Goal: Task Accomplishment & Management: Use online tool/utility

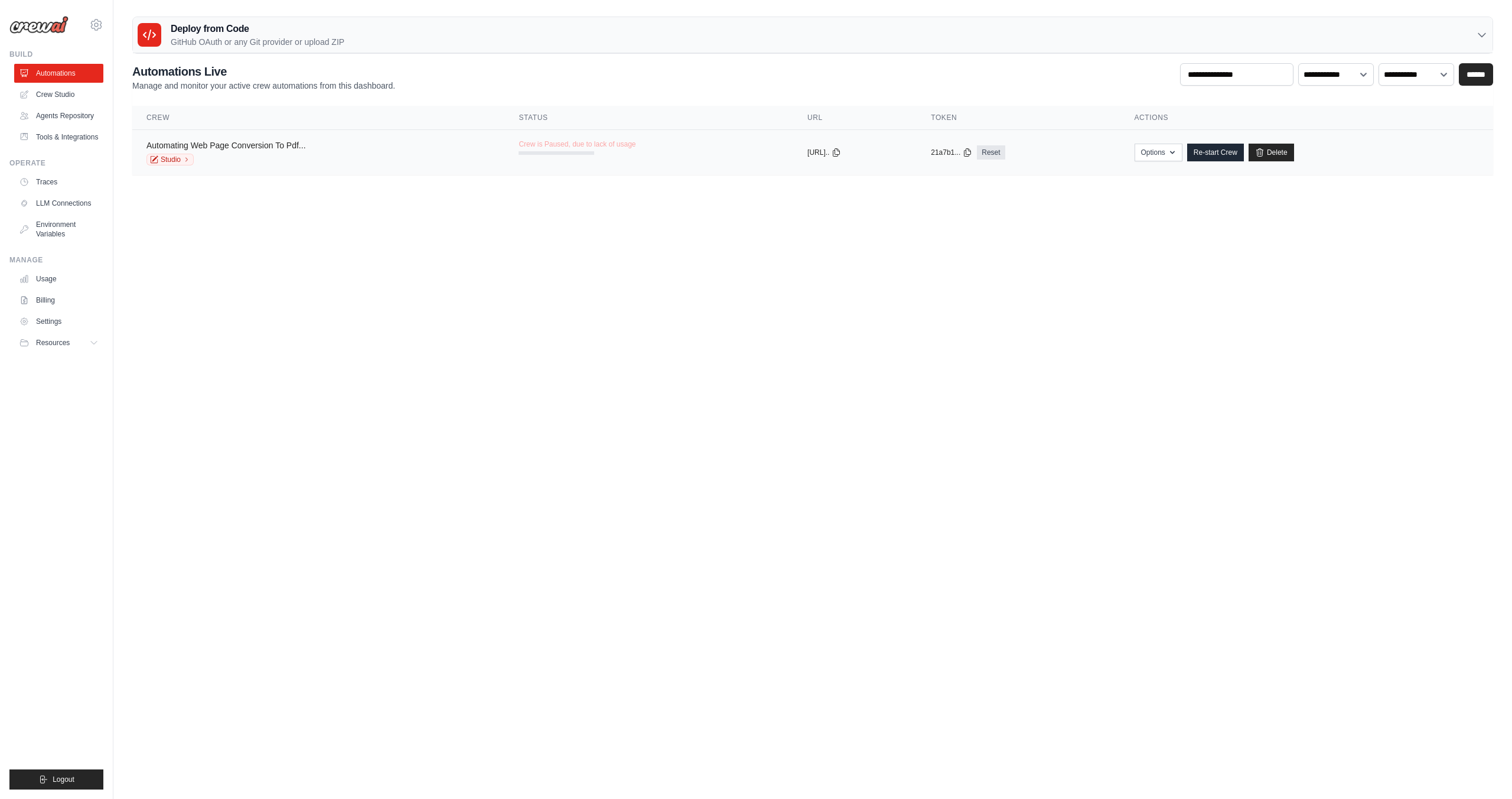
click at [206, 142] on link "Automating Web Page Conversion To Pdf..." at bounding box center [226, 146] width 159 height 10
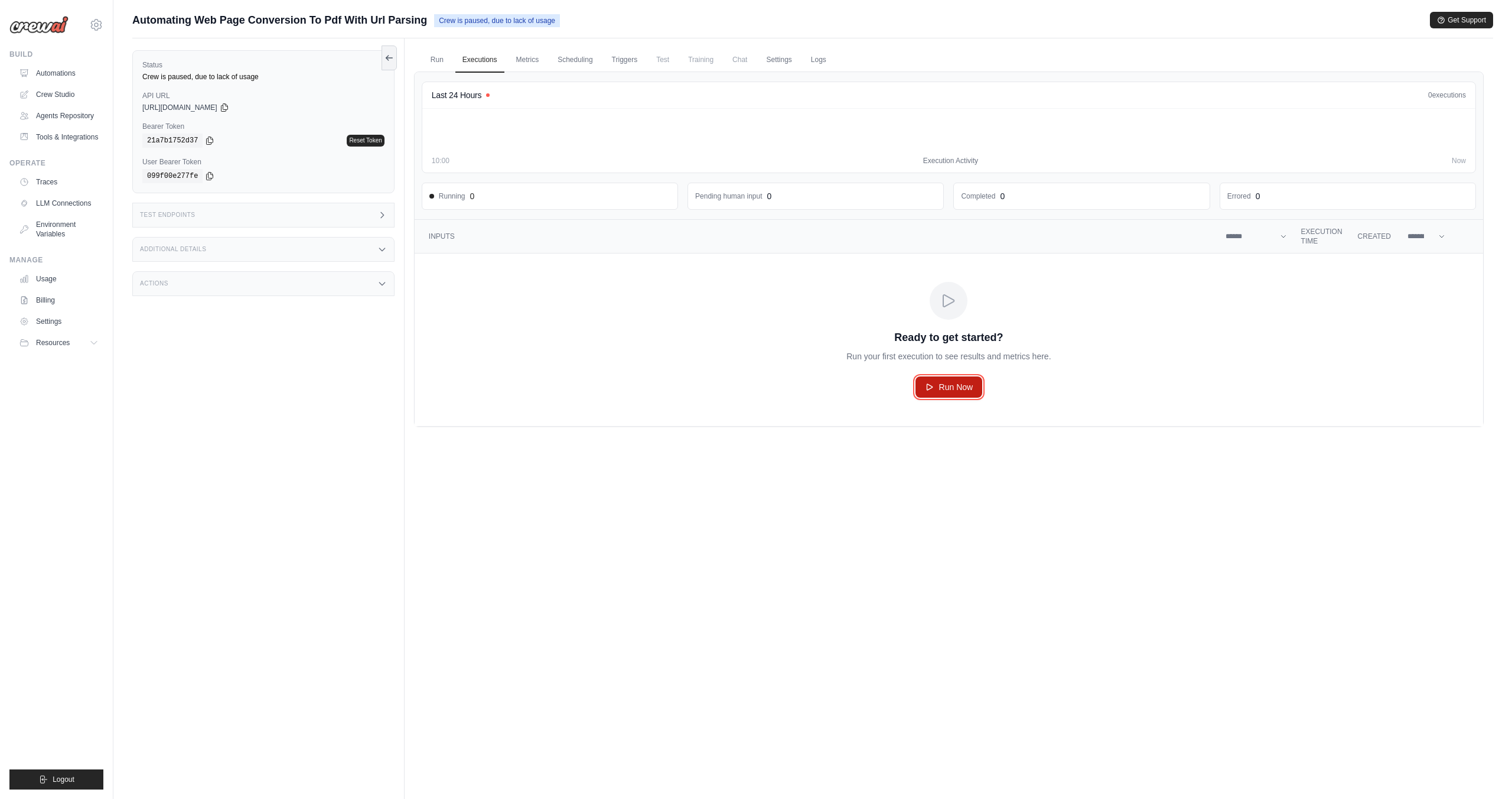
click at [946, 387] on span "Run Now" at bounding box center [955, 387] width 34 height 12
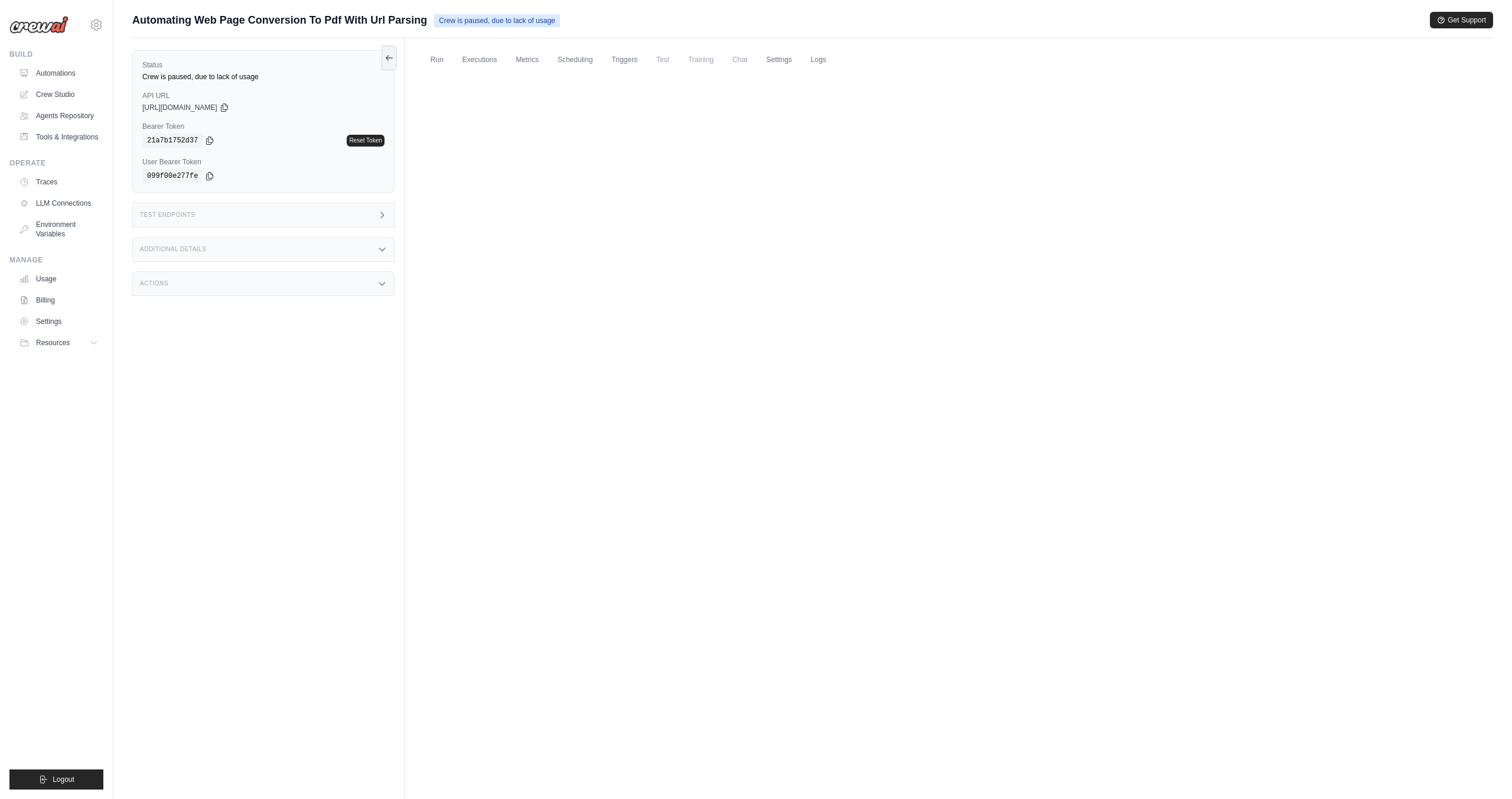
click at [551, 21] on span "Crew is paused, due to lack of usage" at bounding box center [497, 20] width 125 height 13
click at [429, 50] on link "Run" at bounding box center [437, 60] width 27 height 25
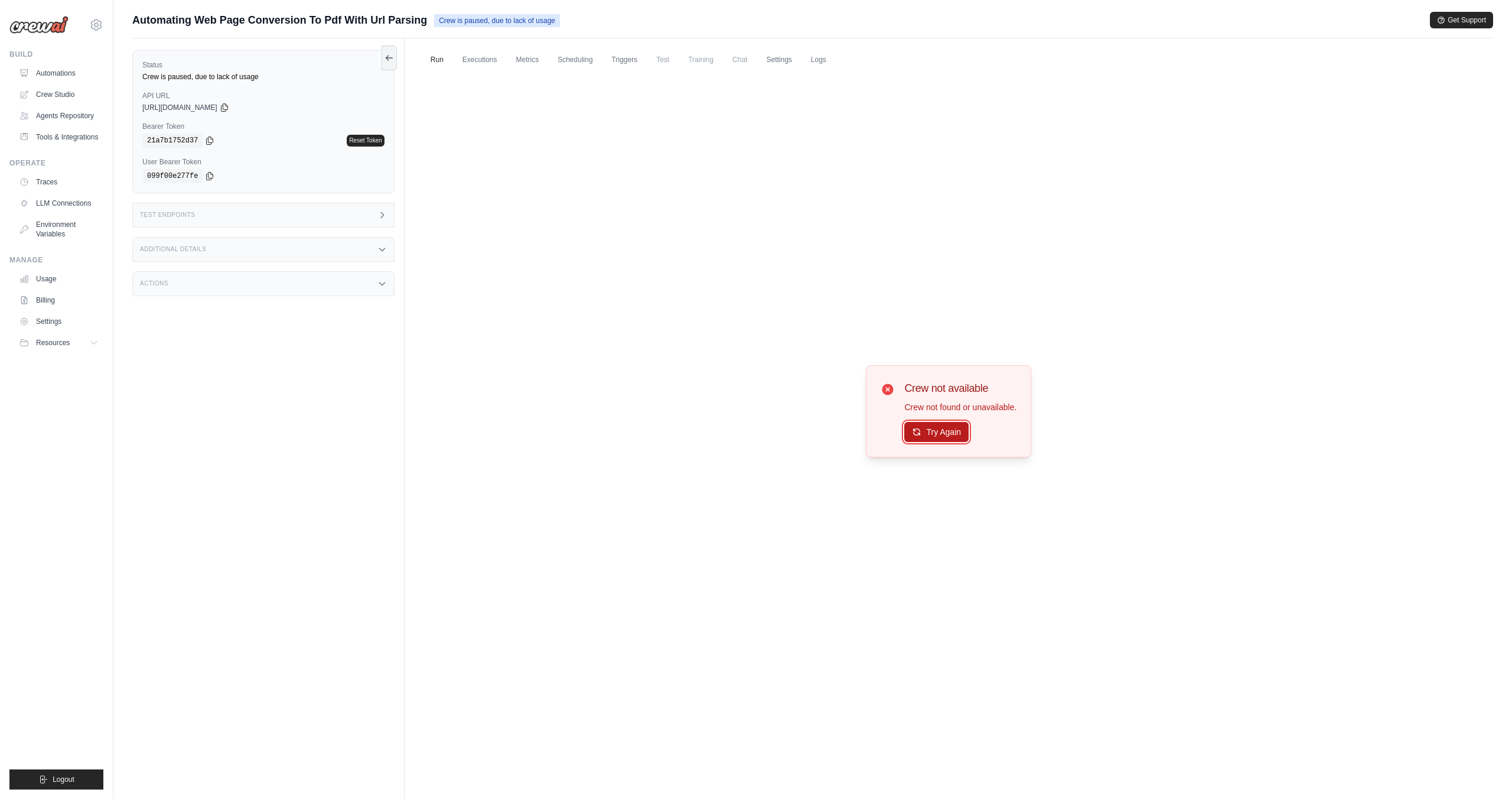
click at [943, 435] on button "Try Again" at bounding box center [937, 432] width 64 height 20
click at [943, 435] on button "Try Again" at bounding box center [937, 433] width 64 height 20
click at [71, 88] on link "Crew Studio" at bounding box center [60, 94] width 89 height 18
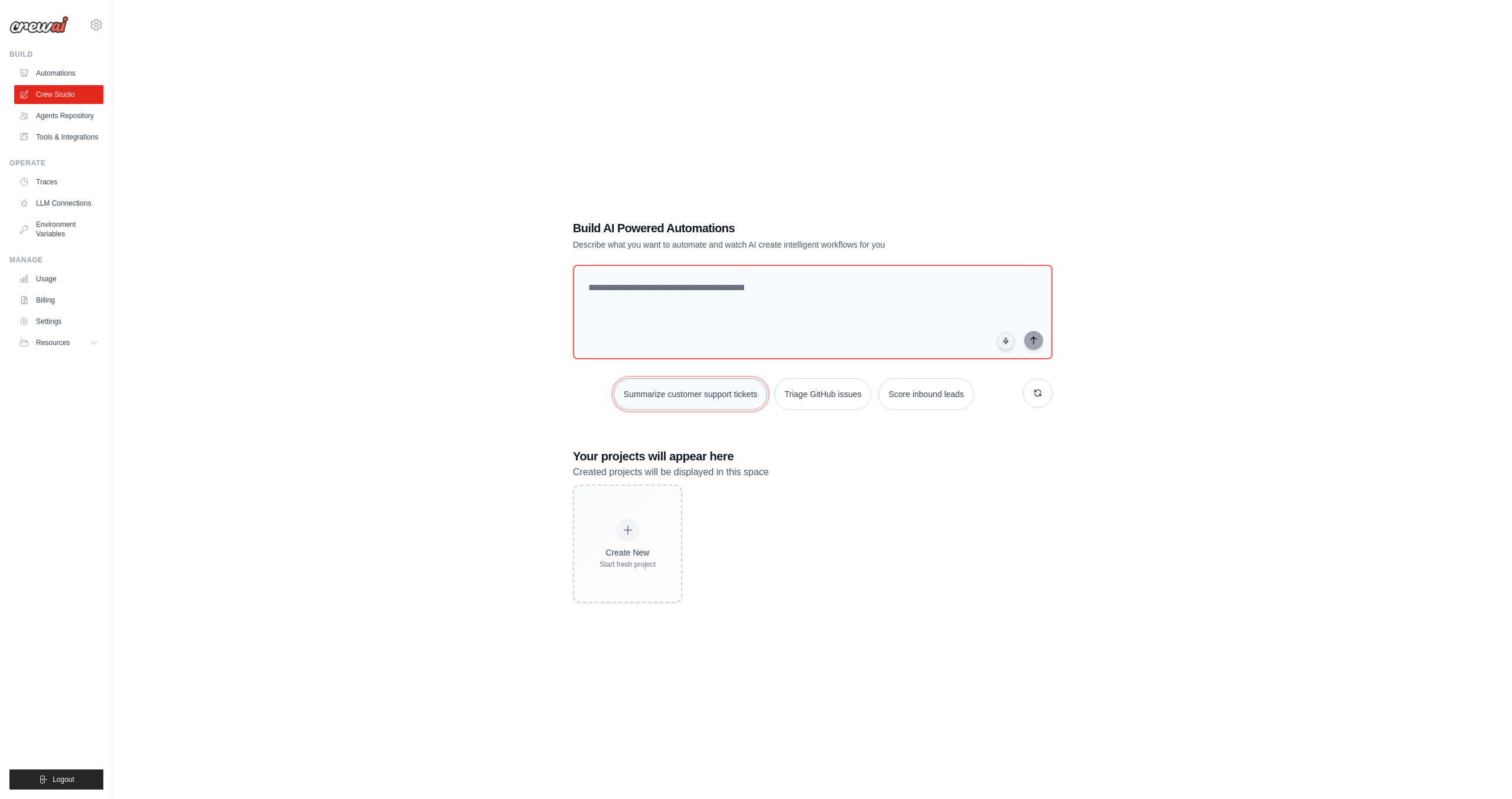
click at [720, 385] on button "Summarize customer support tickets" at bounding box center [691, 394] width 154 height 32
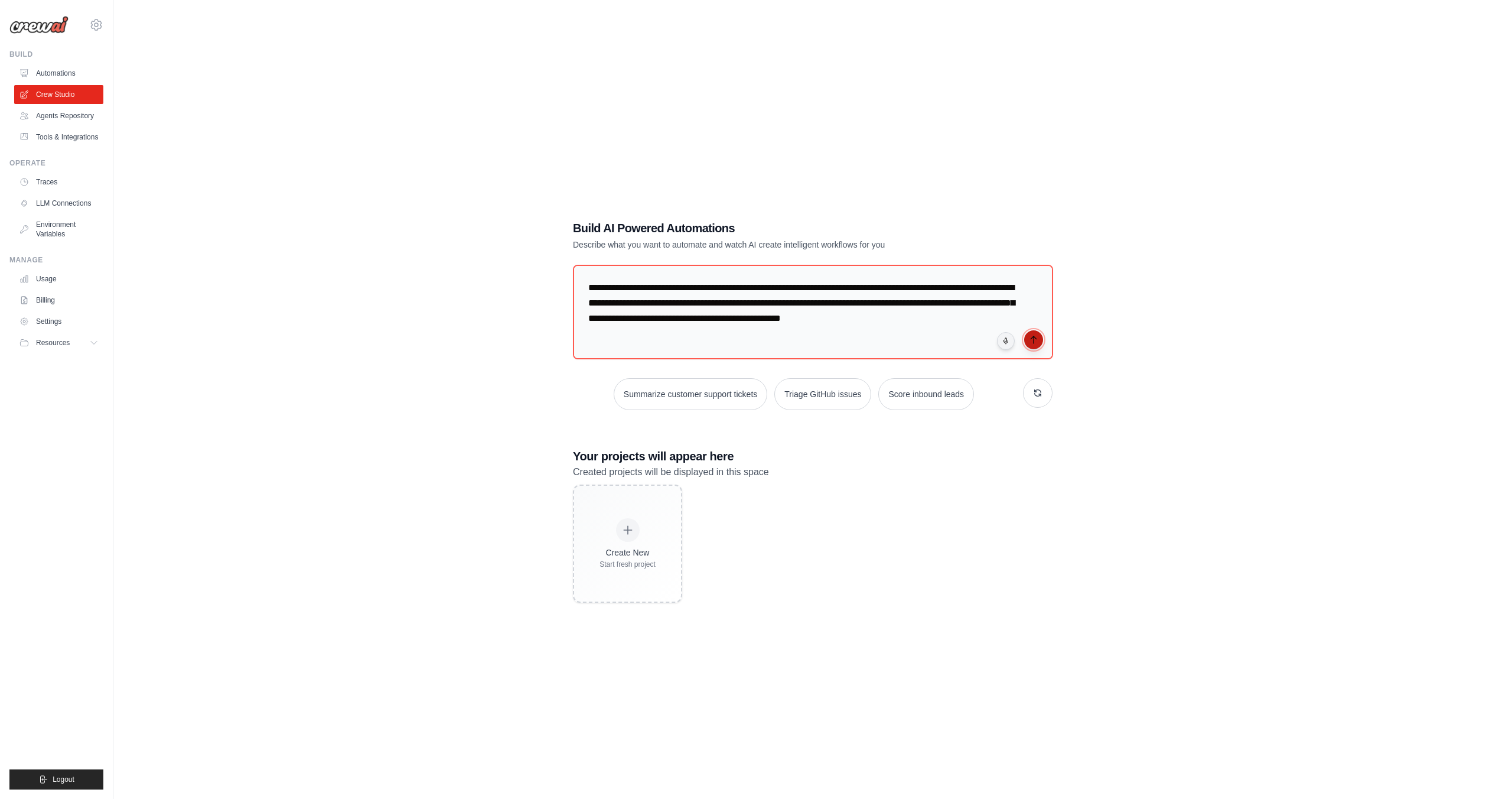
click at [1034, 336] on icon "submit" at bounding box center [1033, 339] width 5 height 7
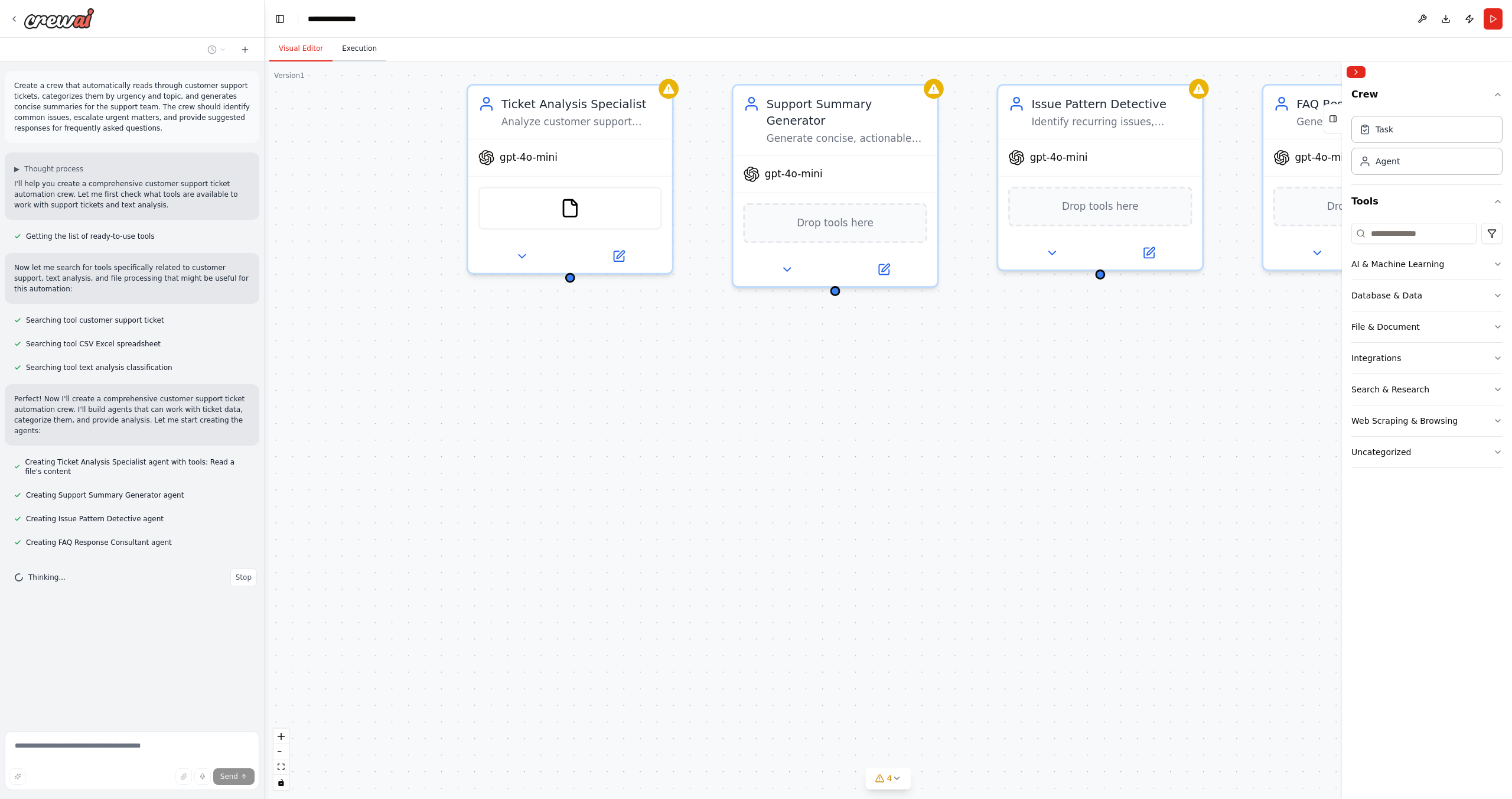
click at [374, 54] on button "Execution" at bounding box center [359, 50] width 53 height 25
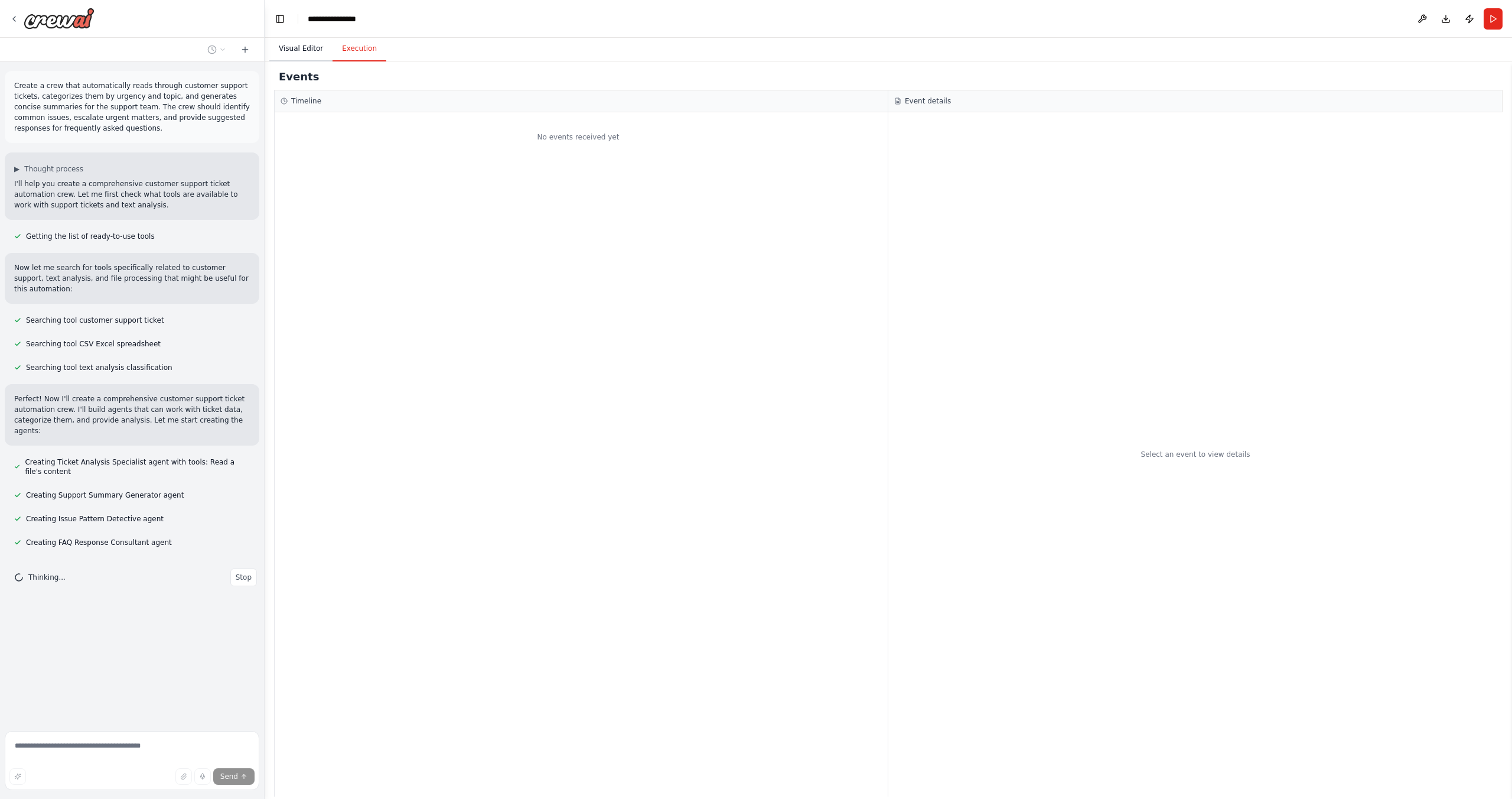
click at [318, 49] on button "Visual Editor" at bounding box center [300, 50] width 63 height 25
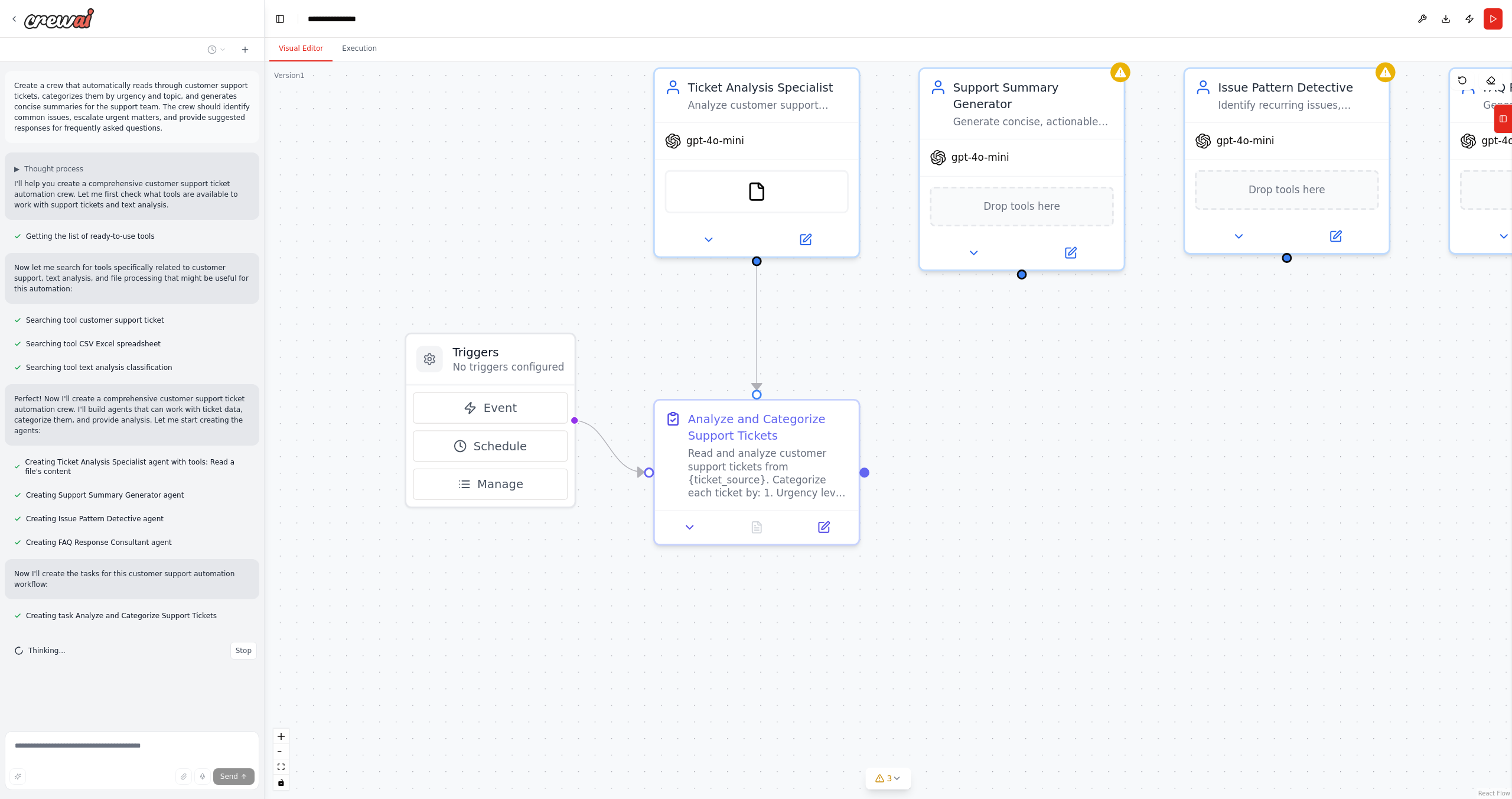
drag, startPoint x: 517, startPoint y: 357, endPoint x: 704, endPoint y: 340, distance: 187.8
click at [704, 340] on div ".deletable-edge-delete-btn { width: 20px; height: 20px; border: 0px solid #ffff…" at bounding box center [888, 430] width 1248 height 738
click at [522, 410] on button "Event" at bounding box center [490, 408] width 155 height 31
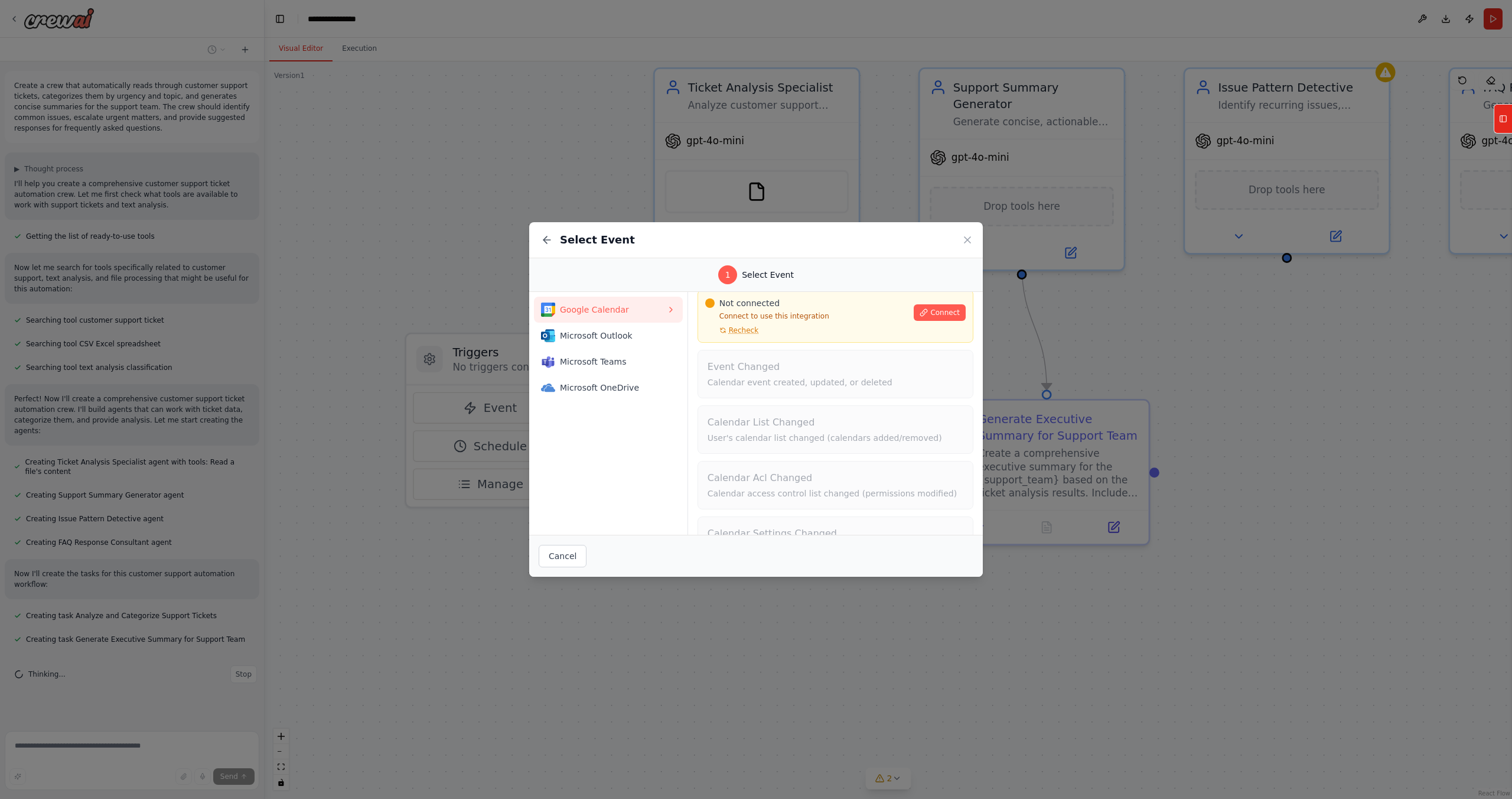
scroll to position [80, 0]
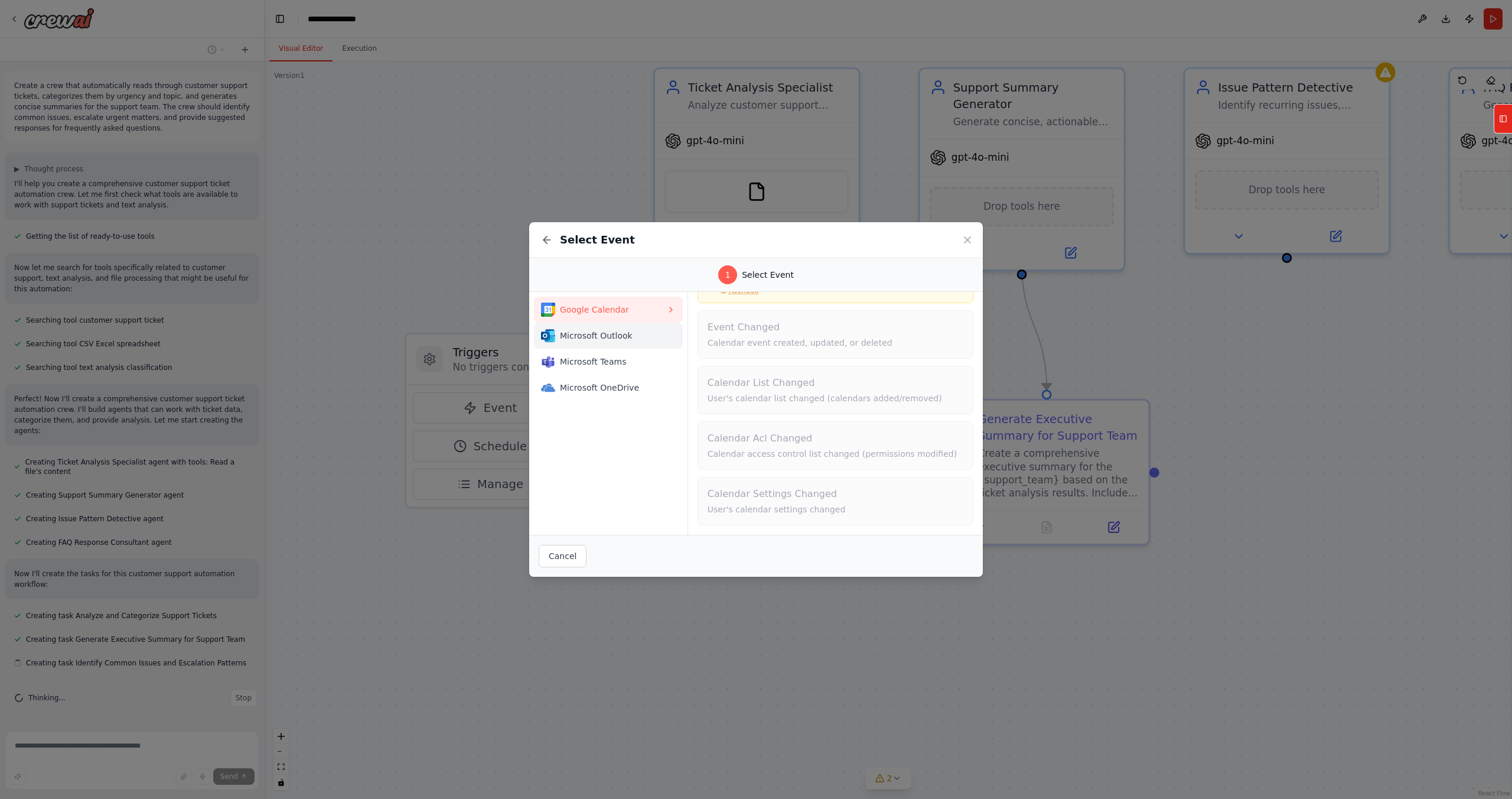
click at [621, 335] on span "Microsoft Outlook" at bounding box center [612, 335] width 106 height 12
click at [614, 356] on span "Microsoft Teams" at bounding box center [612, 362] width 106 height 12
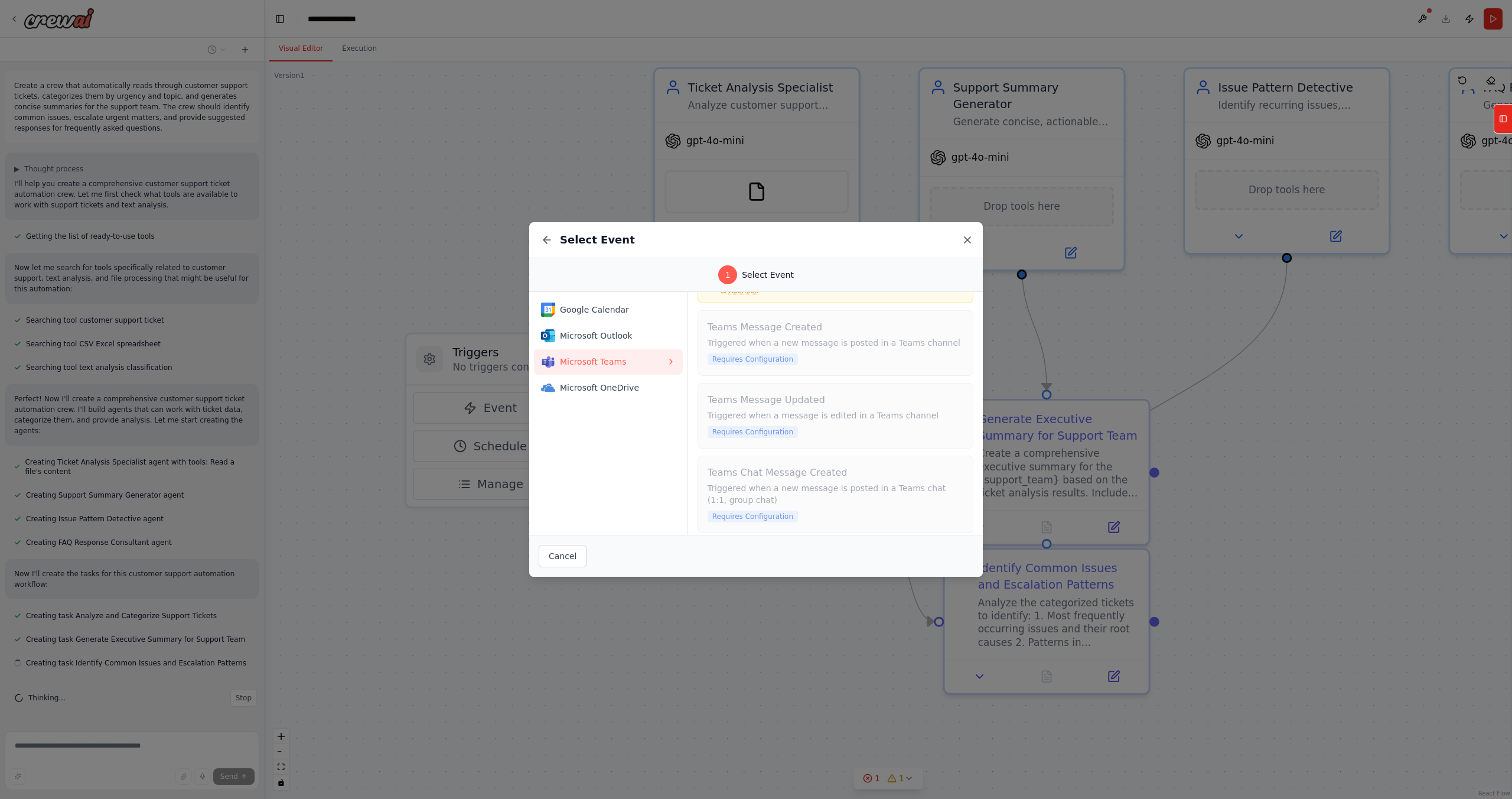
click at [968, 234] on icon at bounding box center [968, 240] width 12 height 12
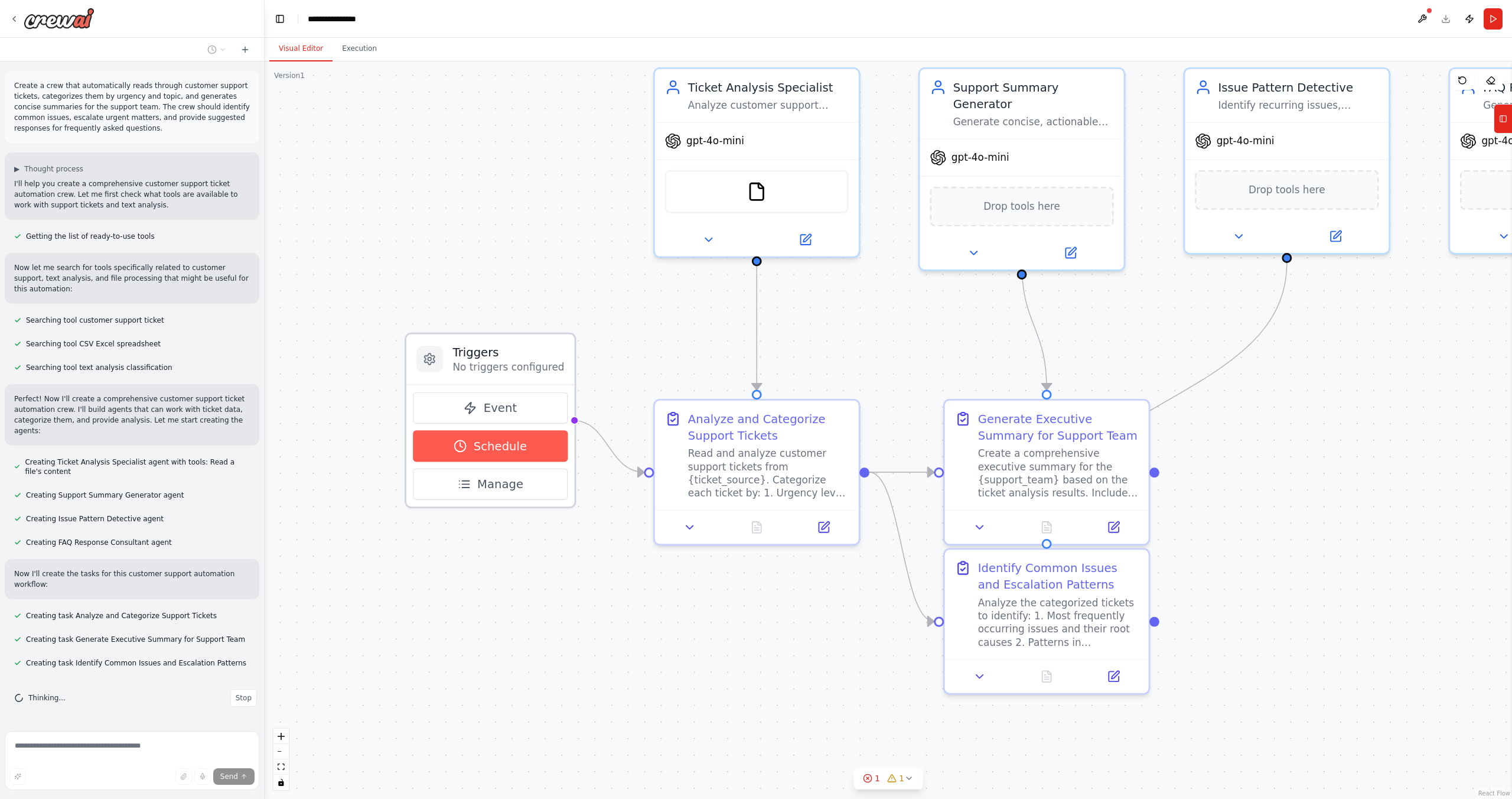
click at [493, 454] on span "Schedule" at bounding box center [499, 445] width 53 height 17
select select "******"
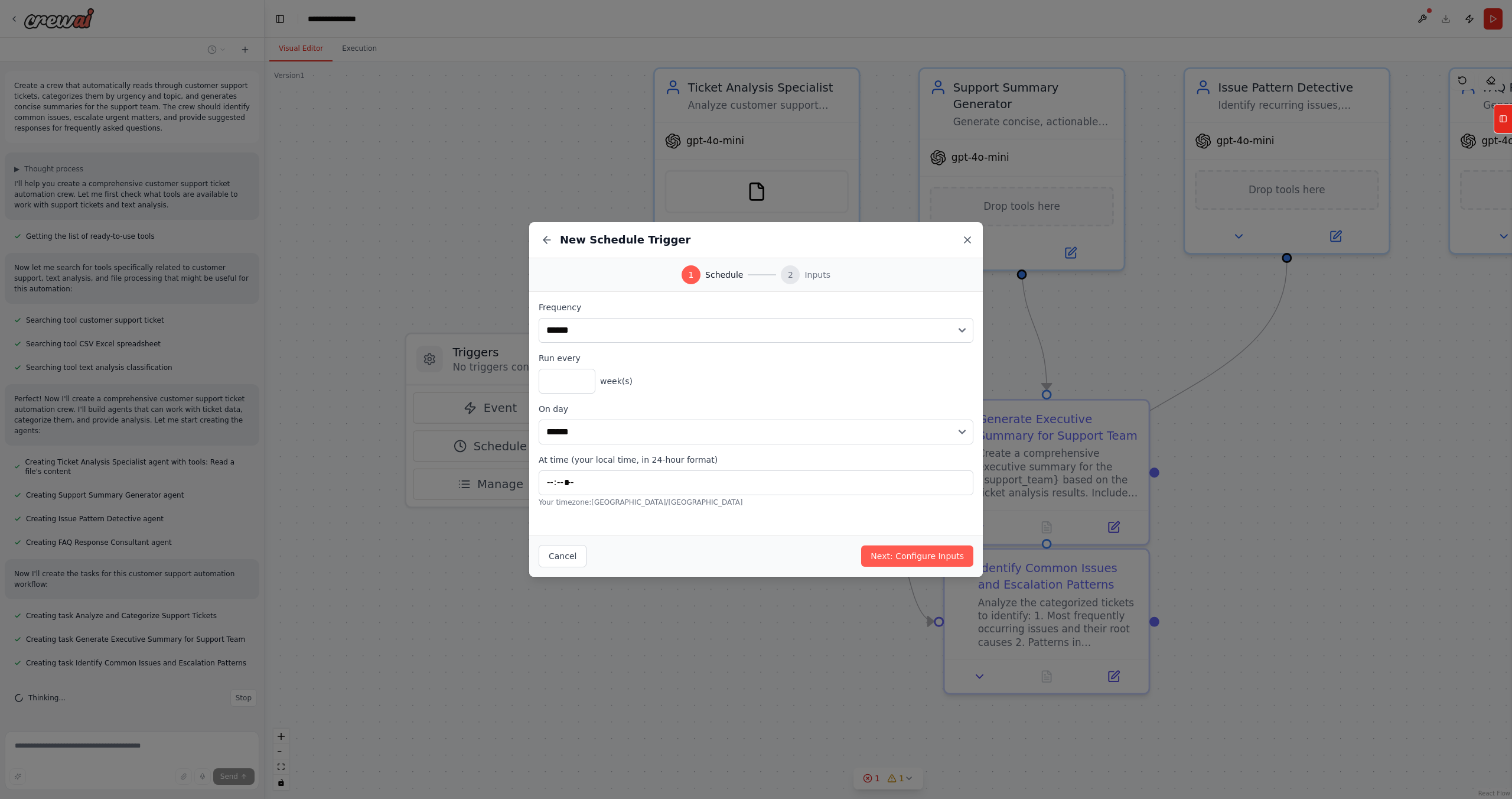
click at [966, 240] on icon at bounding box center [968, 240] width 12 height 12
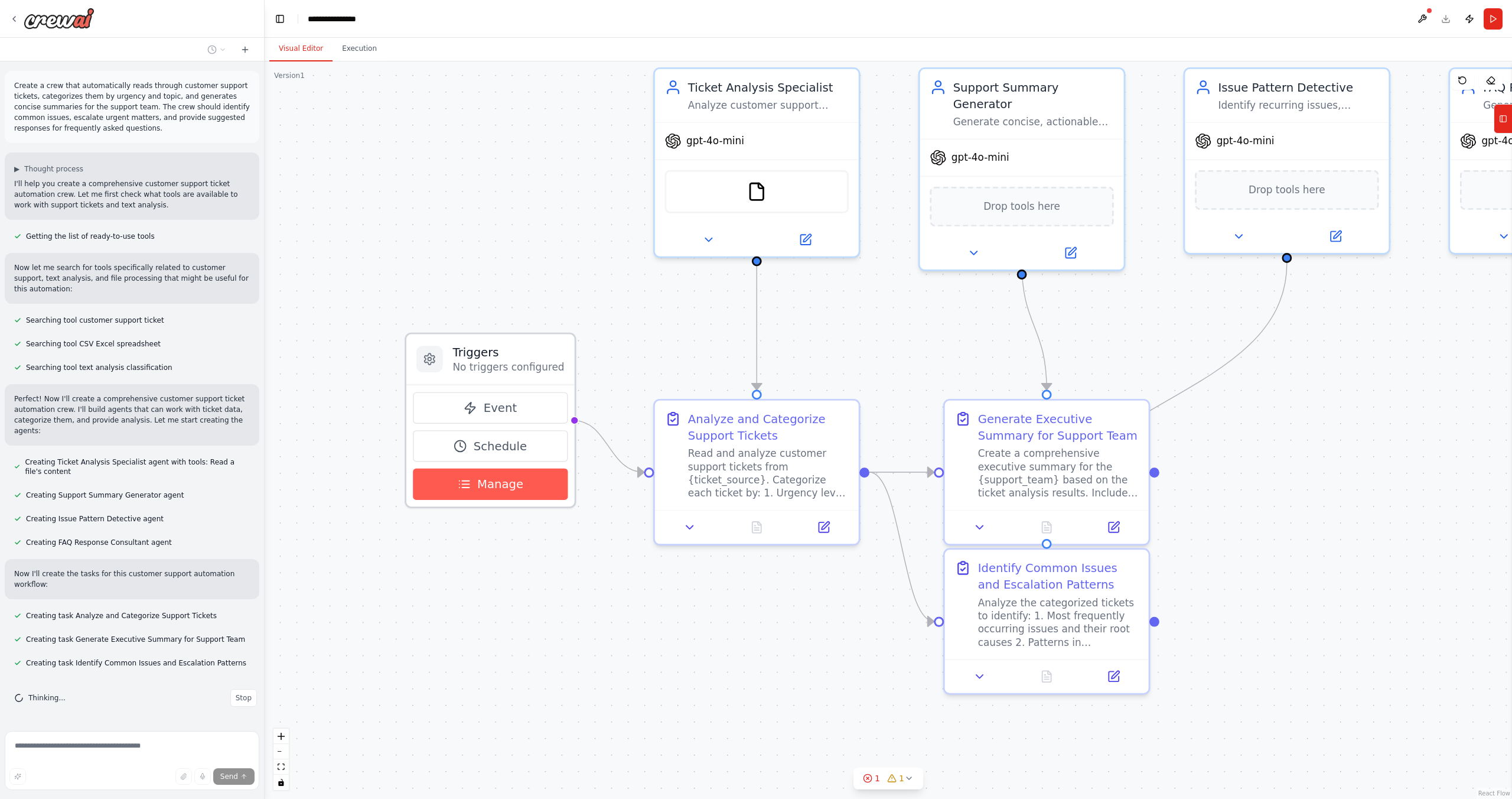
click at [480, 480] on span "Manage" at bounding box center [499, 483] width 46 height 17
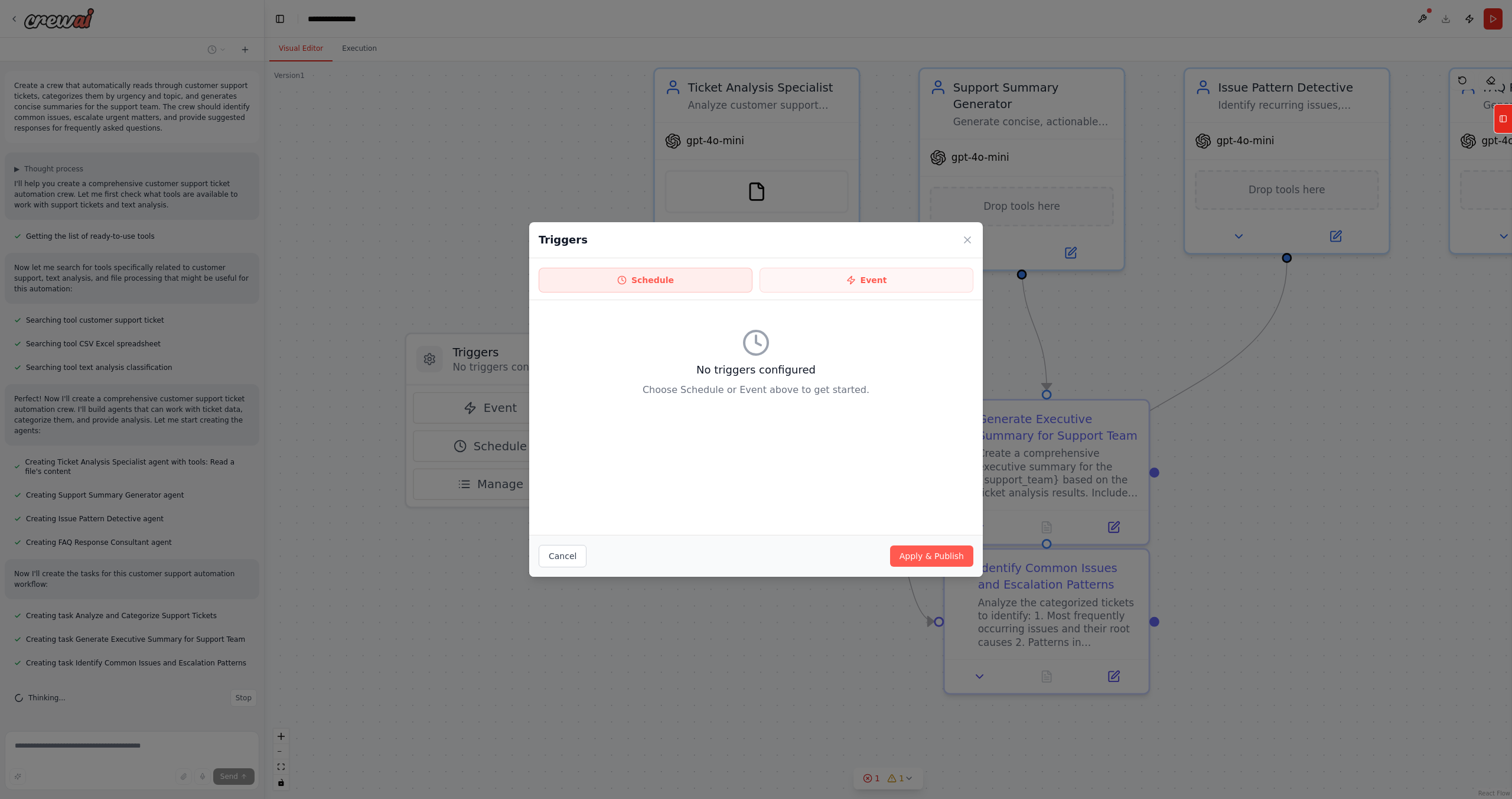
scroll to position [22, 0]
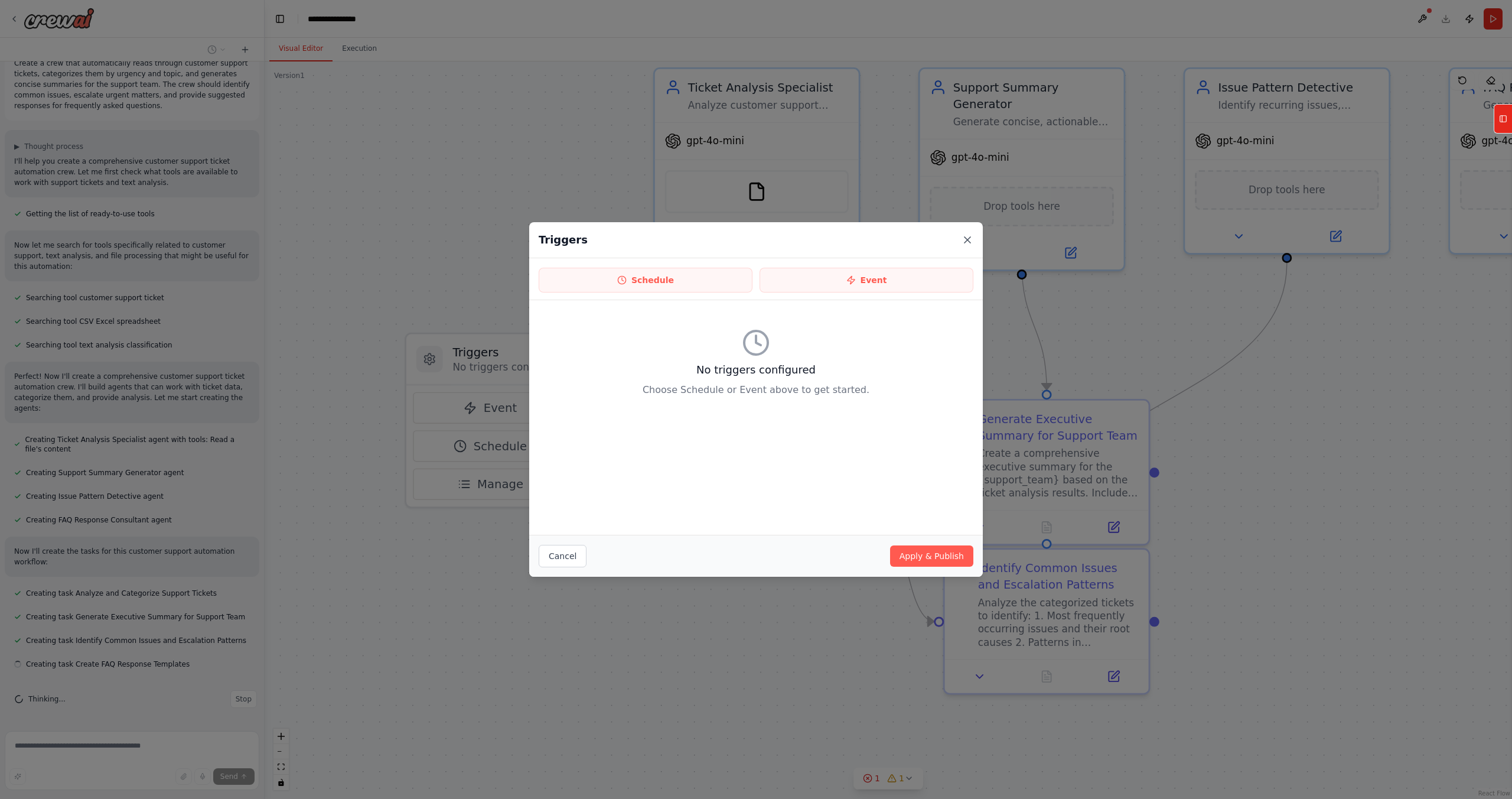
click at [968, 240] on icon at bounding box center [968, 240] width 6 height 6
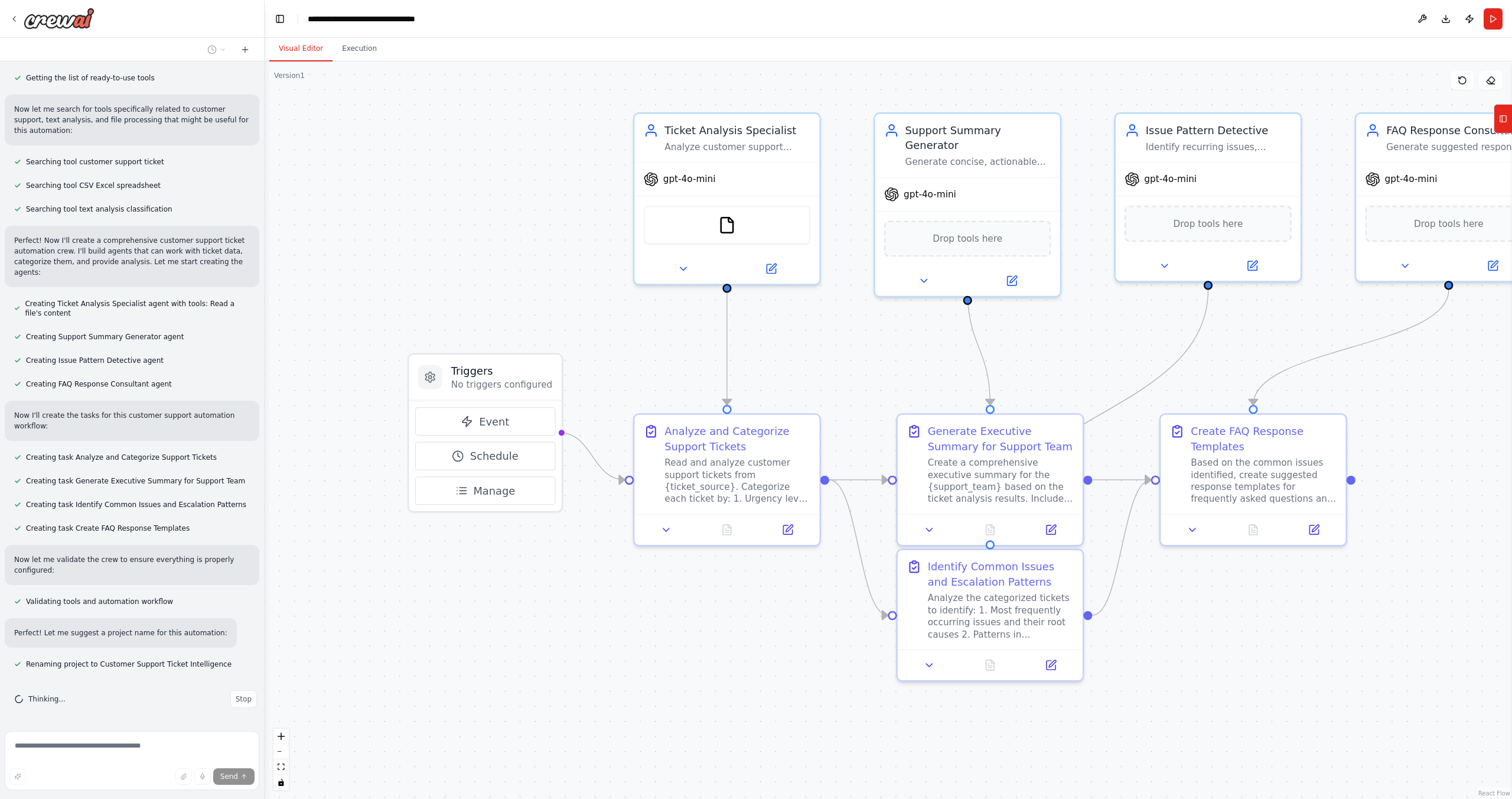
scroll to position [187, 0]
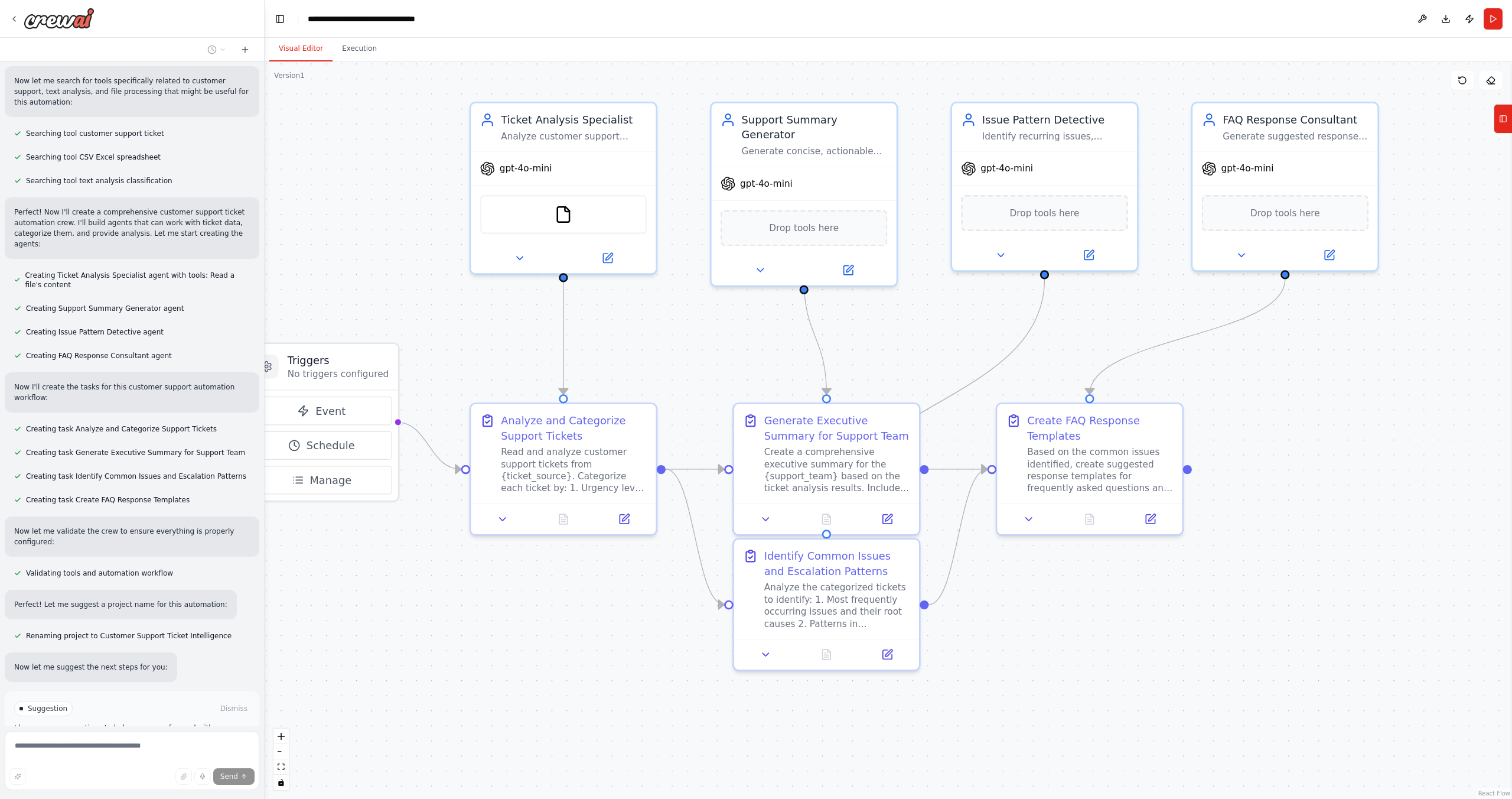
drag, startPoint x: 889, startPoint y: 347, endPoint x: 726, endPoint y: 336, distance: 163.4
click at [726, 336] on div ".deletable-edge-delete-btn { width: 20px; height: 20px; border: 0px solid #ffff…" at bounding box center [888, 430] width 1248 height 738
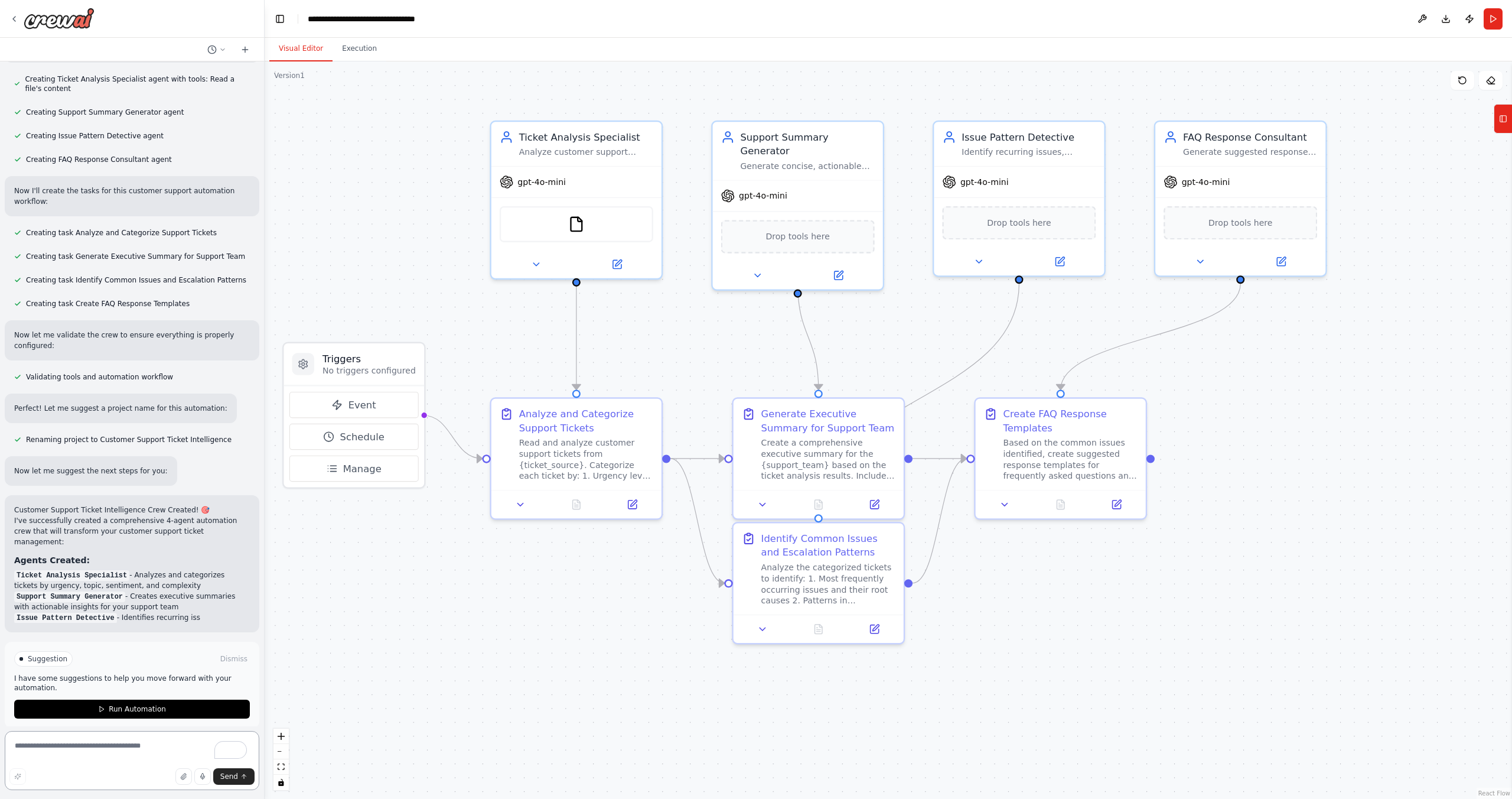
click at [136, 758] on textarea "To enrich screen reader interactions, please activate Accessibility in Grammarl…" at bounding box center [132, 760] width 255 height 59
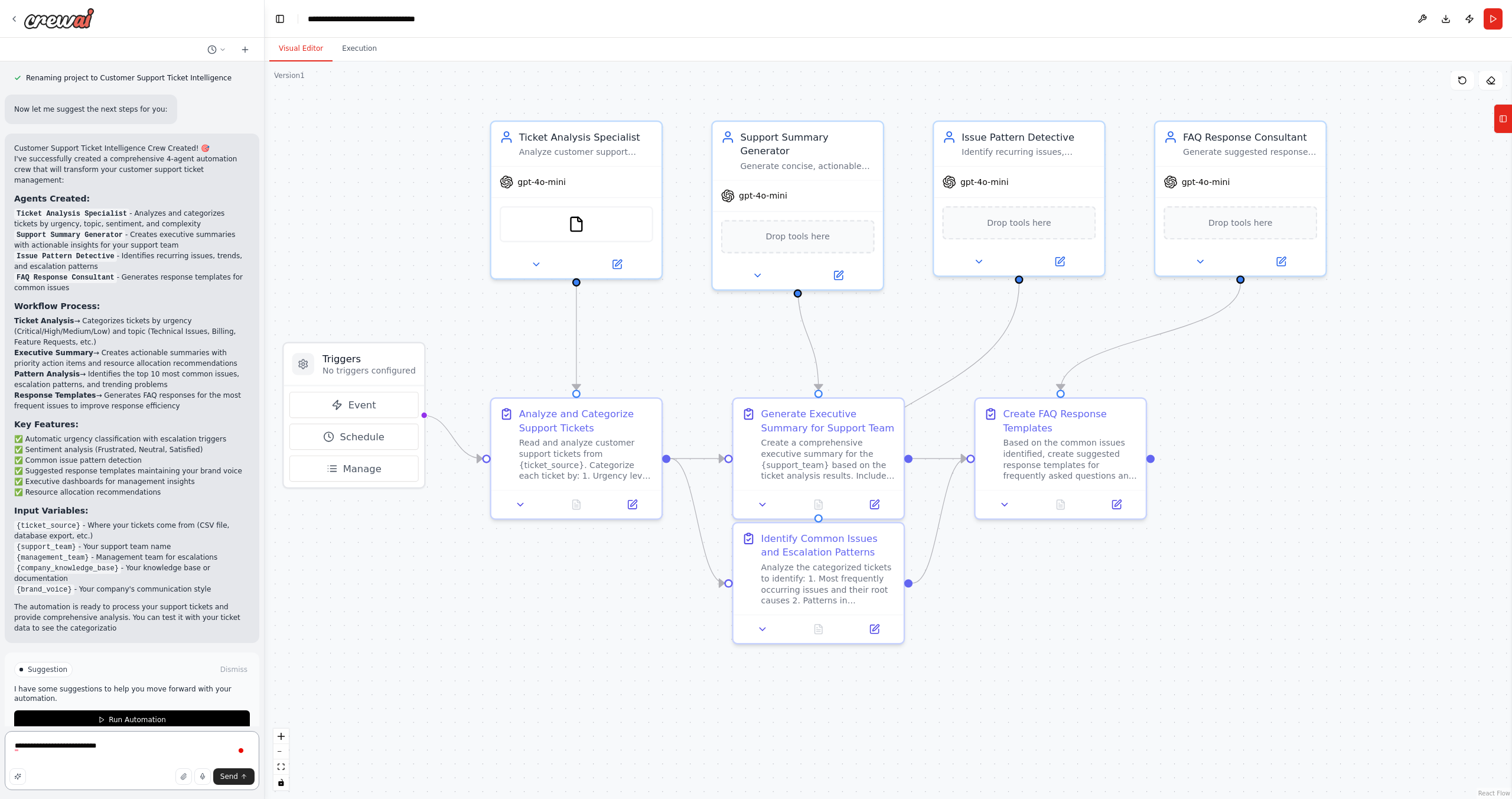
scroll to position [755, 0]
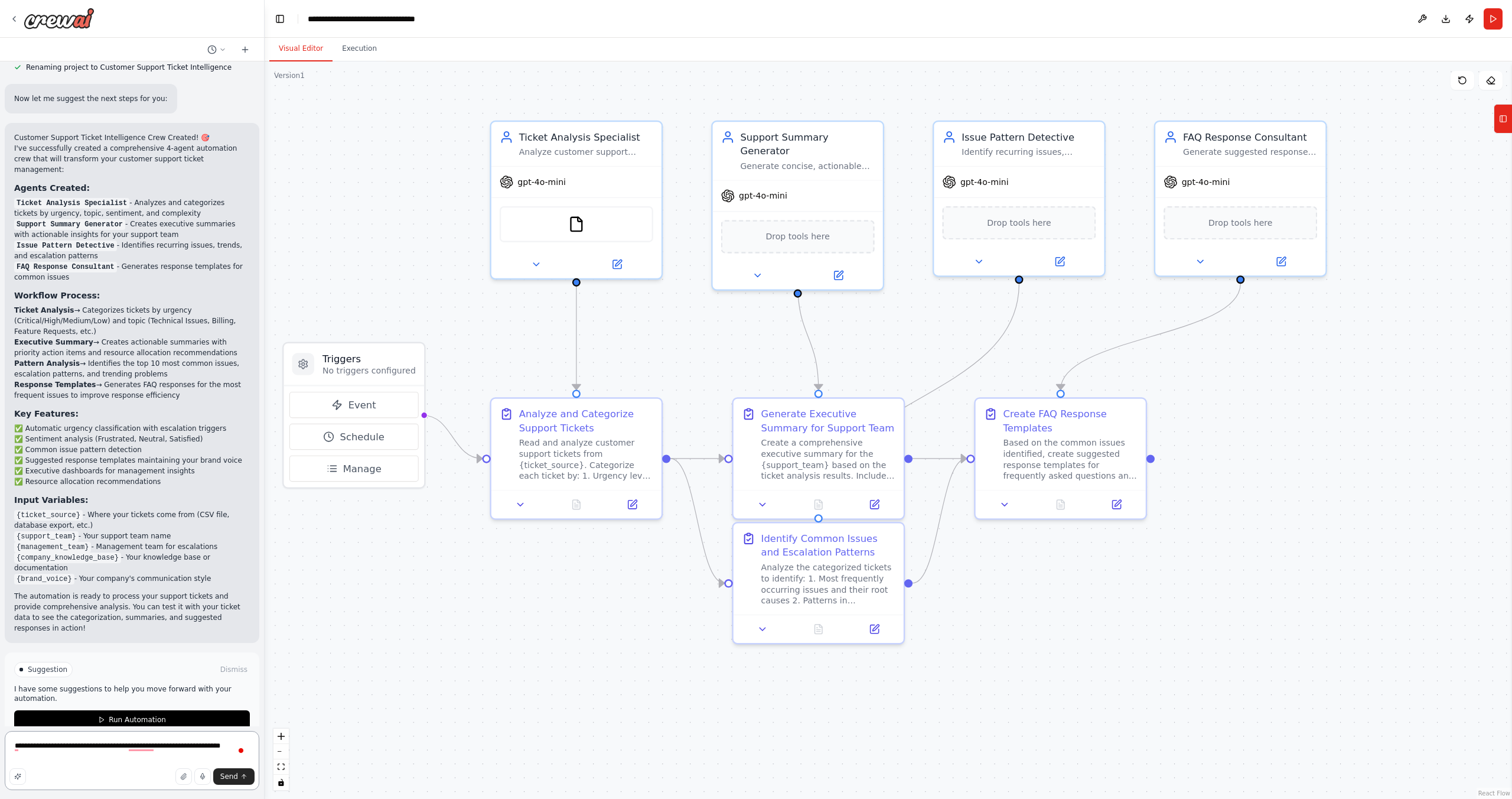
type textarea "**********"
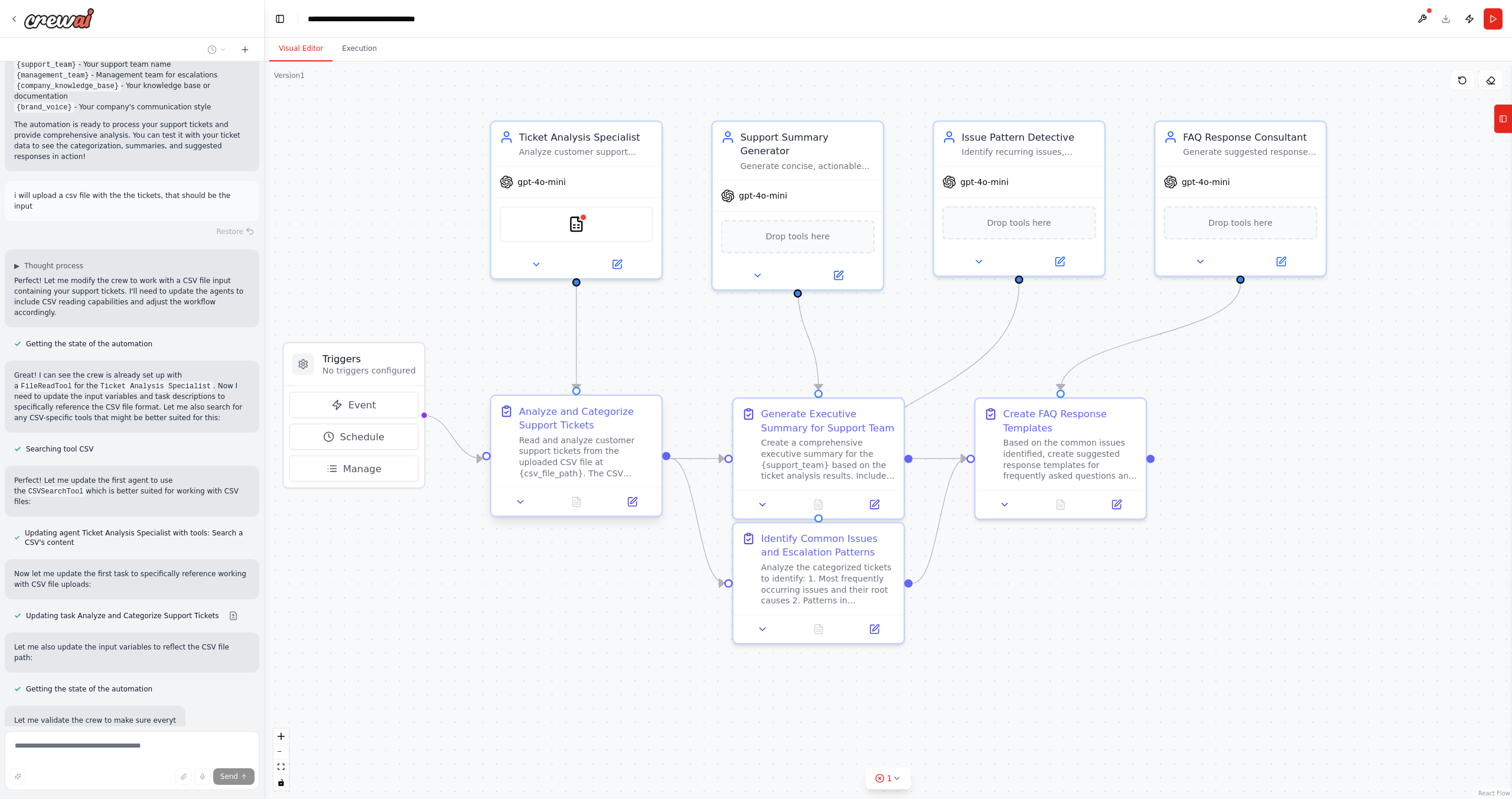
scroll to position [1250, 0]
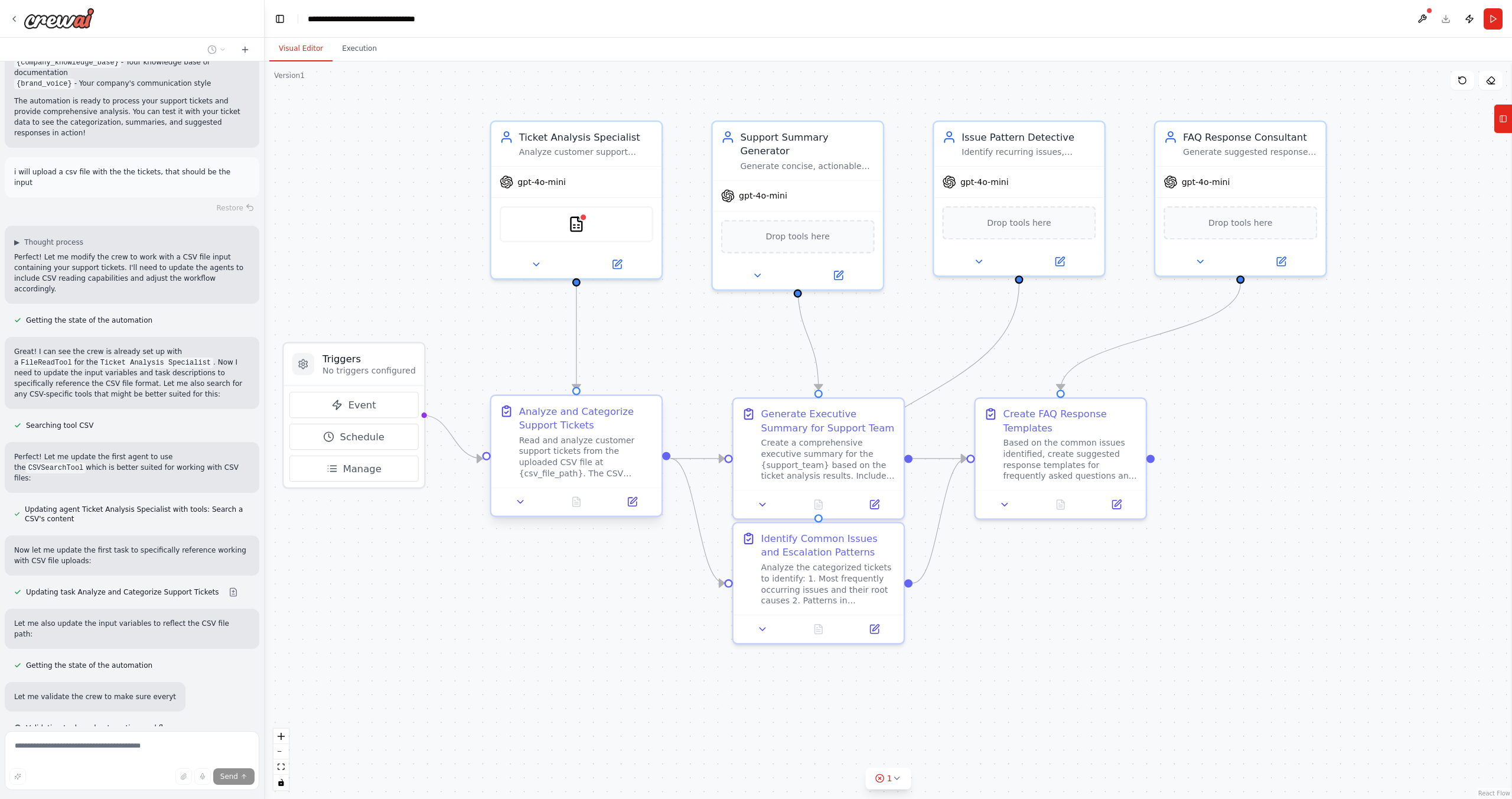
click at [562, 441] on div "Read and analyze customer support tickets from the uploaded CSV file at {csv_fi…" at bounding box center [586, 457] width 134 height 45
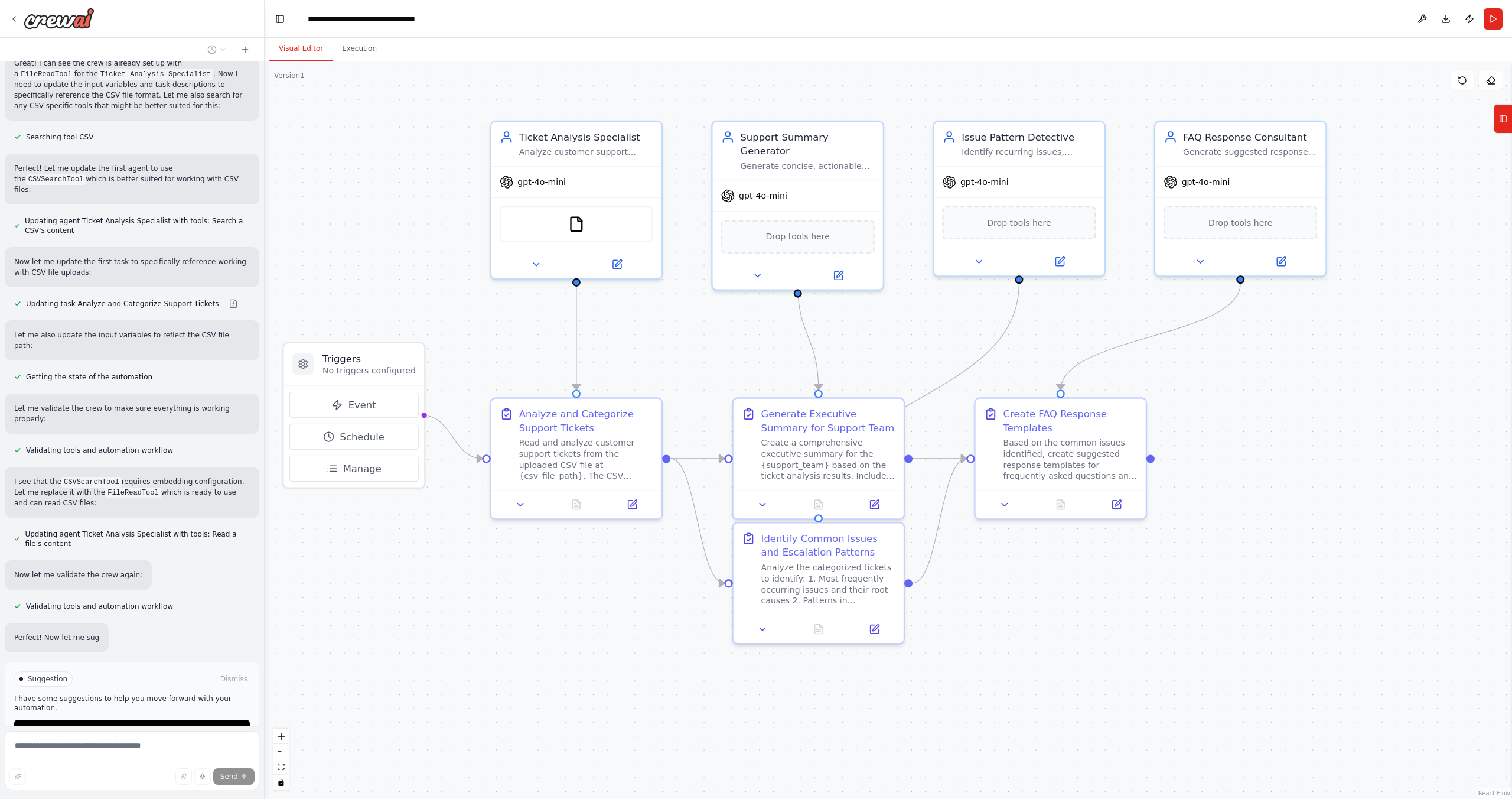
scroll to position [1541, 0]
click at [141, 717] on button "Run Automation" at bounding box center [132, 726] width 236 height 18
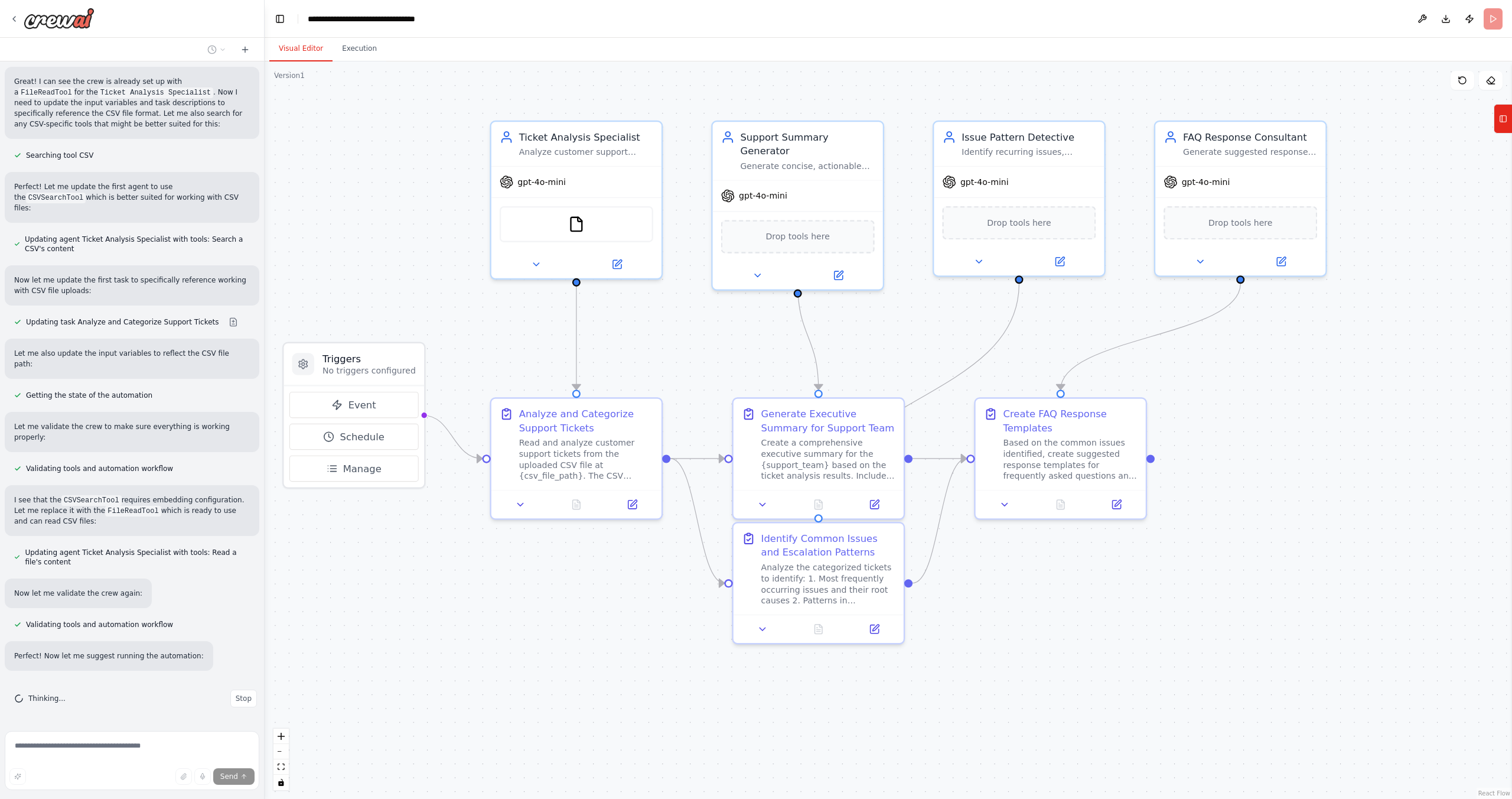
scroll to position [1445, 0]
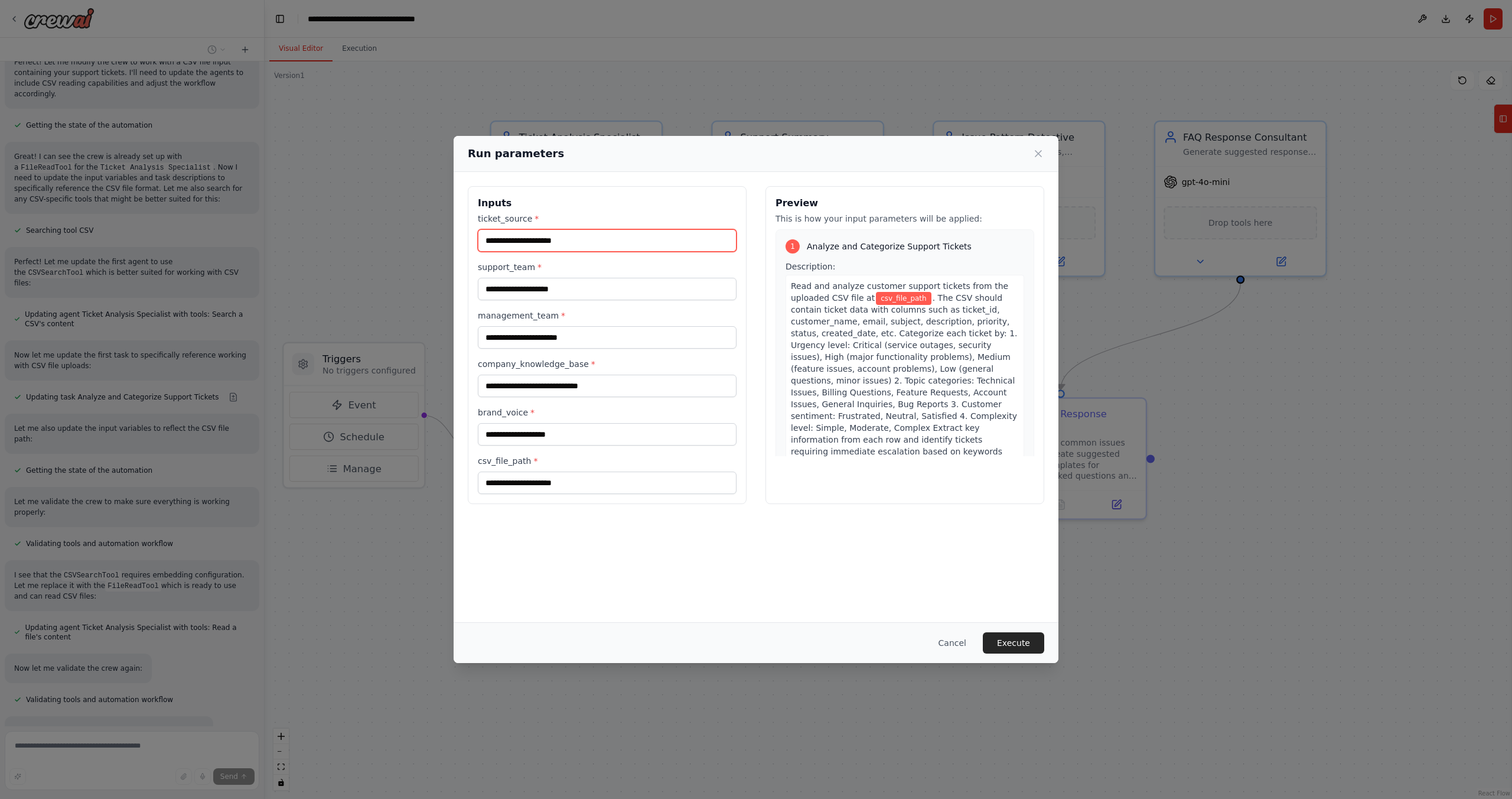
click at [650, 248] on input "ticket_source *" at bounding box center [607, 240] width 258 height 22
click at [648, 241] on input "ticket_source *" at bounding box center [607, 240] width 258 height 22
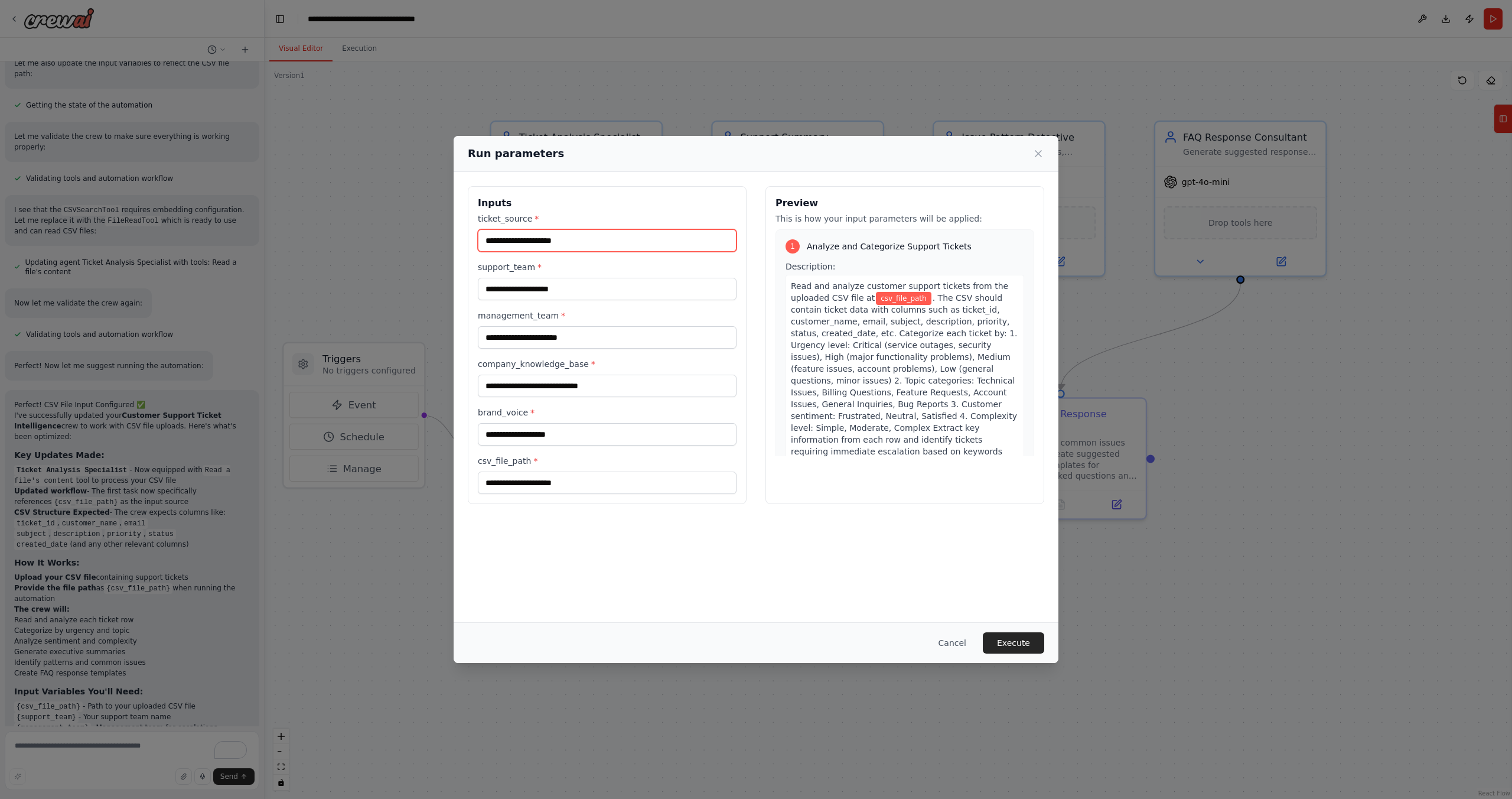
scroll to position [1821, 0]
click at [1033, 148] on icon at bounding box center [1039, 154] width 12 height 12
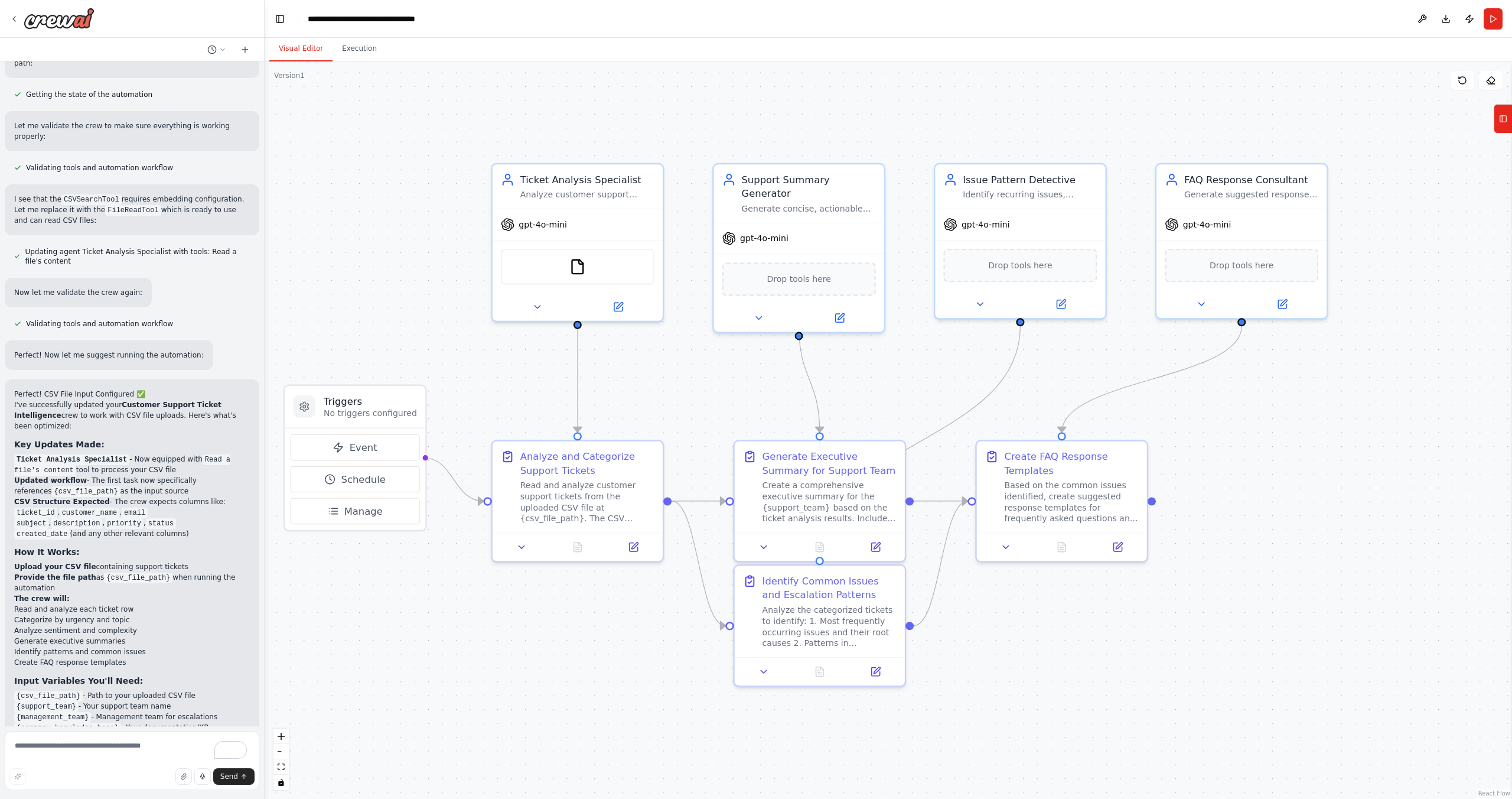
drag, startPoint x: 426, startPoint y: 248, endPoint x: 427, endPoint y: 290, distance: 42.0
click at [427, 290] on div ".deletable-edge-delete-btn { width: 20px; height: 20px; border: 0px solid #ffff…" at bounding box center [888, 430] width 1248 height 738
click at [14, 17] on icon at bounding box center [15, 19] width 10 height 10
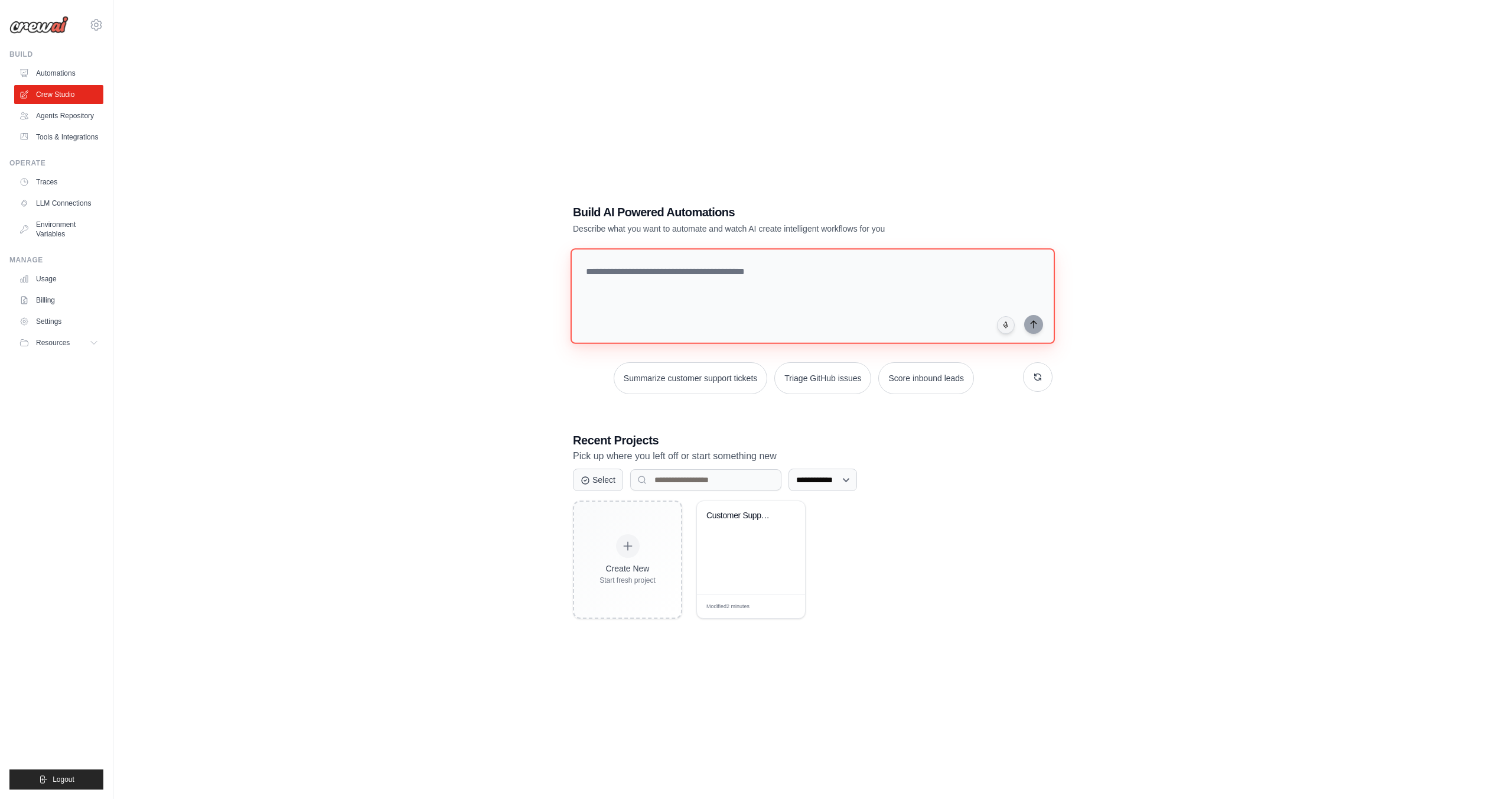
click at [744, 264] on textarea at bounding box center [812, 295] width 484 height 95
click at [869, 273] on textarea "**********" at bounding box center [814, 295] width 489 height 96
click at [960, 272] on textarea "**********" at bounding box center [814, 295] width 489 height 96
type textarea "**********"
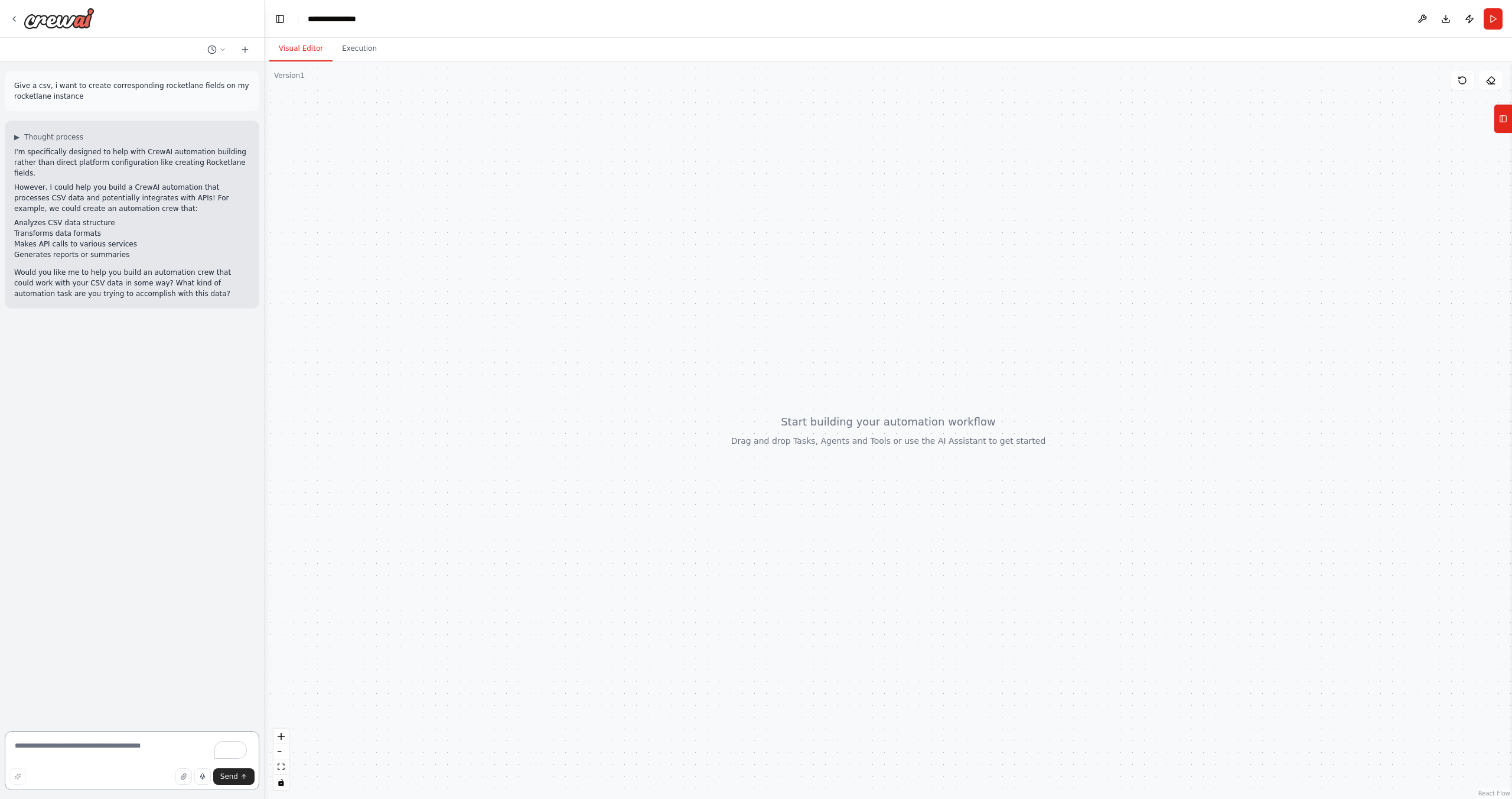
click at [99, 742] on textarea "To enrich screen reader interactions, please activate Accessibility in Grammarl…" at bounding box center [132, 760] width 255 height 59
paste textarea "**********"
type textarea "**********"
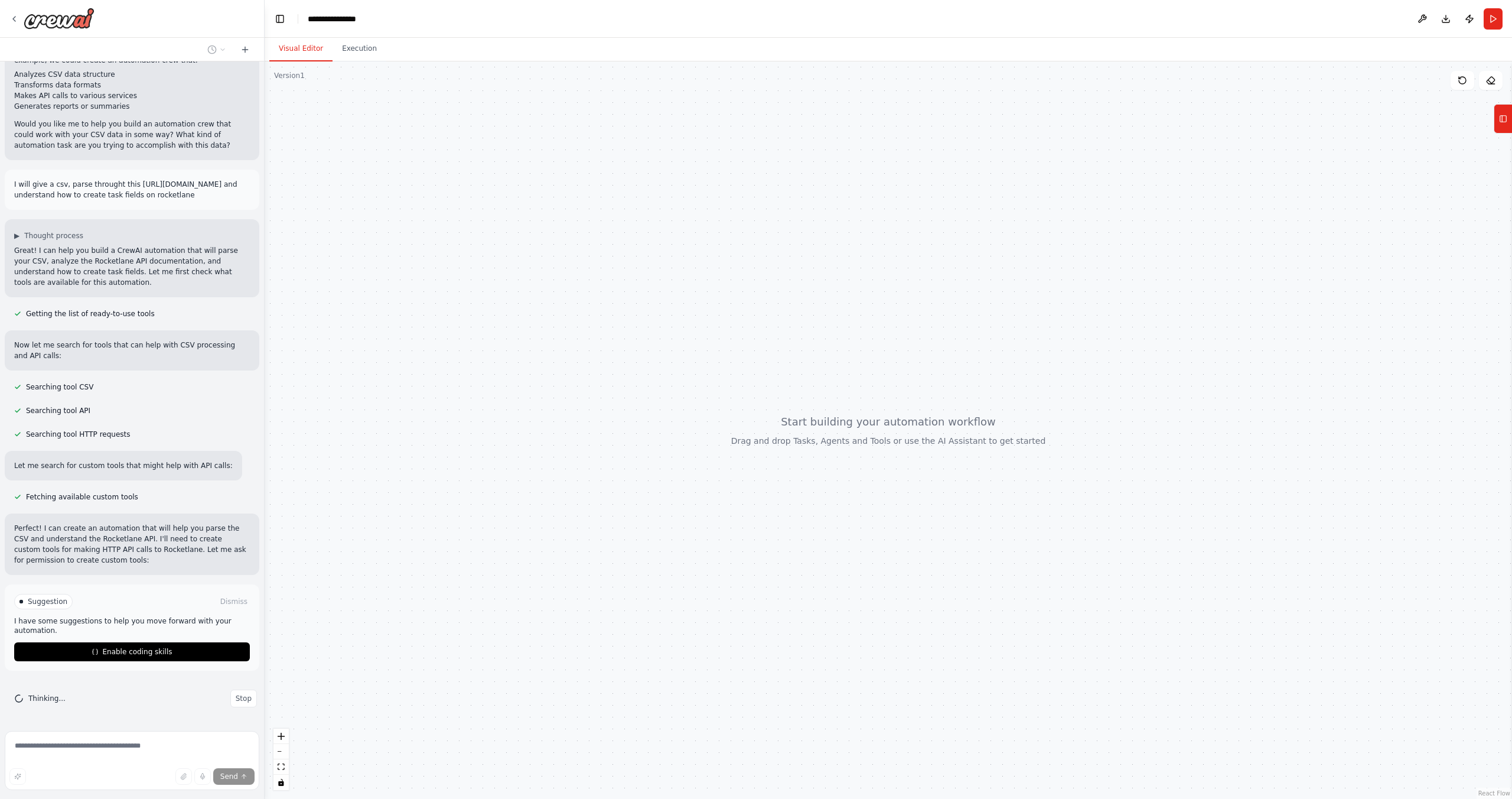
scroll to position [157, 0]
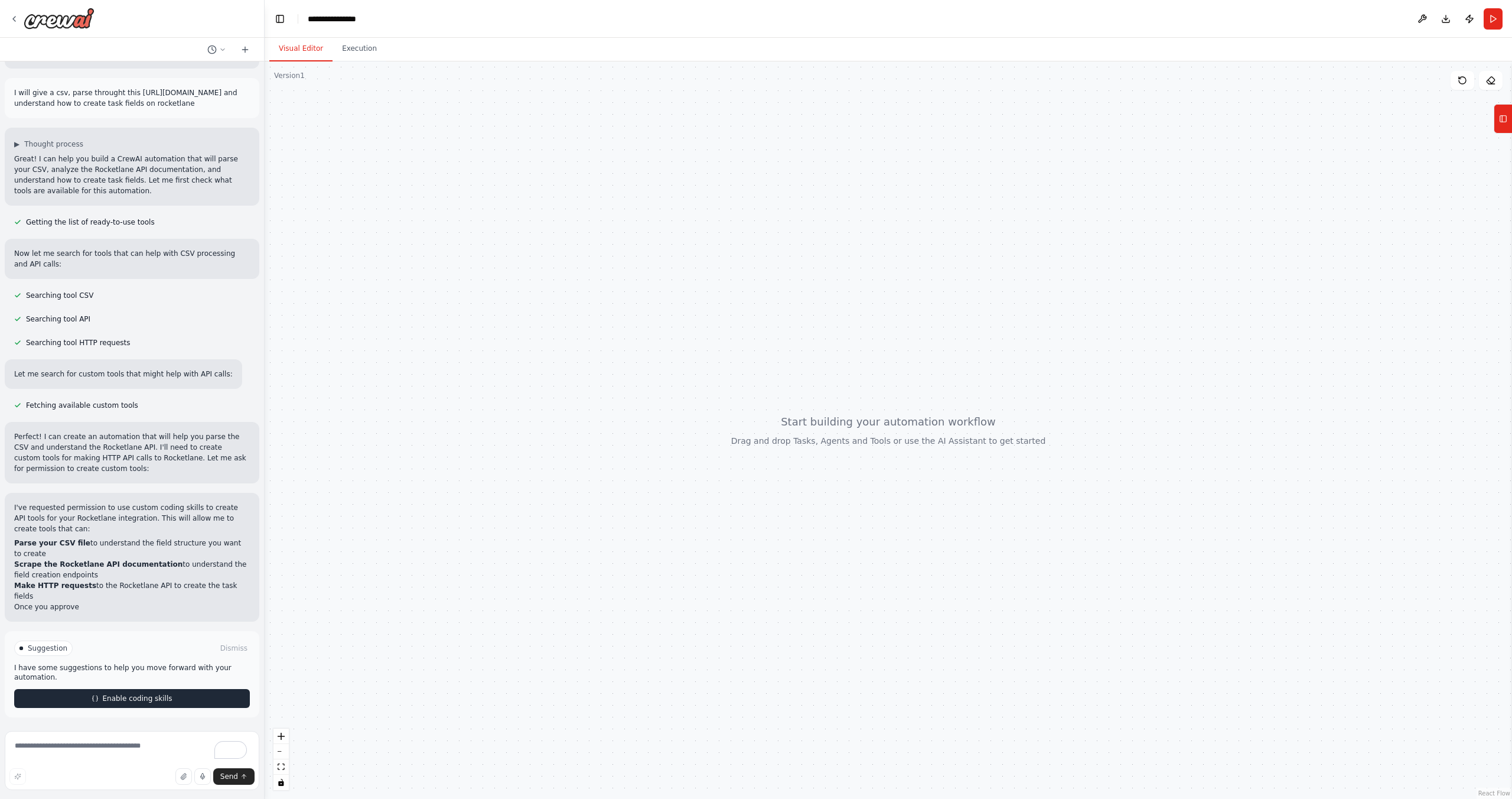
click at [140, 698] on span "Enable coding skills" at bounding box center [137, 699] width 70 height 10
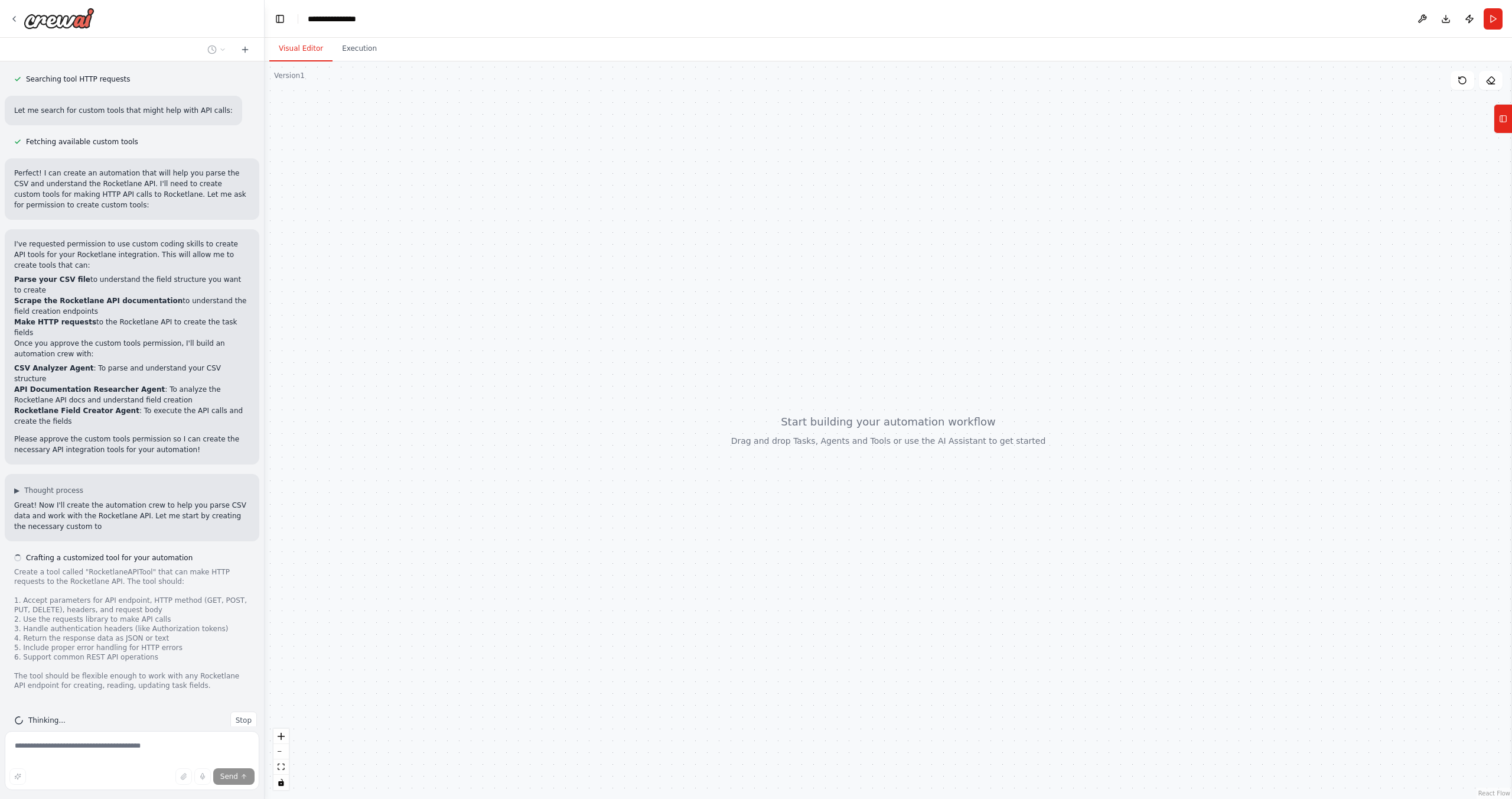
scroll to position [514, 0]
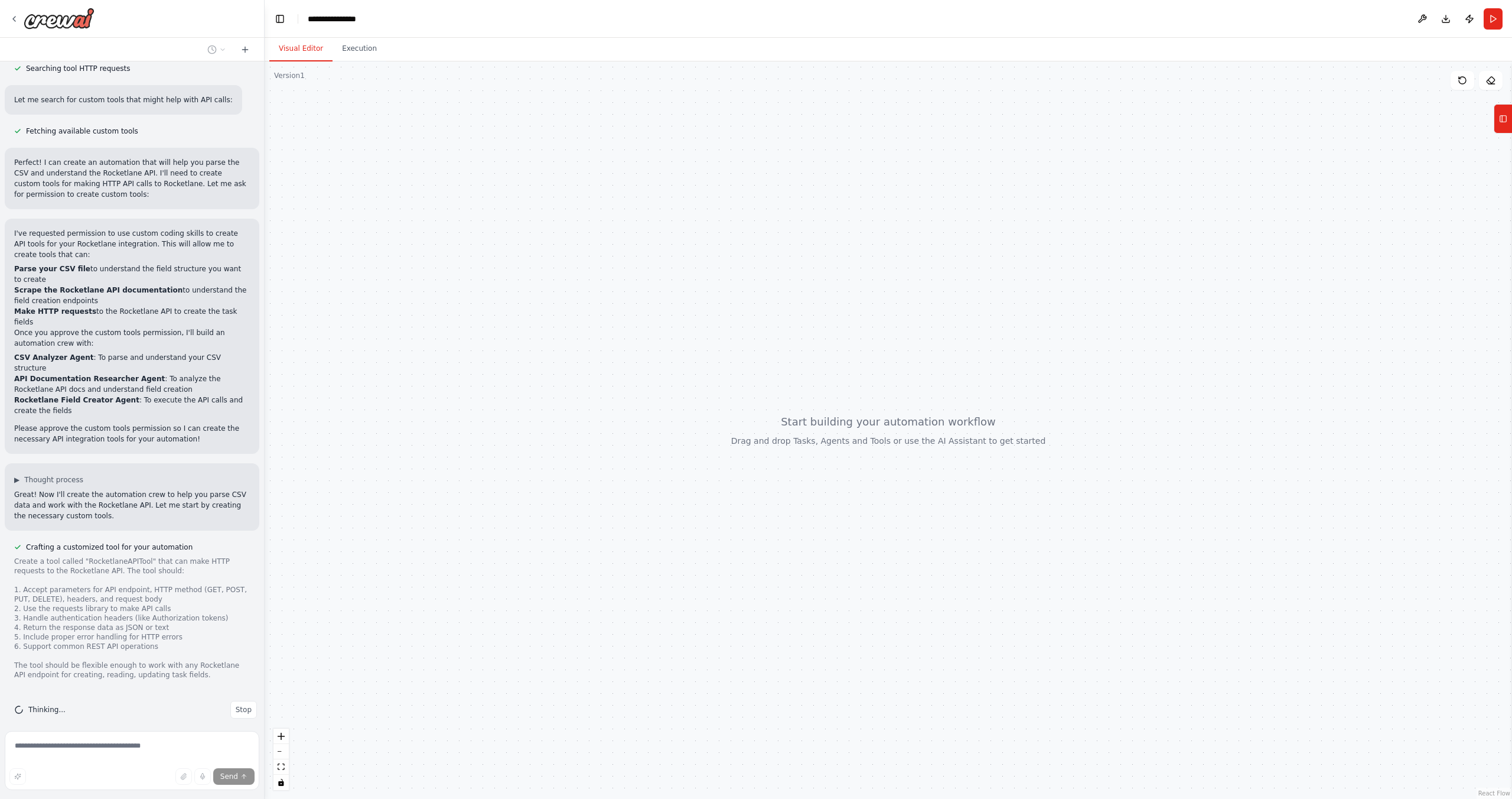
click at [165, 602] on div "Create a tool called "RocketlaneAPITool" that can make HTTP requests to the Roc…" at bounding box center [132, 618] width 236 height 122
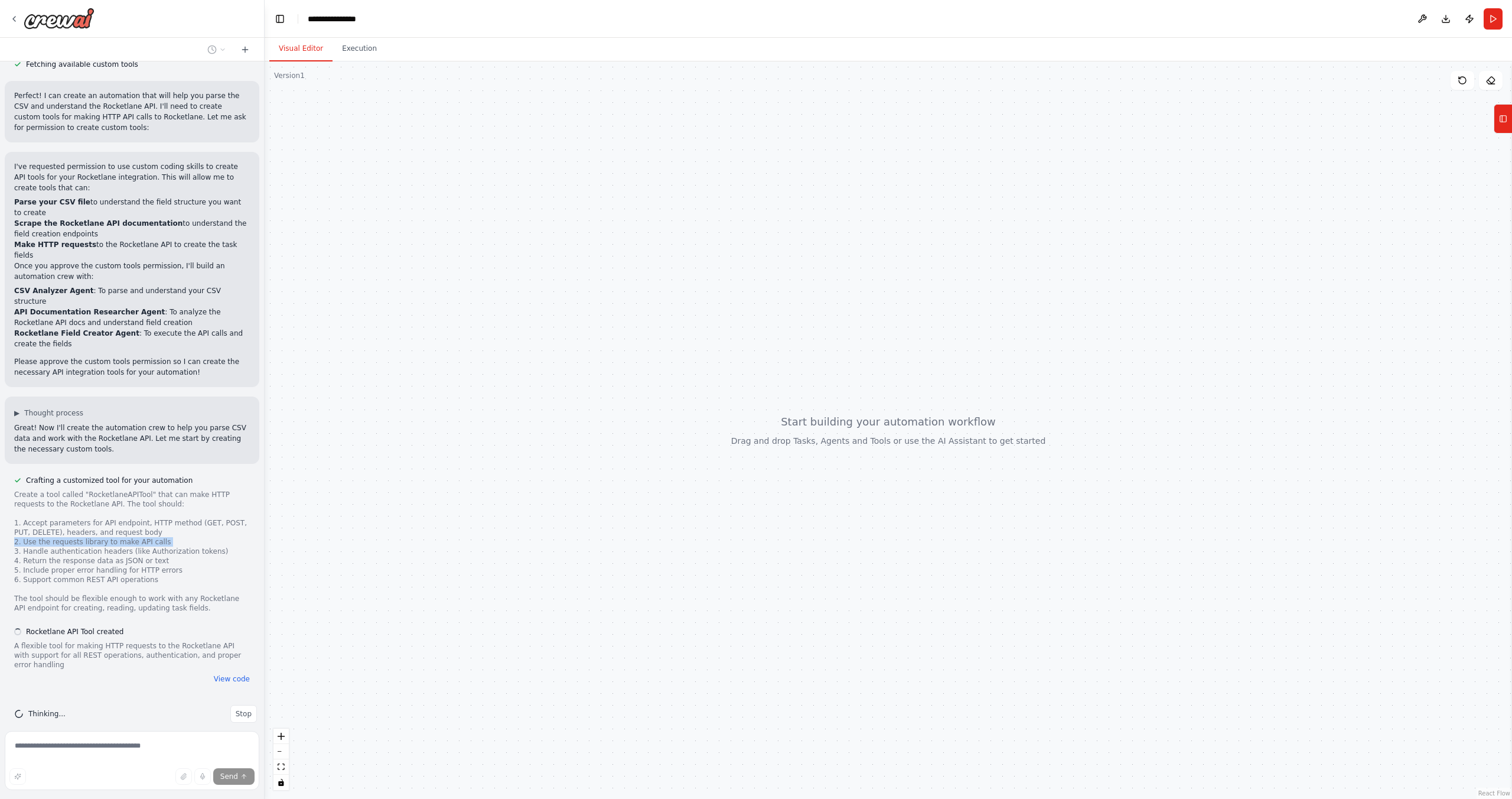
scroll to position [585, 0]
click at [240, 670] on button "View code" at bounding box center [231, 675] width 36 height 10
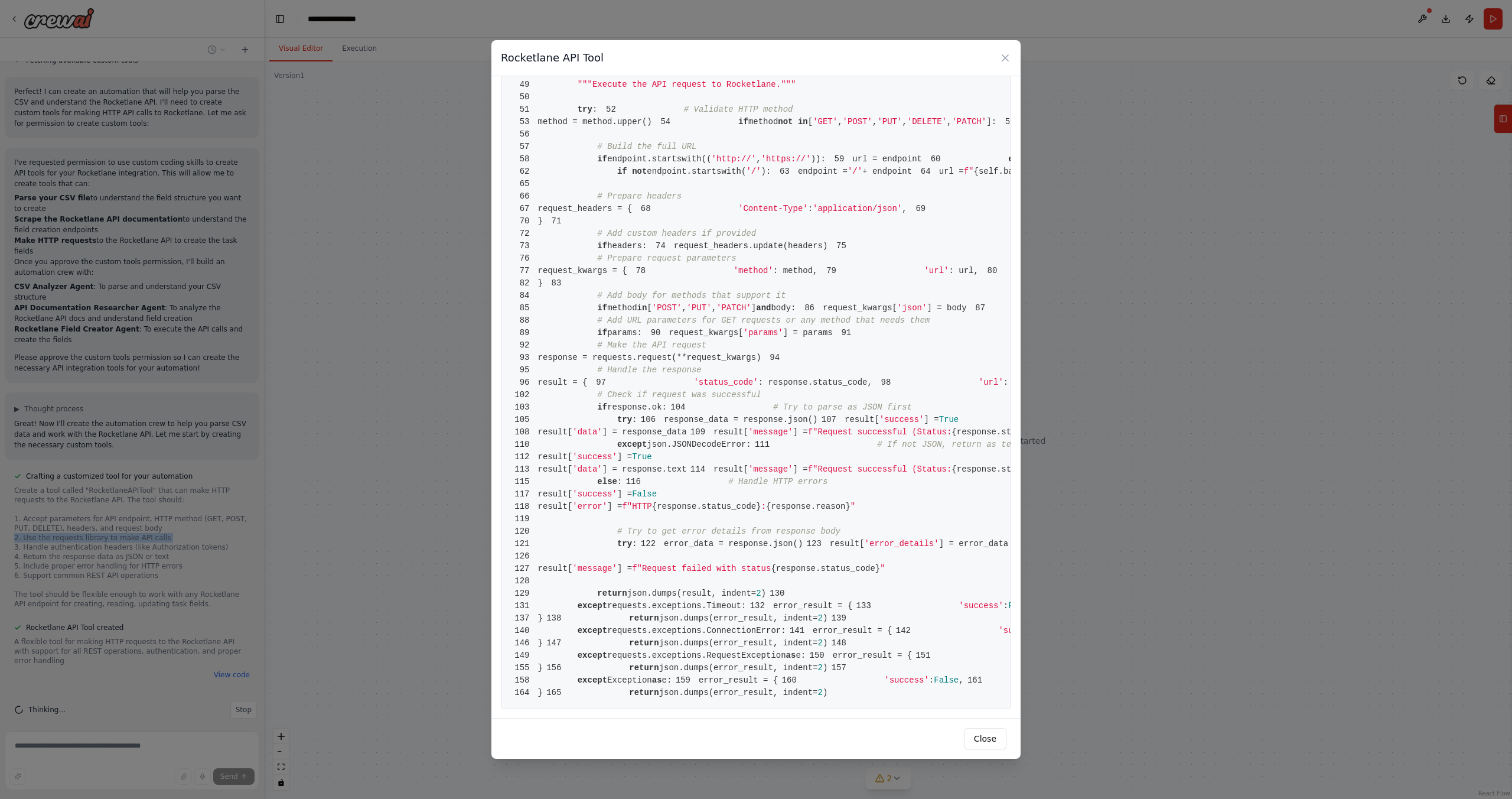
scroll to position [0, 0]
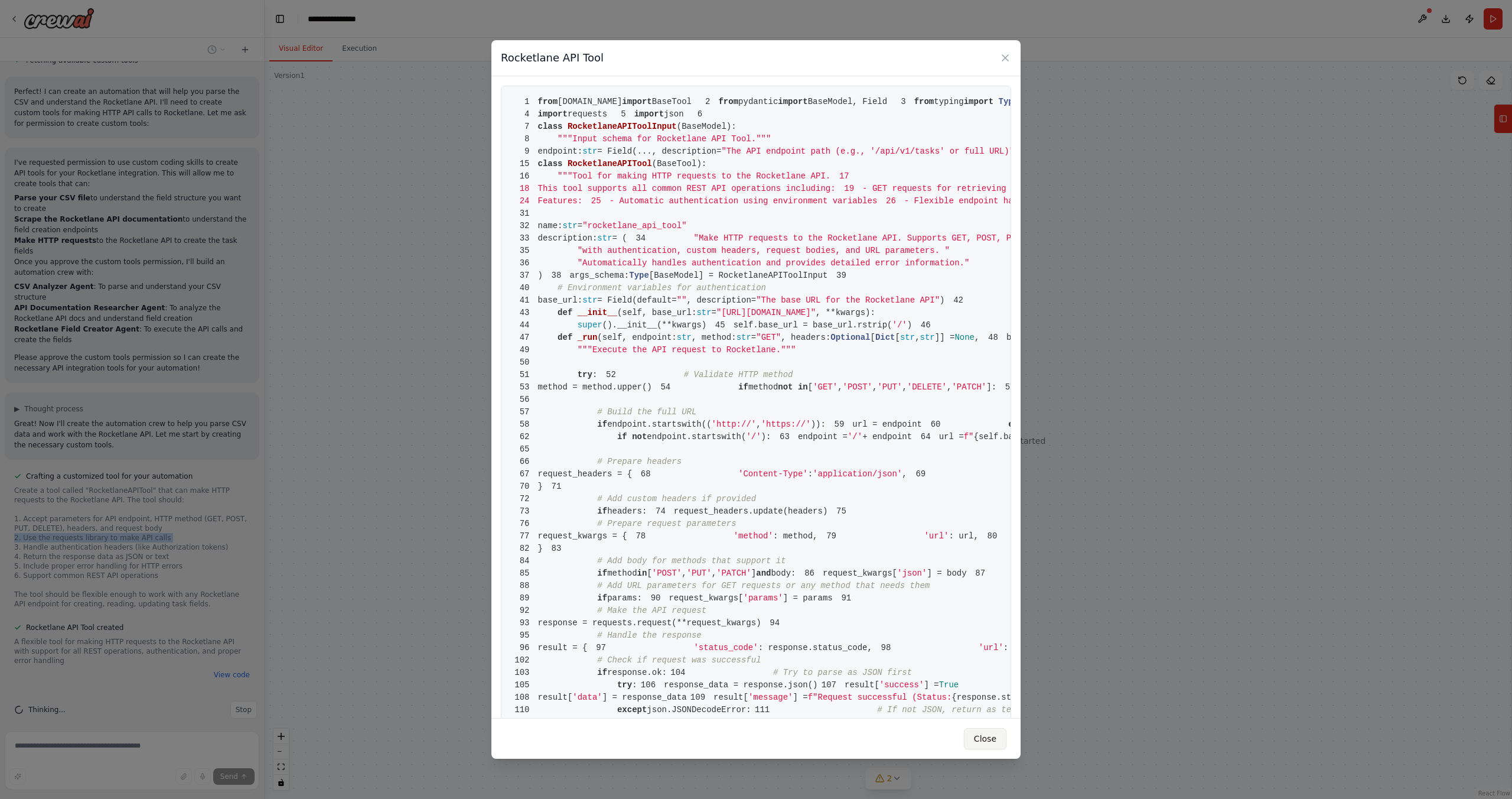
click at [986, 734] on button "Close" at bounding box center [985, 739] width 43 height 21
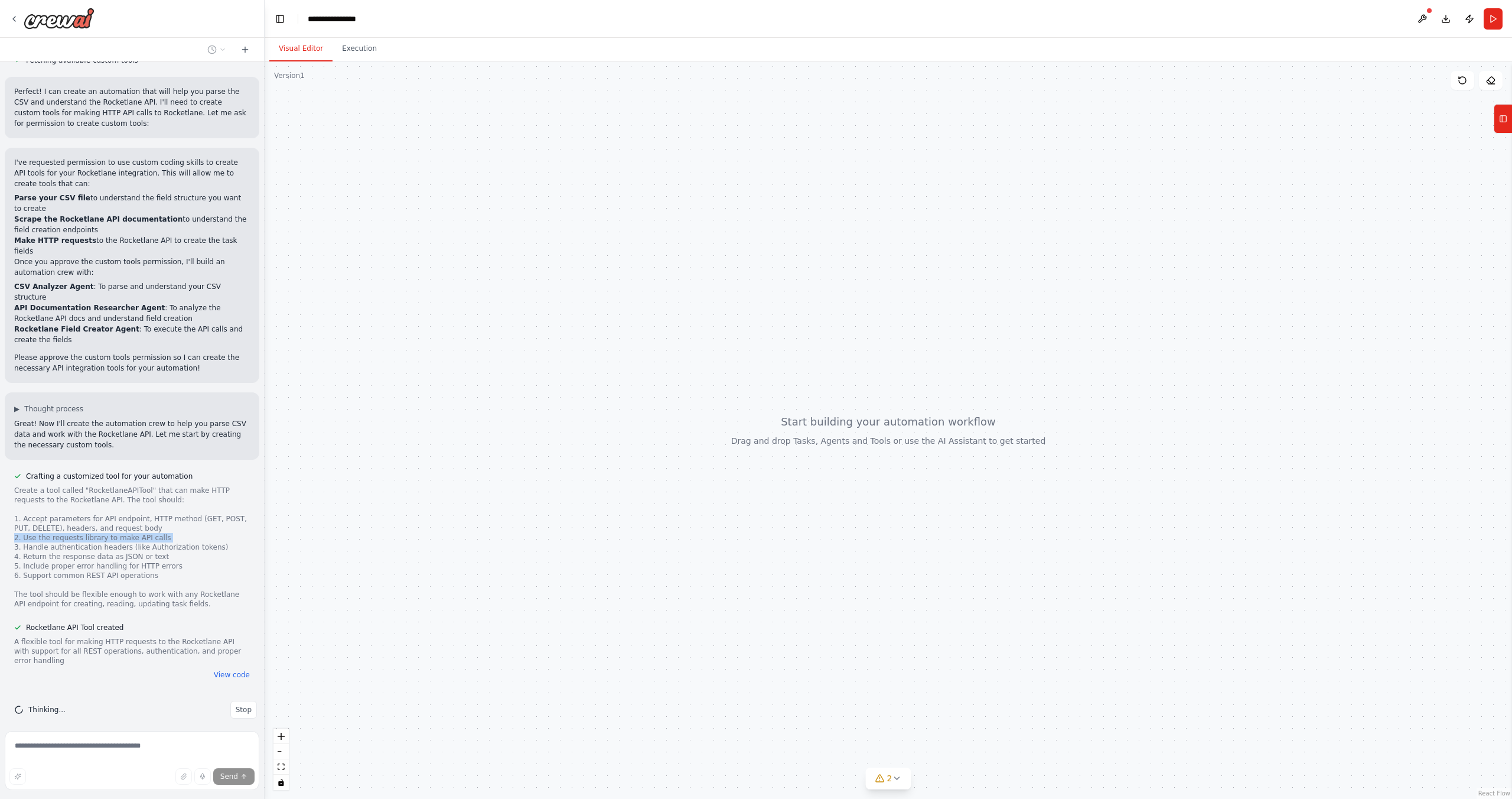
drag, startPoint x: 651, startPoint y: 378, endPoint x: 693, endPoint y: 283, distance: 103.9
click at [693, 283] on div at bounding box center [888, 430] width 1248 height 738
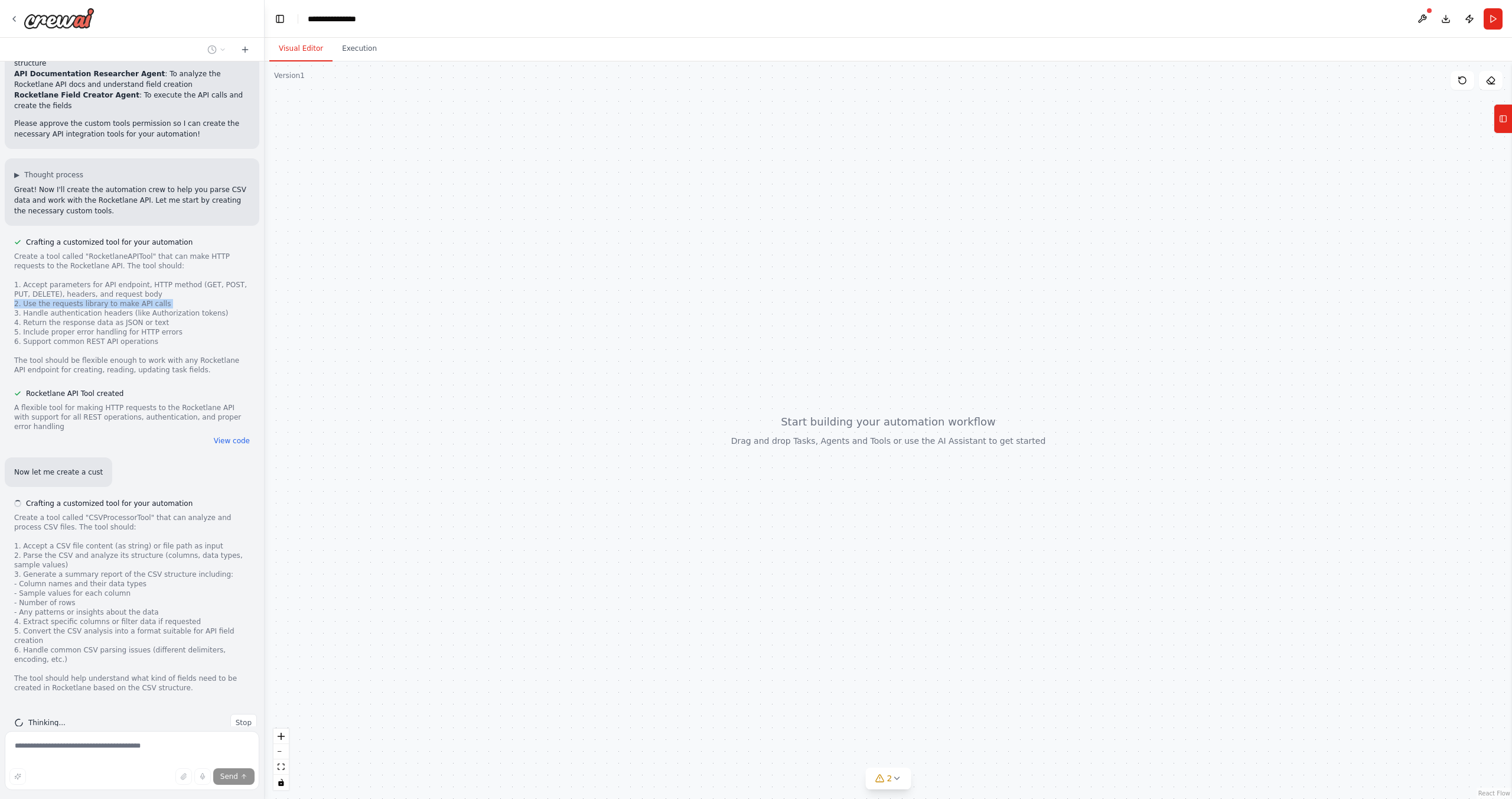
scroll to position [822, 0]
click at [180, 509] on div "Create a tool called "CSVProcessorTool" that can analyze and process CSV files.…" at bounding box center [132, 599] width 236 height 180
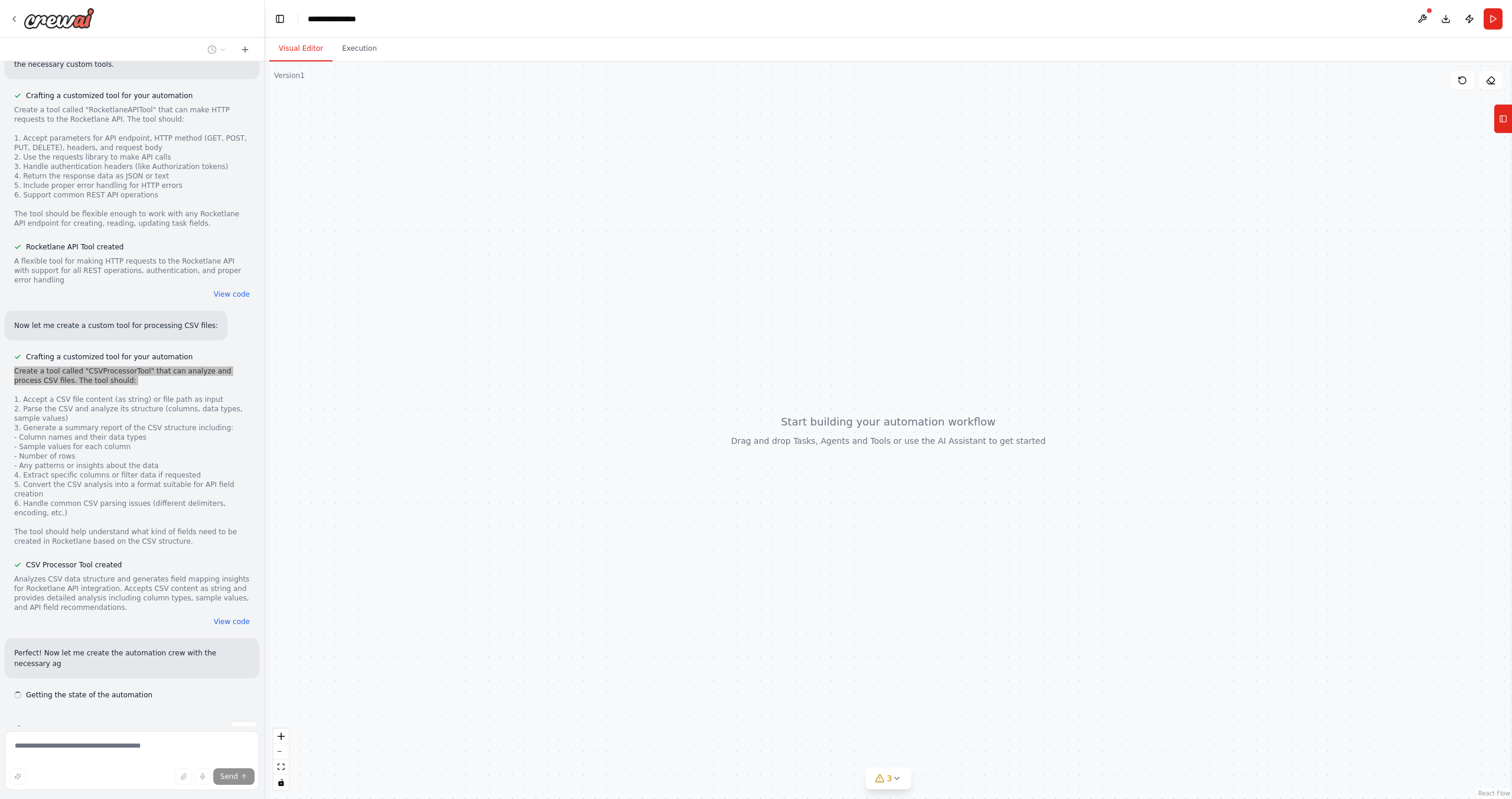
scroll to position [976, 0]
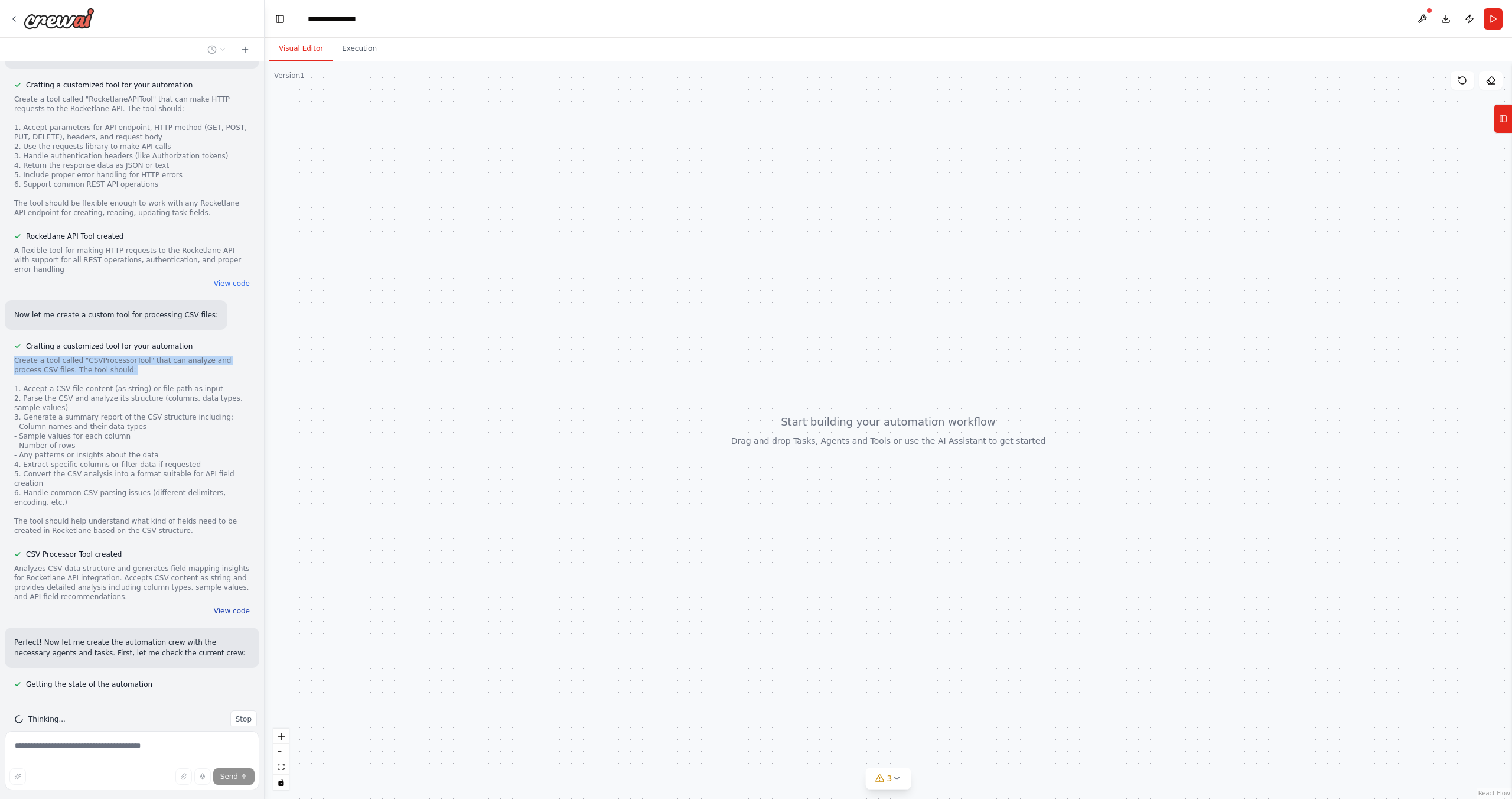
click at [220, 607] on button "View code" at bounding box center [231, 611] width 36 height 10
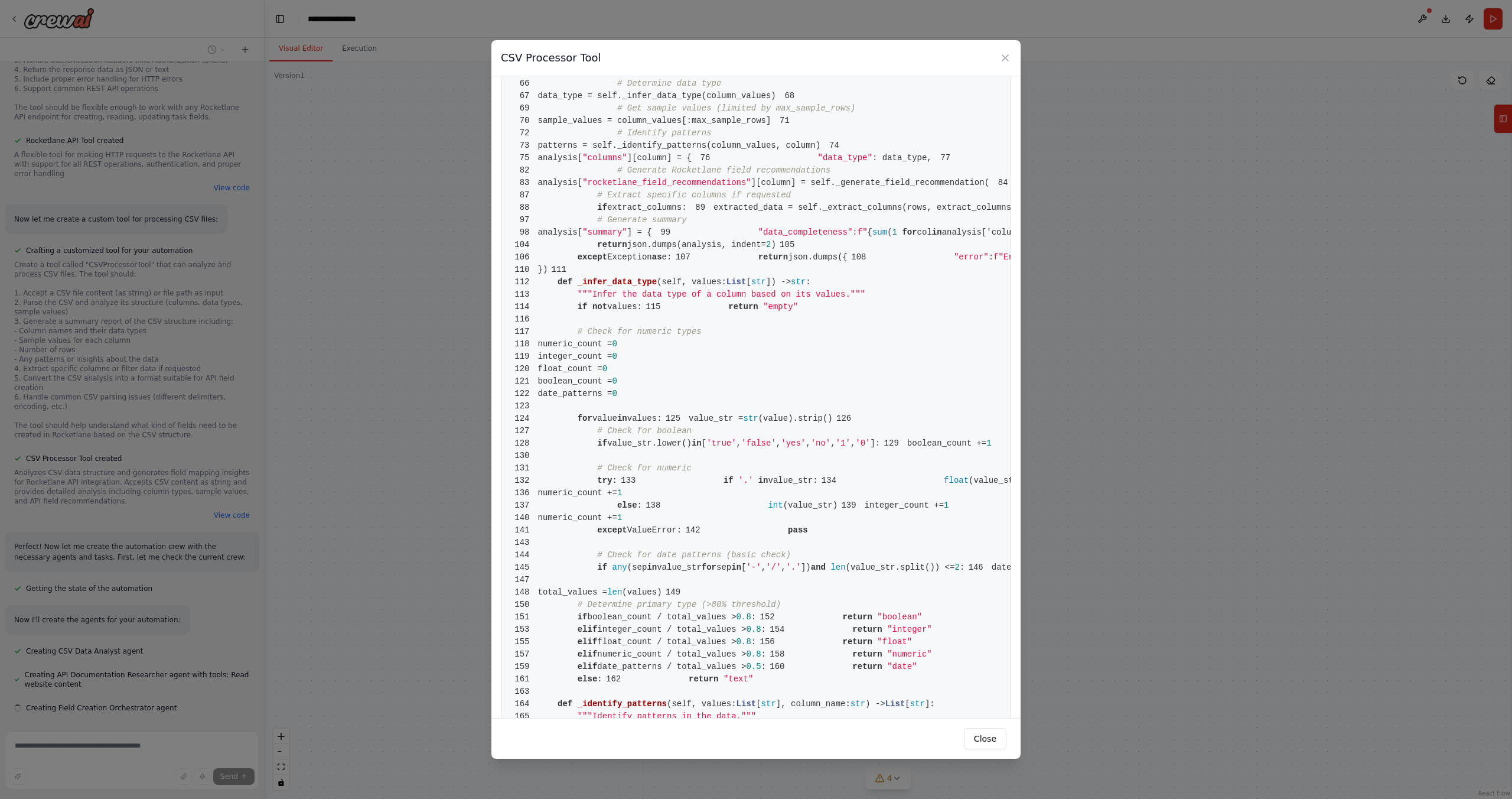
scroll to position [1095, 0]
drag, startPoint x: 745, startPoint y: 380, endPoint x: 751, endPoint y: 462, distance: 82.2
click at [751, 462] on pre "1 from crewai.tools import BaseTool 2 from pydantic import BaseModel, Field 3 f…" at bounding box center [755, 518] width 510 height 1596
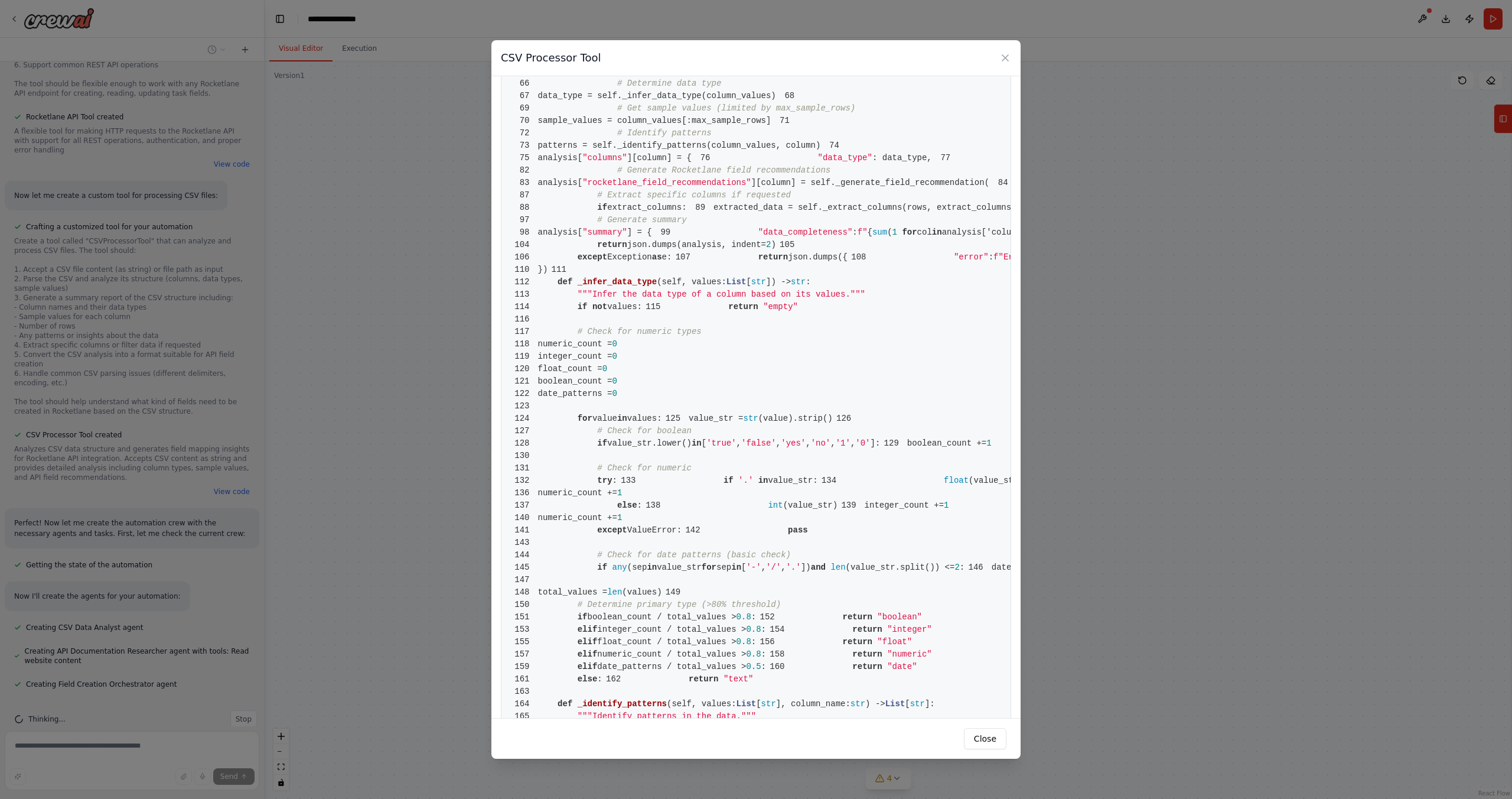
click at [751, 462] on pre "1 from crewai.tools import BaseTool 2 from pydantic import BaseModel, Field 3 f…" at bounding box center [755, 518] width 510 height 1596
drag, startPoint x: 764, startPoint y: 371, endPoint x: 779, endPoint y: 514, distance: 143.8
click at [779, 514] on pre "1 from crewai.tools import BaseTool 2 from pydantic import BaseModel, Field 3 f…" at bounding box center [755, 518] width 510 height 1596
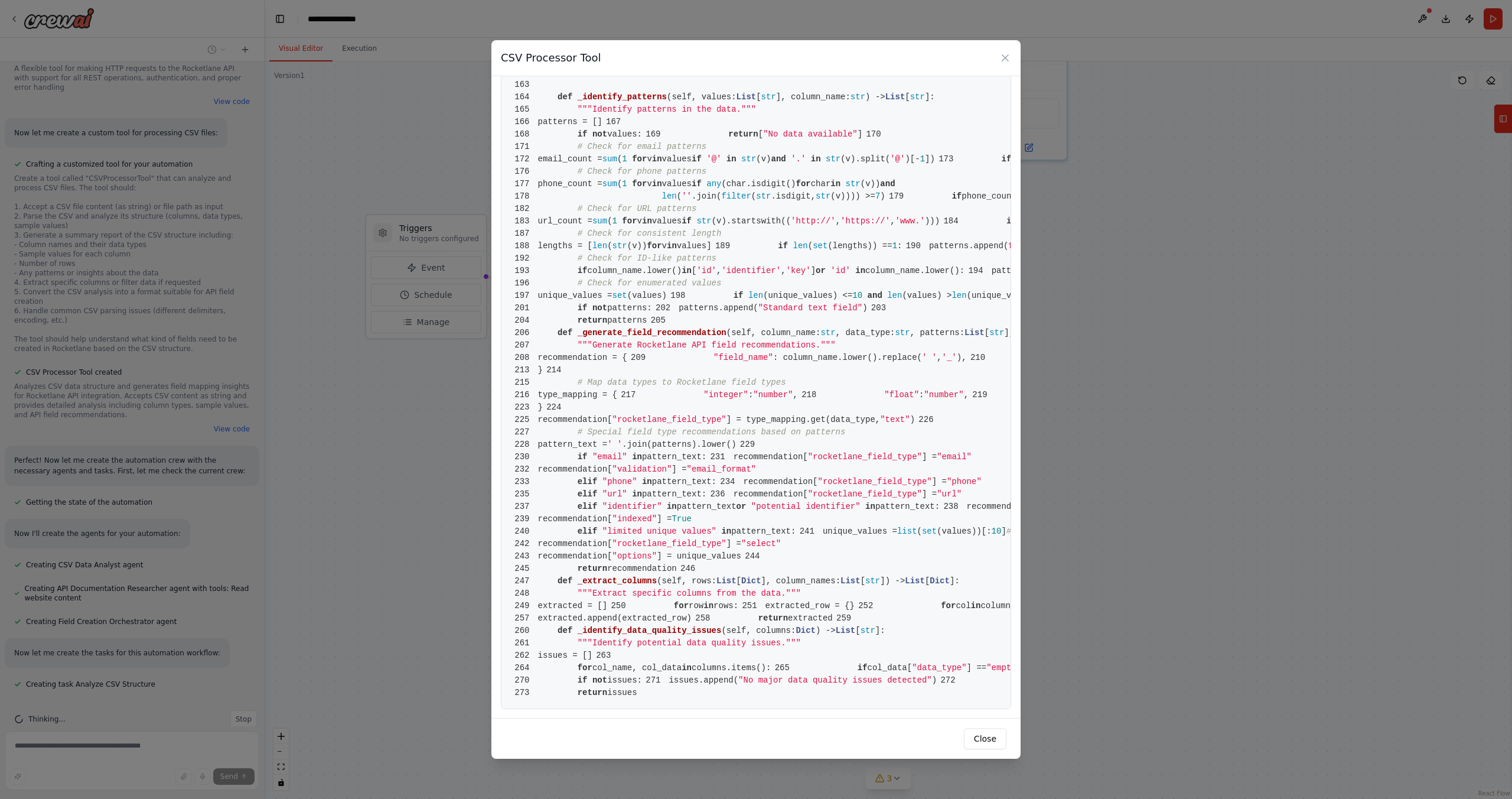
scroll to position [2784, 0]
click at [999, 58] on icon at bounding box center [1005, 57] width 12 height 12
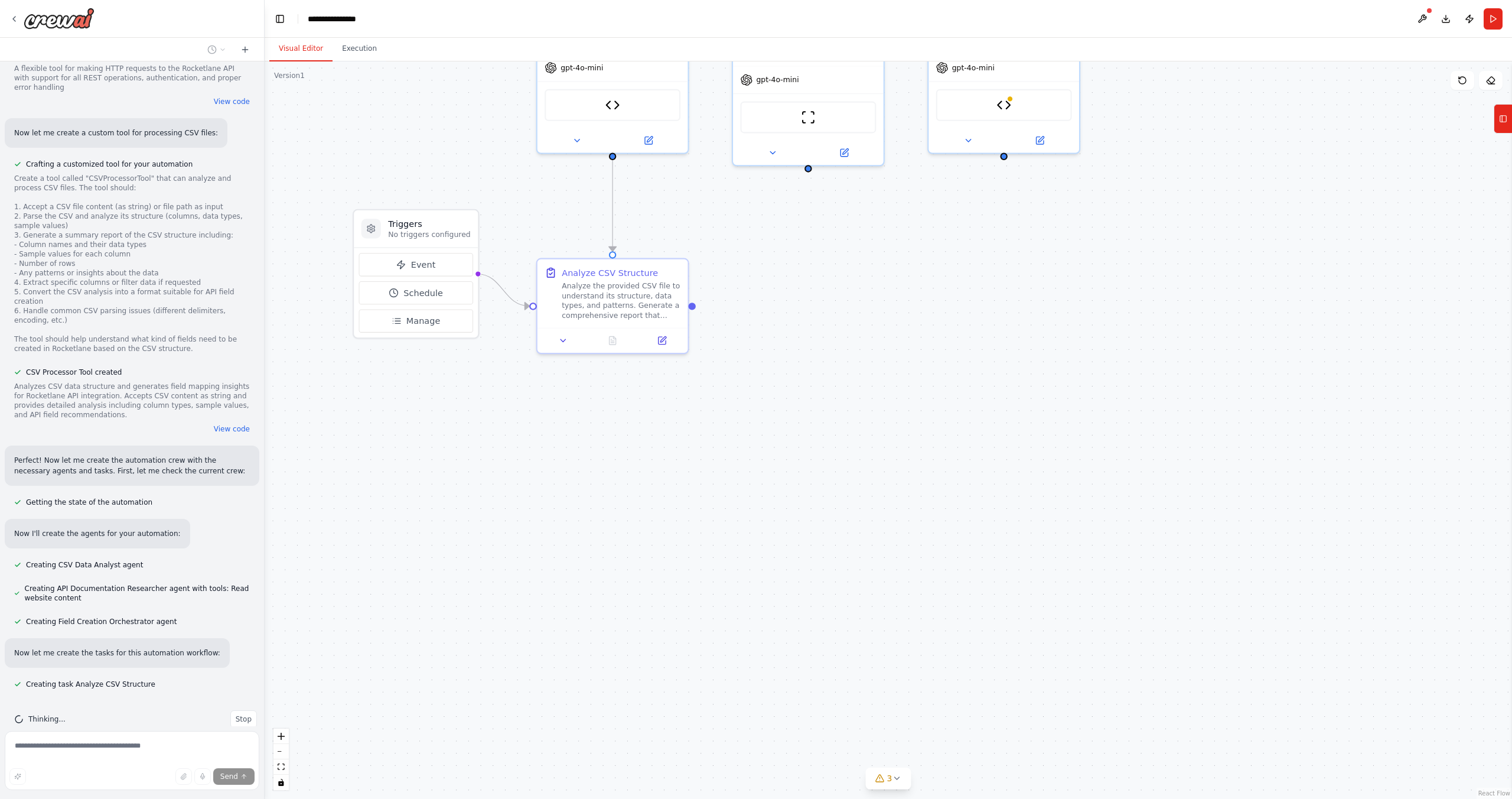
scroll to position [1182, 0]
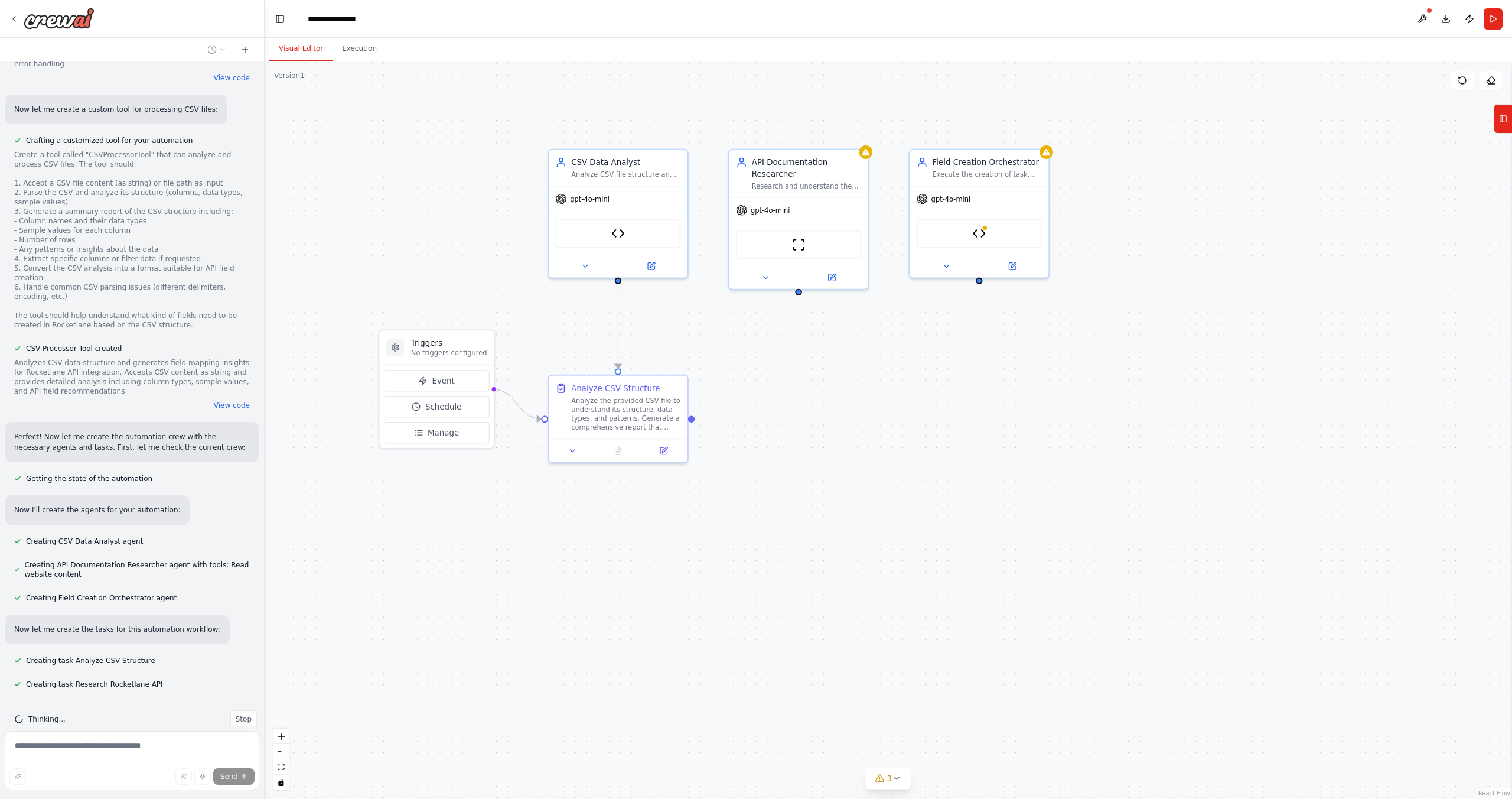
drag, startPoint x: 826, startPoint y: 289, endPoint x: 823, endPoint y: 398, distance: 109.0
click at [823, 398] on div ".deletable-edge-delete-btn { width: 20px; height: 20px; border: 0px solid #ffff…" at bounding box center [888, 430] width 1248 height 738
click at [820, 175] on div "API Documentation Researcher" at bounding box center [807, 165] width 109 height 22
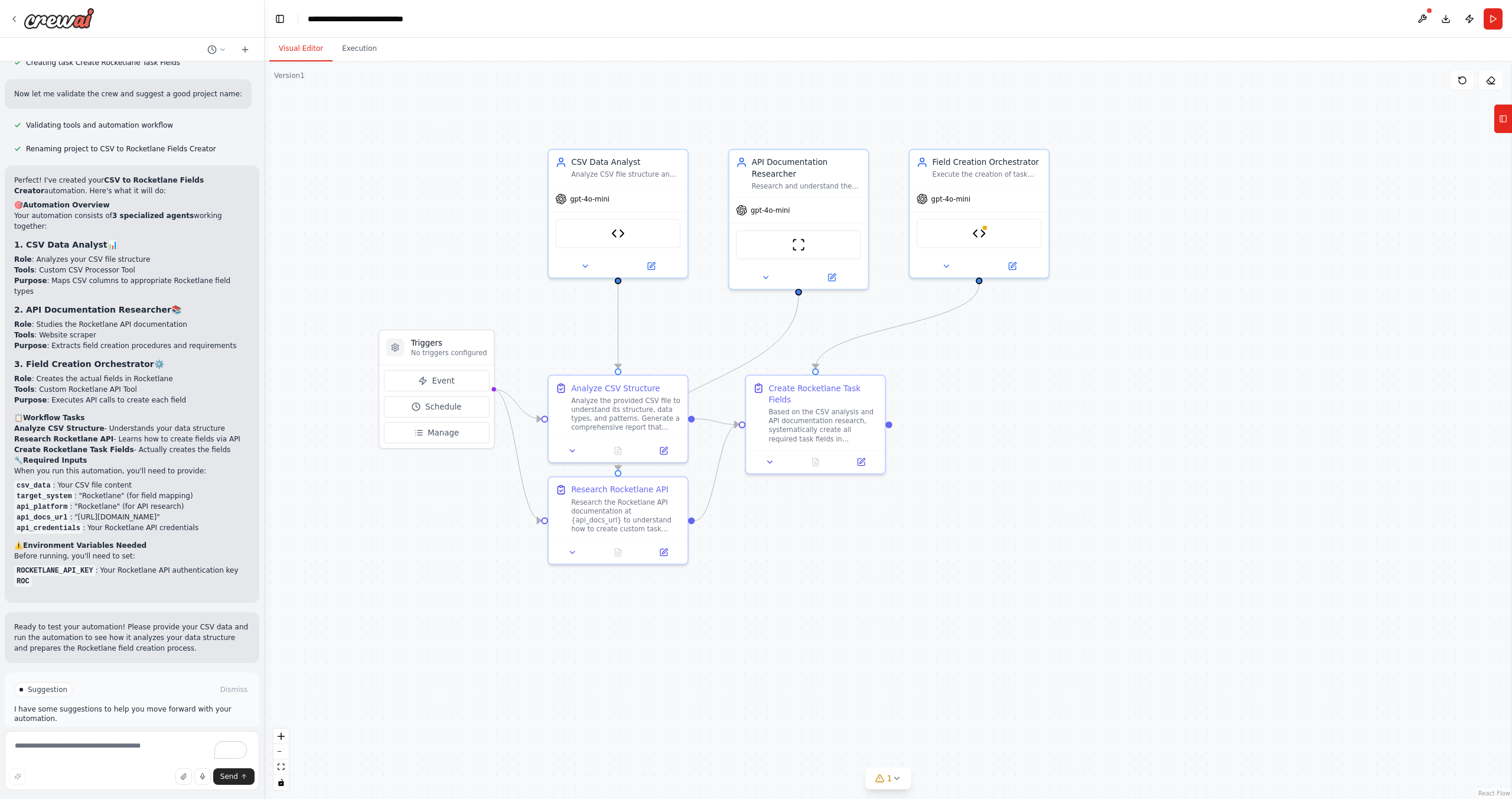
scroll to position [1837, 0]
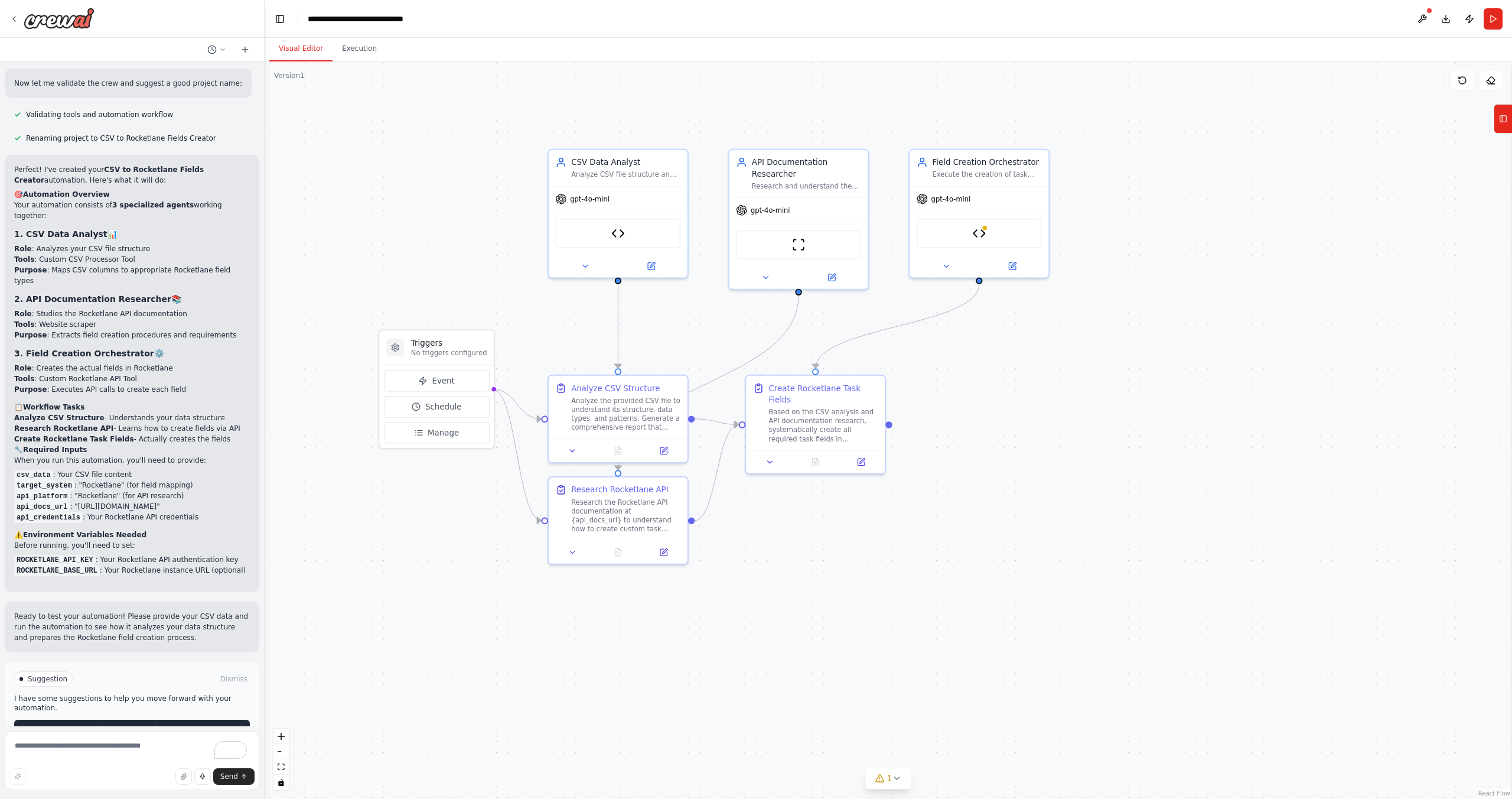
click at [129, 724] on span "Run Automation" at bounding box center [137, 729] width 57 height 10
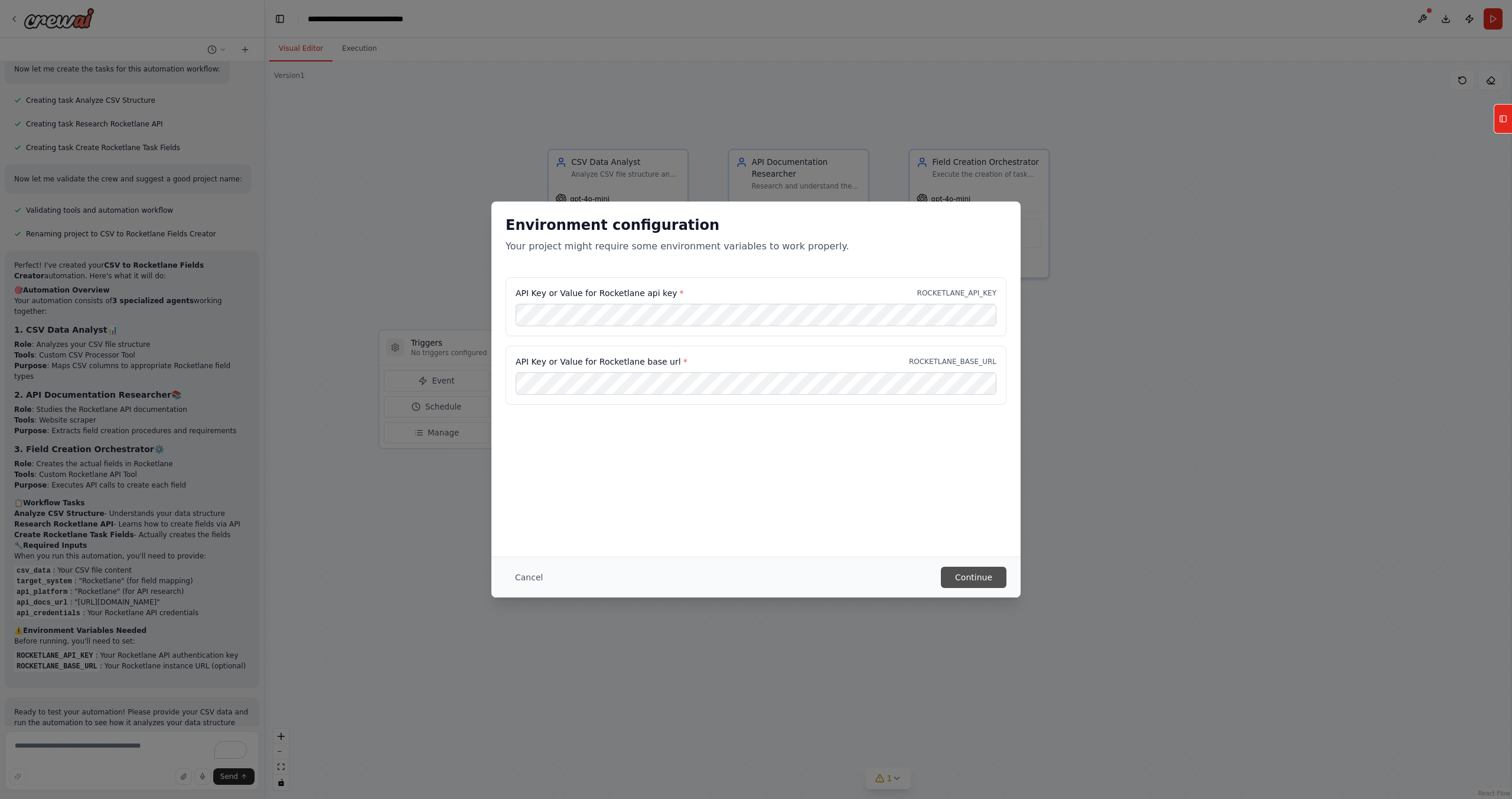
click at [974, 582] on button "Continue" at bounding box center [973, 577] width 65 height 21
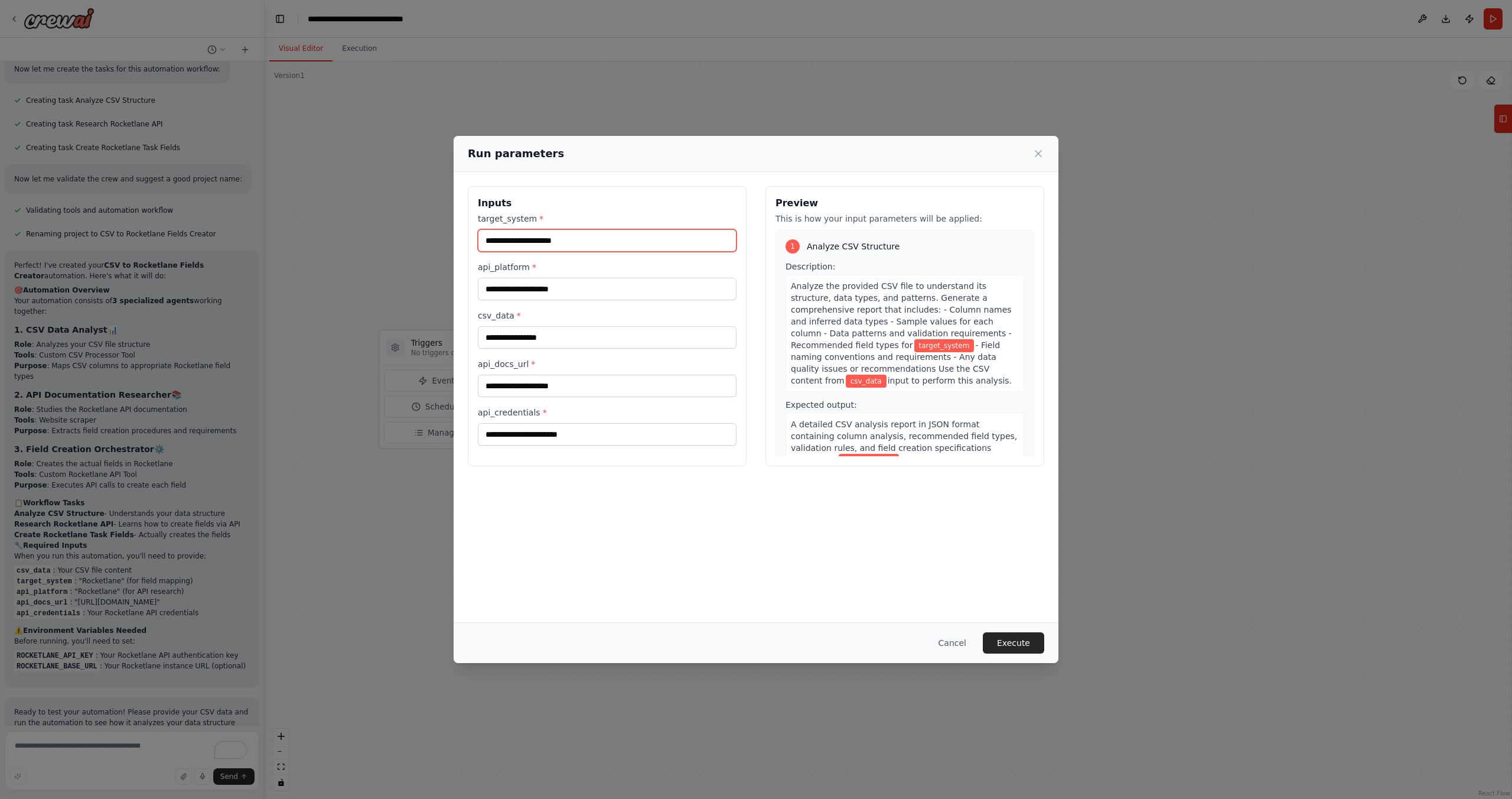
click at [543, 236] on input "target_system *" at bounding box center [607, 240] width 258 height 22
click at [1037, 162] on div "Run parameters" at bounding box center [756, 154] width 604 height 36
click at [1039, 156] on icon at bounding box center [1039, 154] width 12 height 12
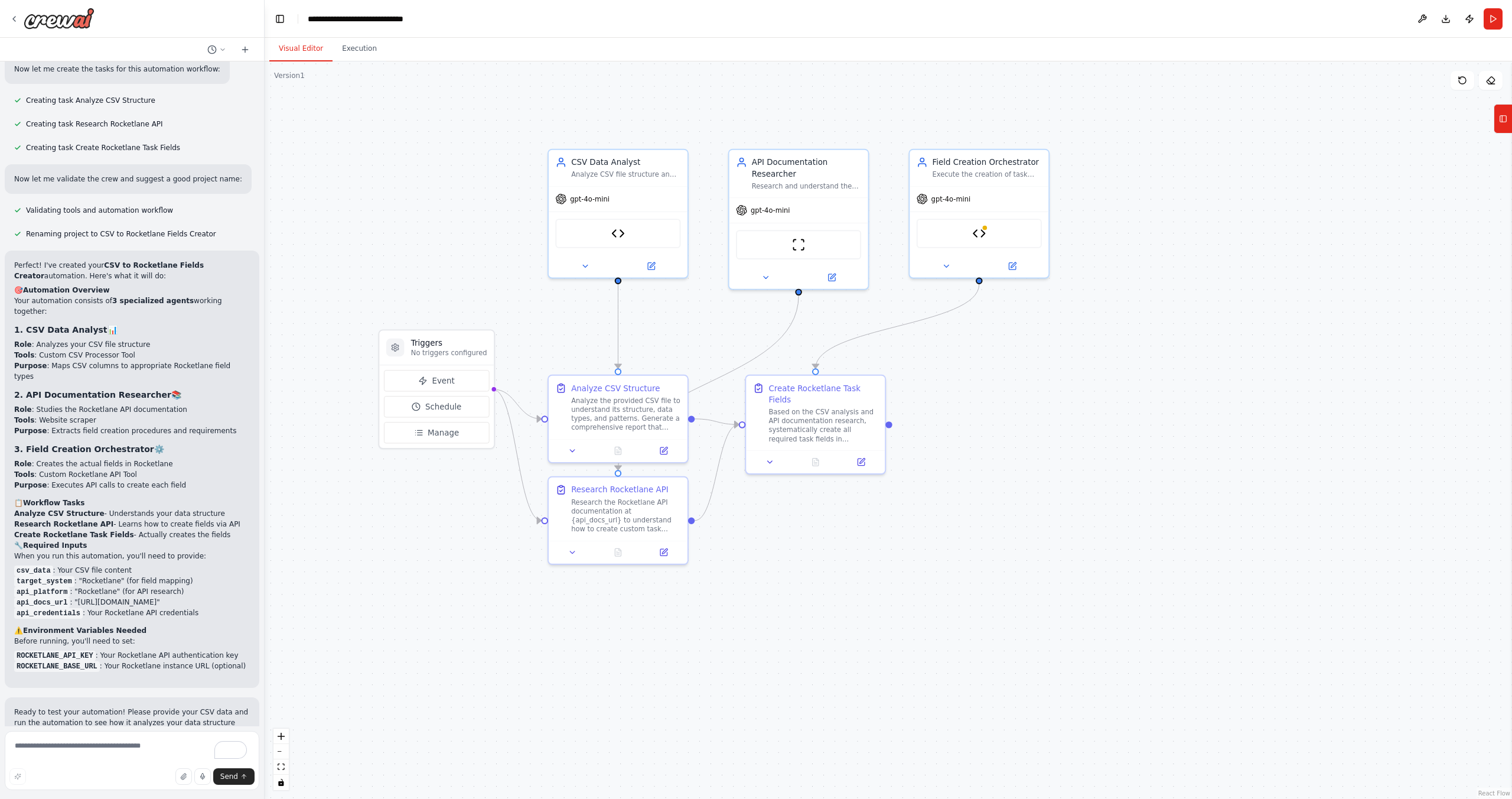
click at [0, 21] on button "Toggle Sidebar" at bounding box center [0, 400] width 10 height 799
click at [17, 18] on icon at bounding box center [15, 19] width 10 height 10
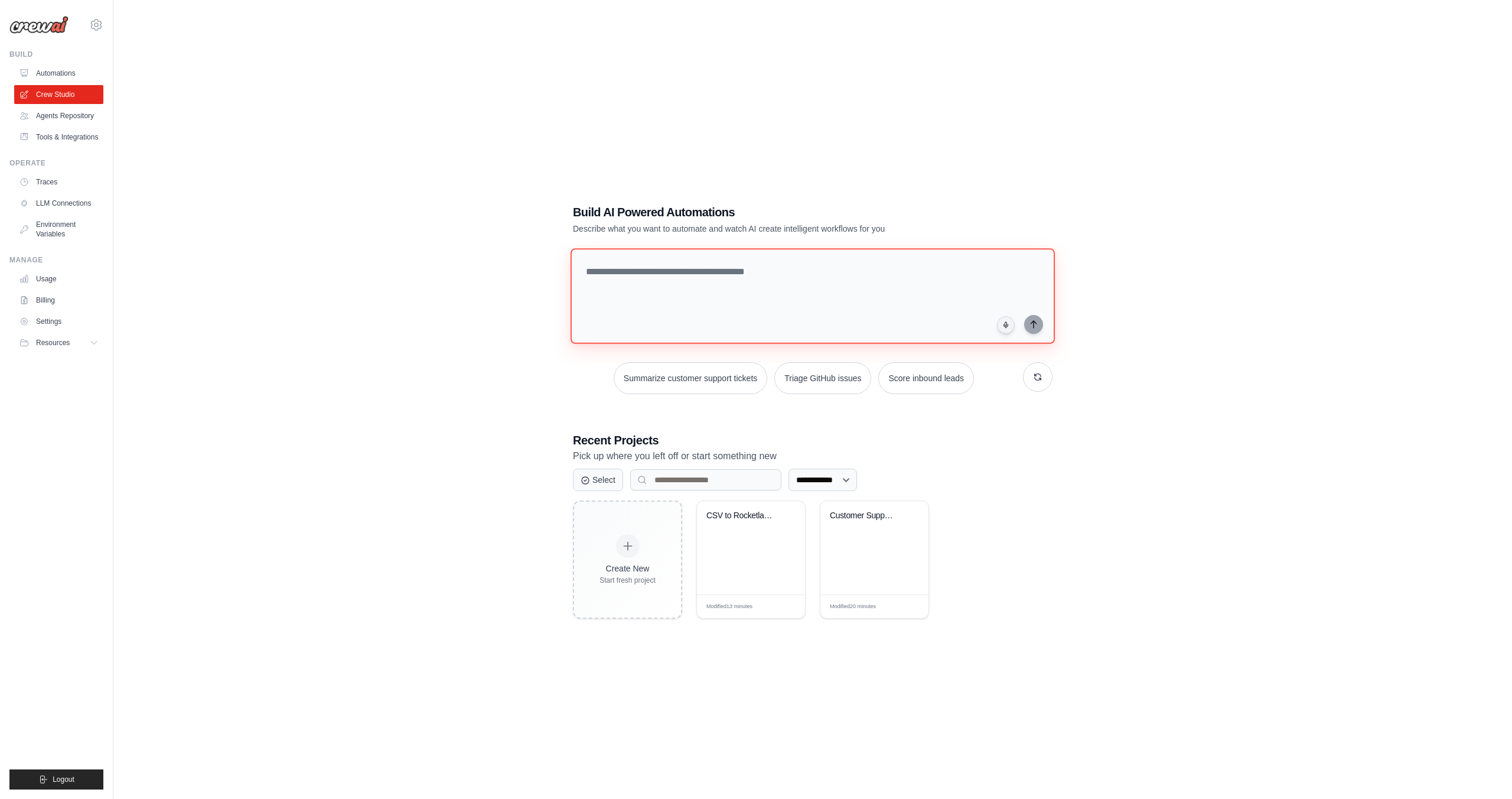
click at [729, 305] on textarea at bounding box center [812, 295] width 484 height 95
type textarea "**********"
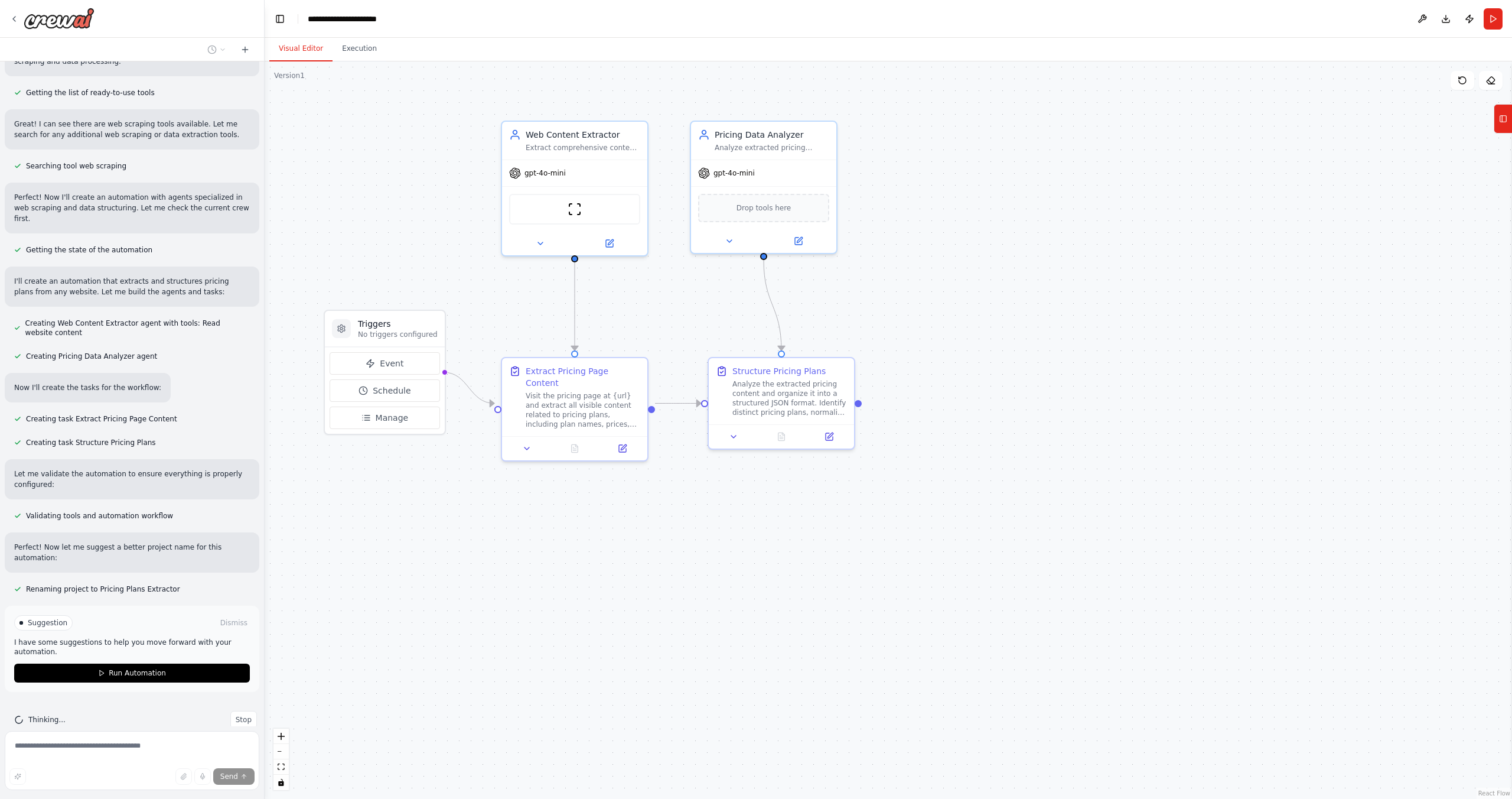
scroll to position [132, 0]
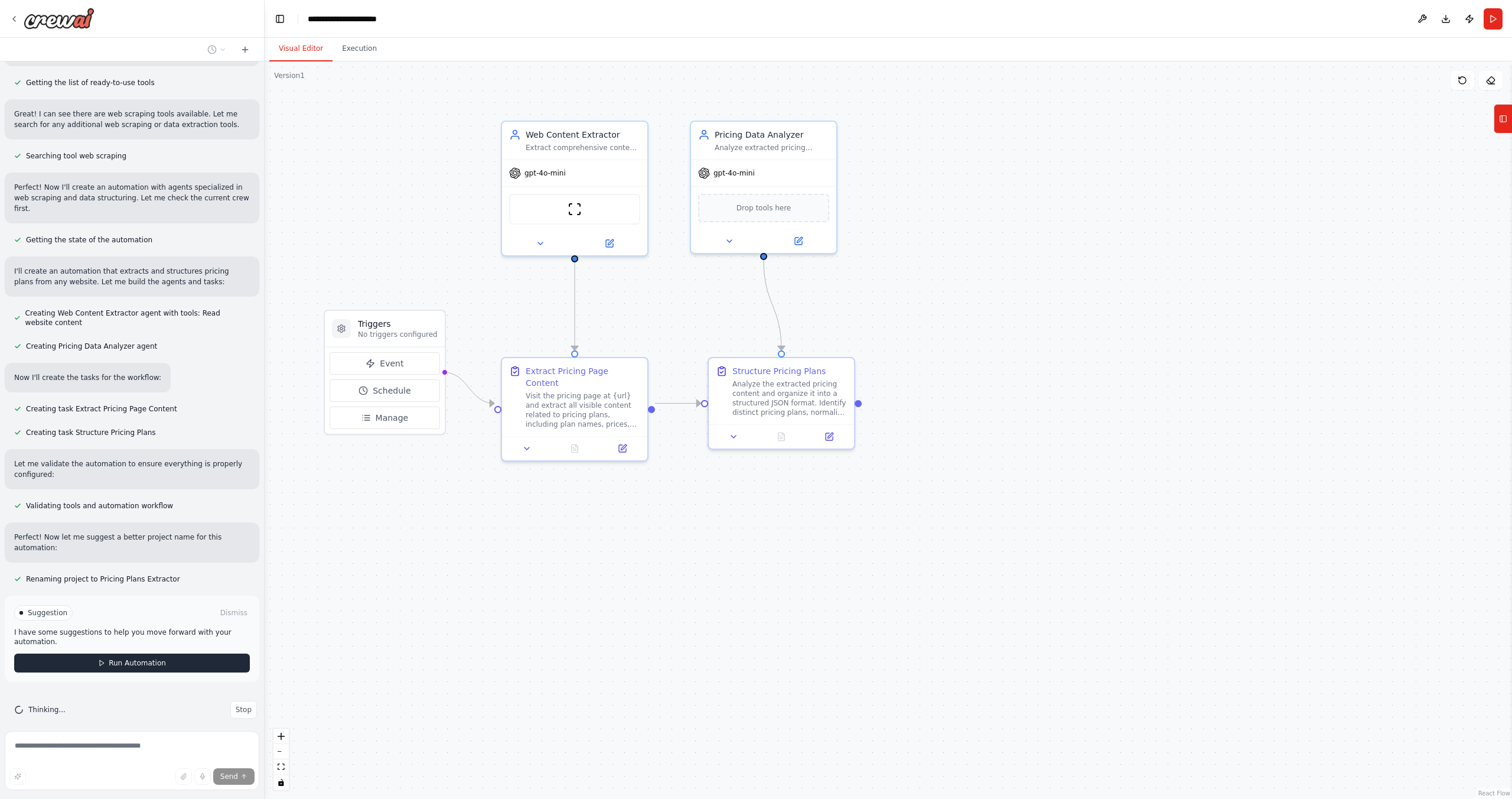
click at [116, 658] on span "Run Automation" at bounding box center [137, 663] width 57 height 10
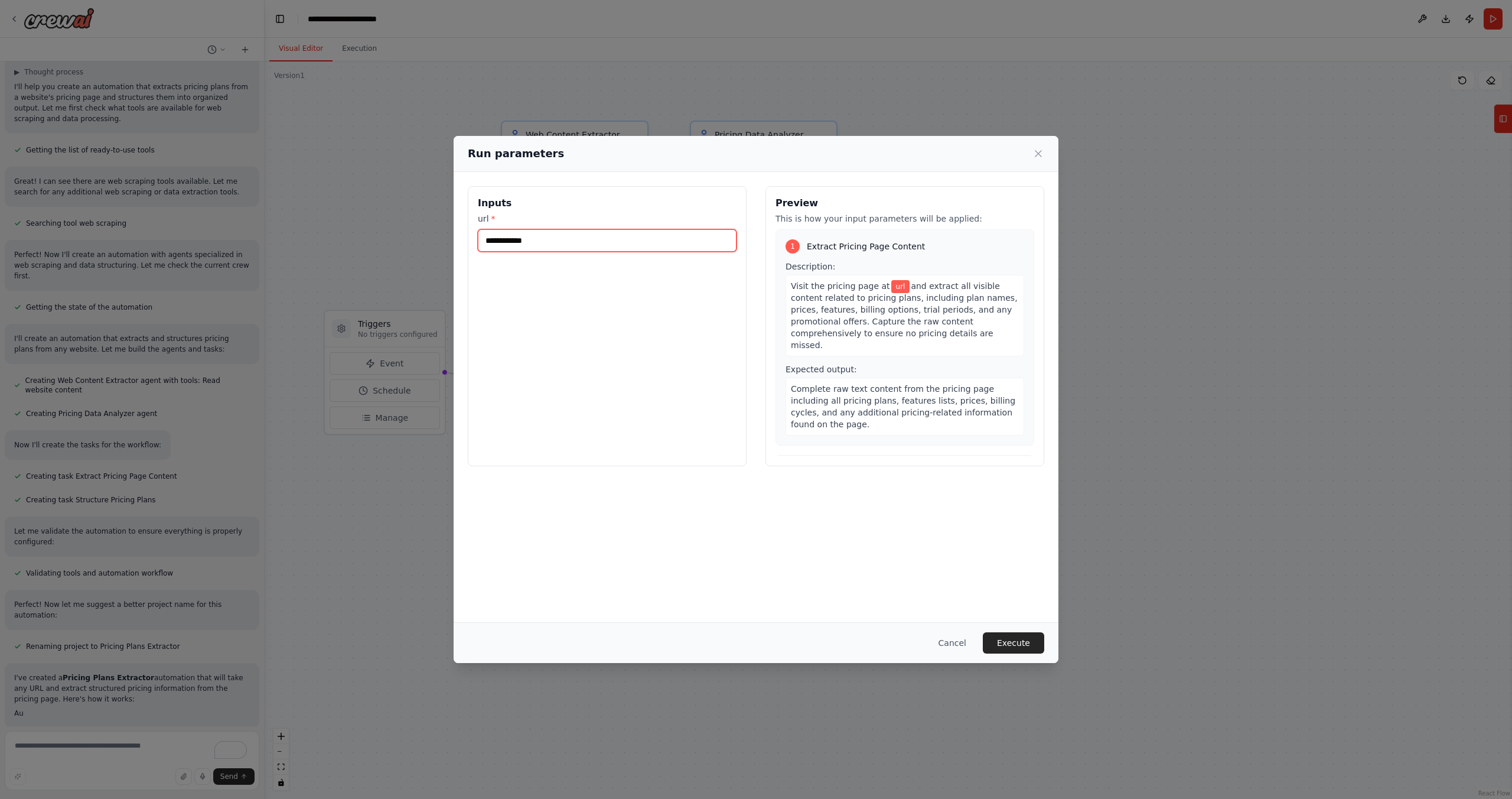
click at [590, 248] on input "url *" at bounding box center [607, 240] width 258 height 22
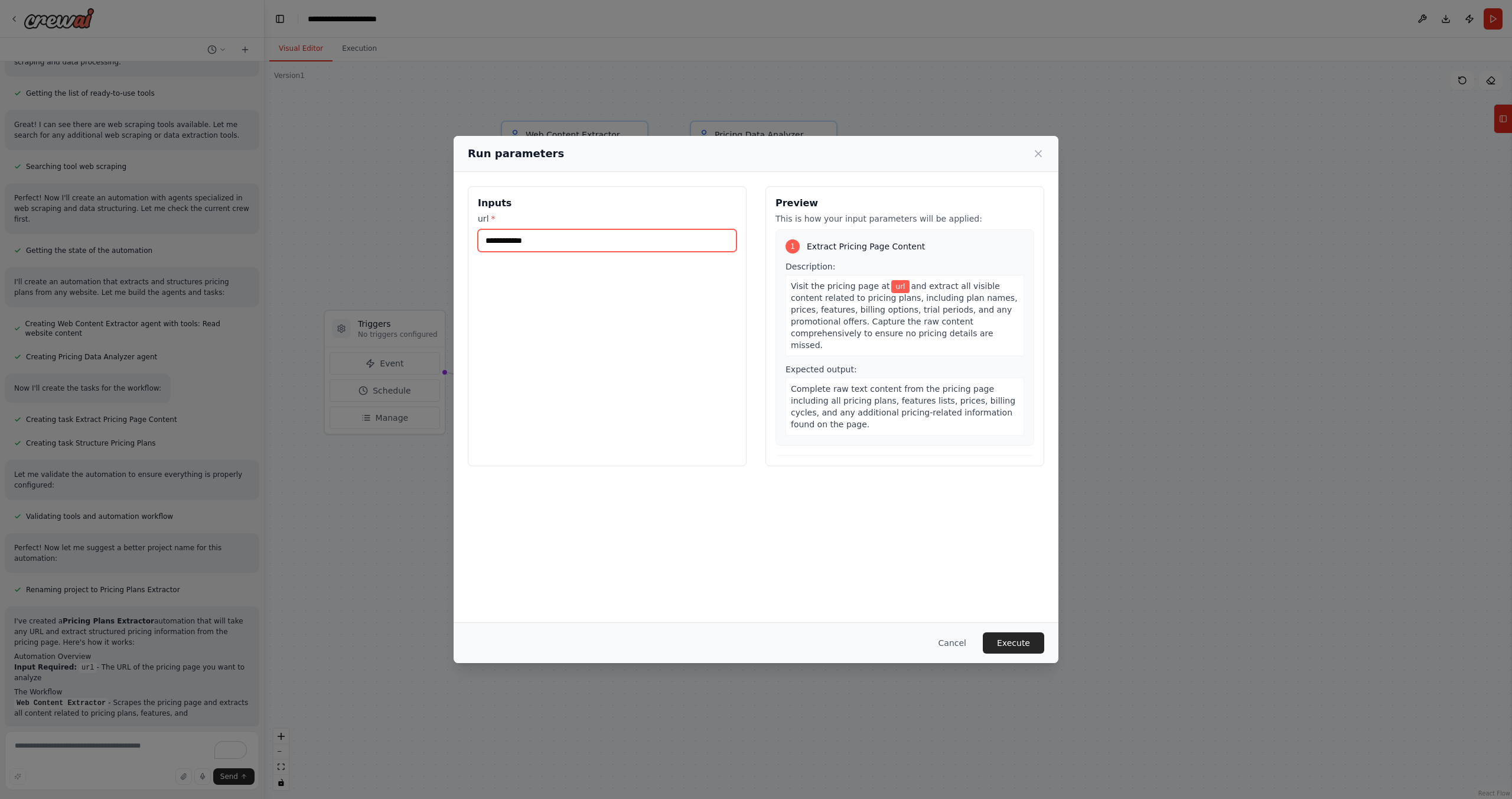
scroll to position [132, 0]
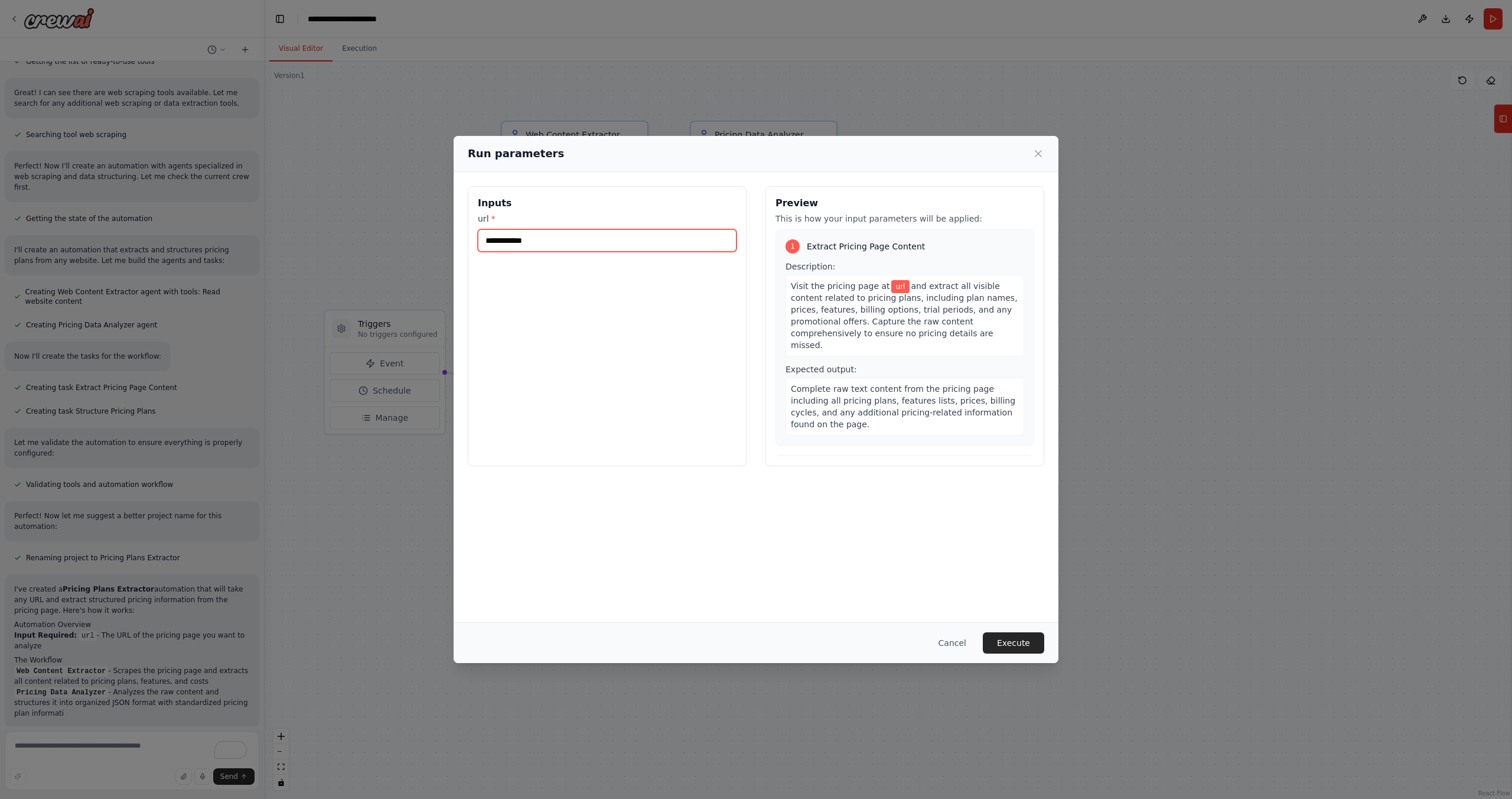
paste input "**********"
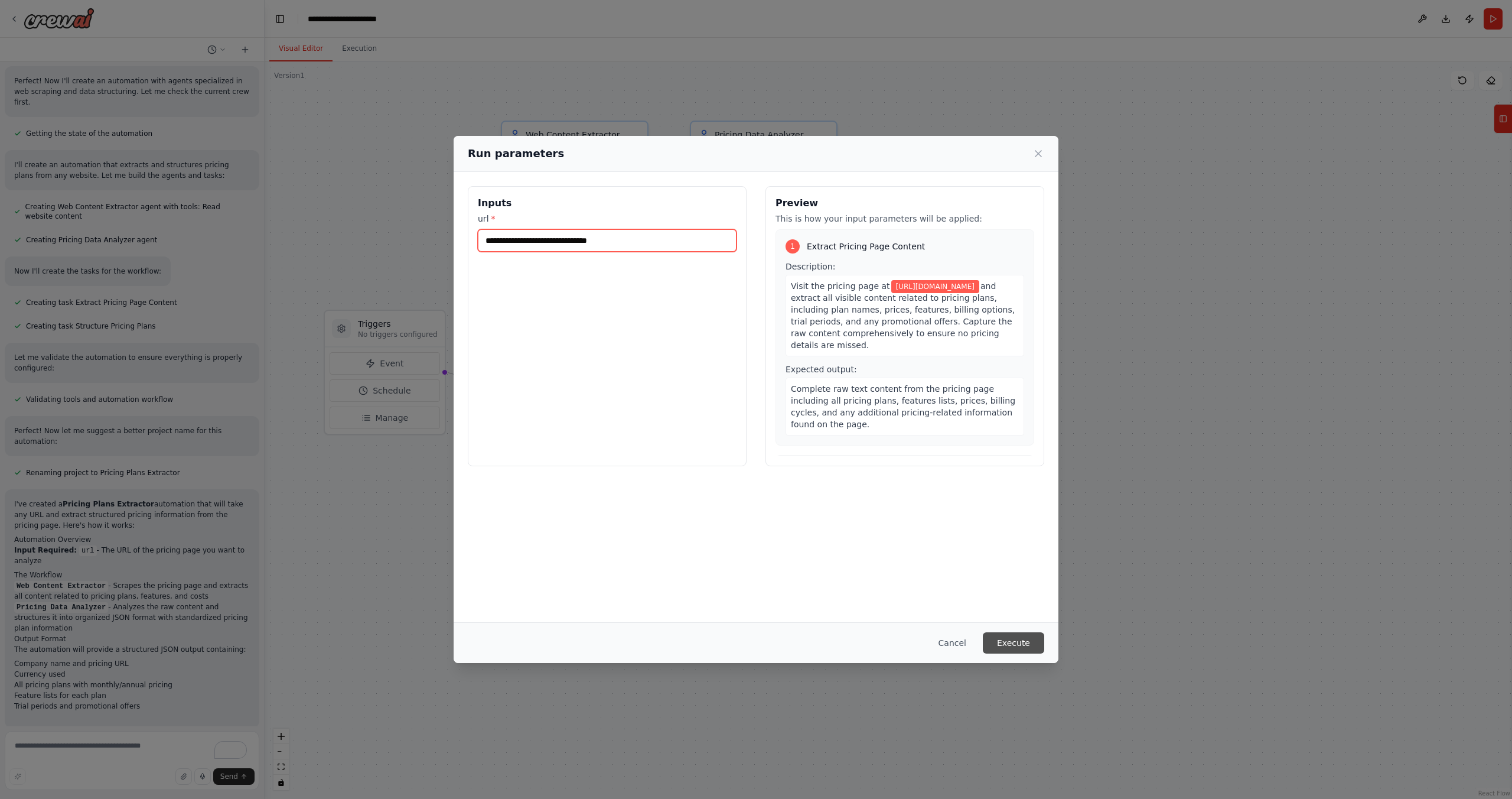
type input "**********"
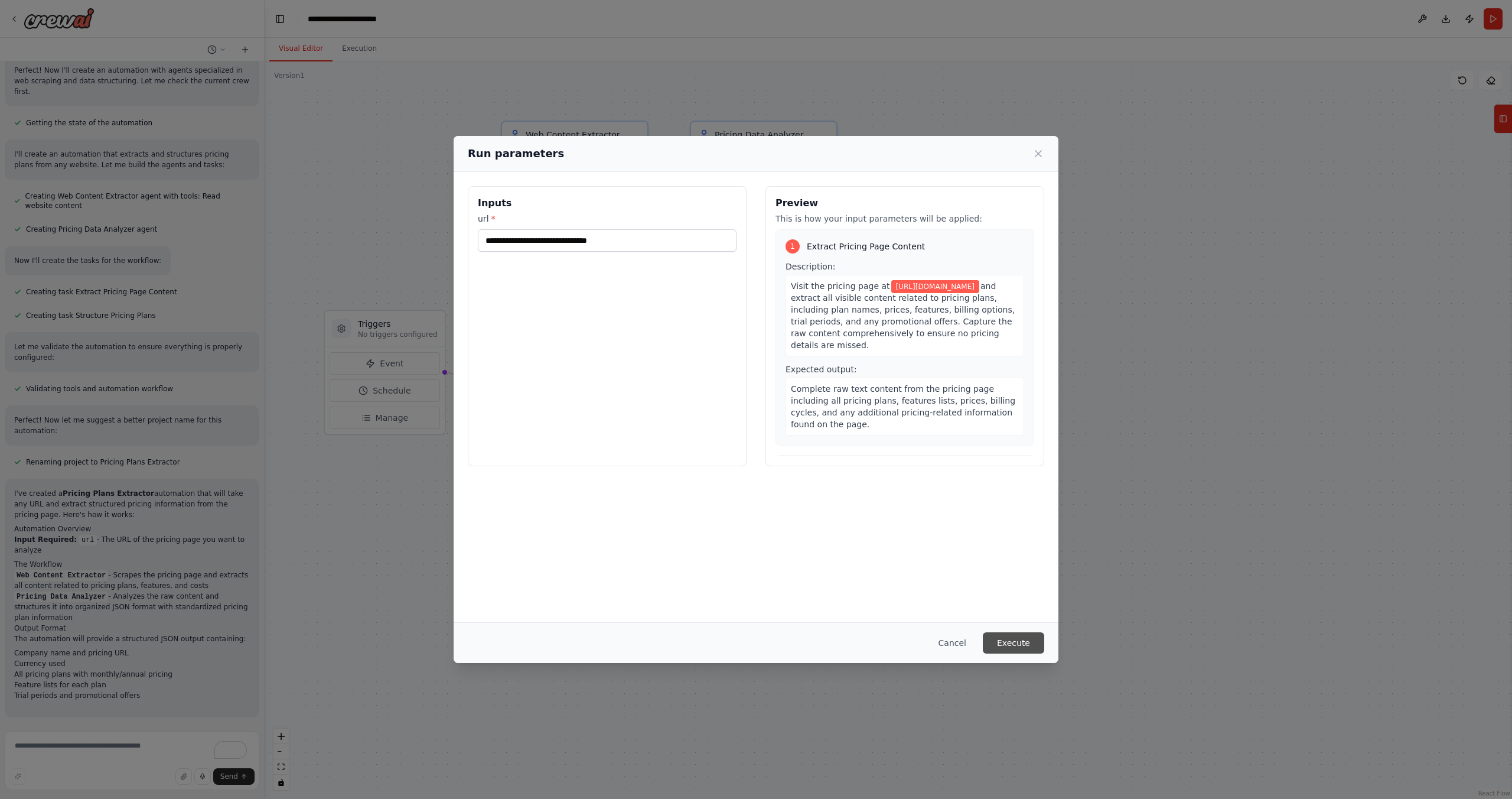
click at [1016, 638] on button "Execute" at bounding box center [1013, 643] width 61 height 21
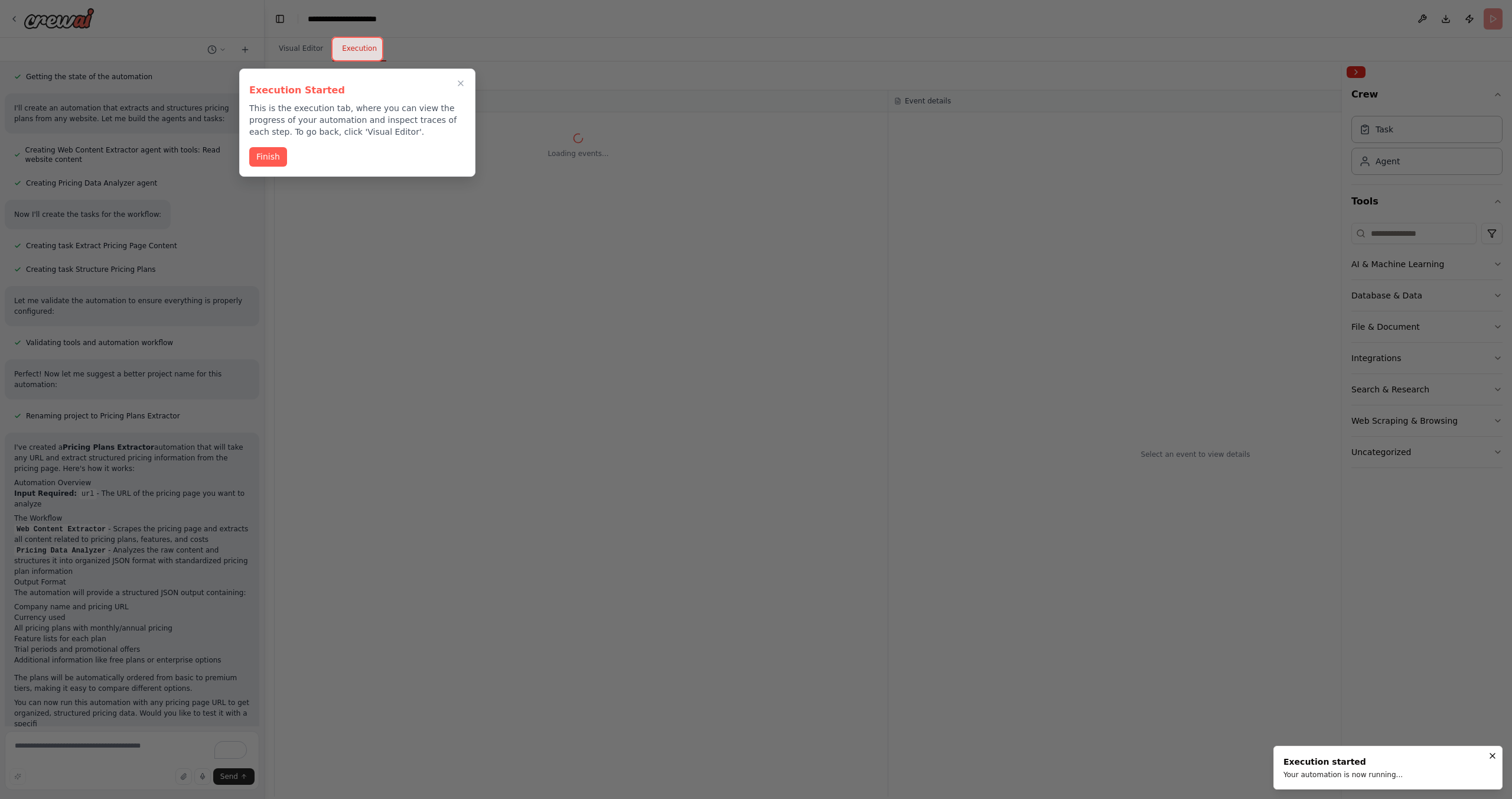
scroll to position [306, 0]
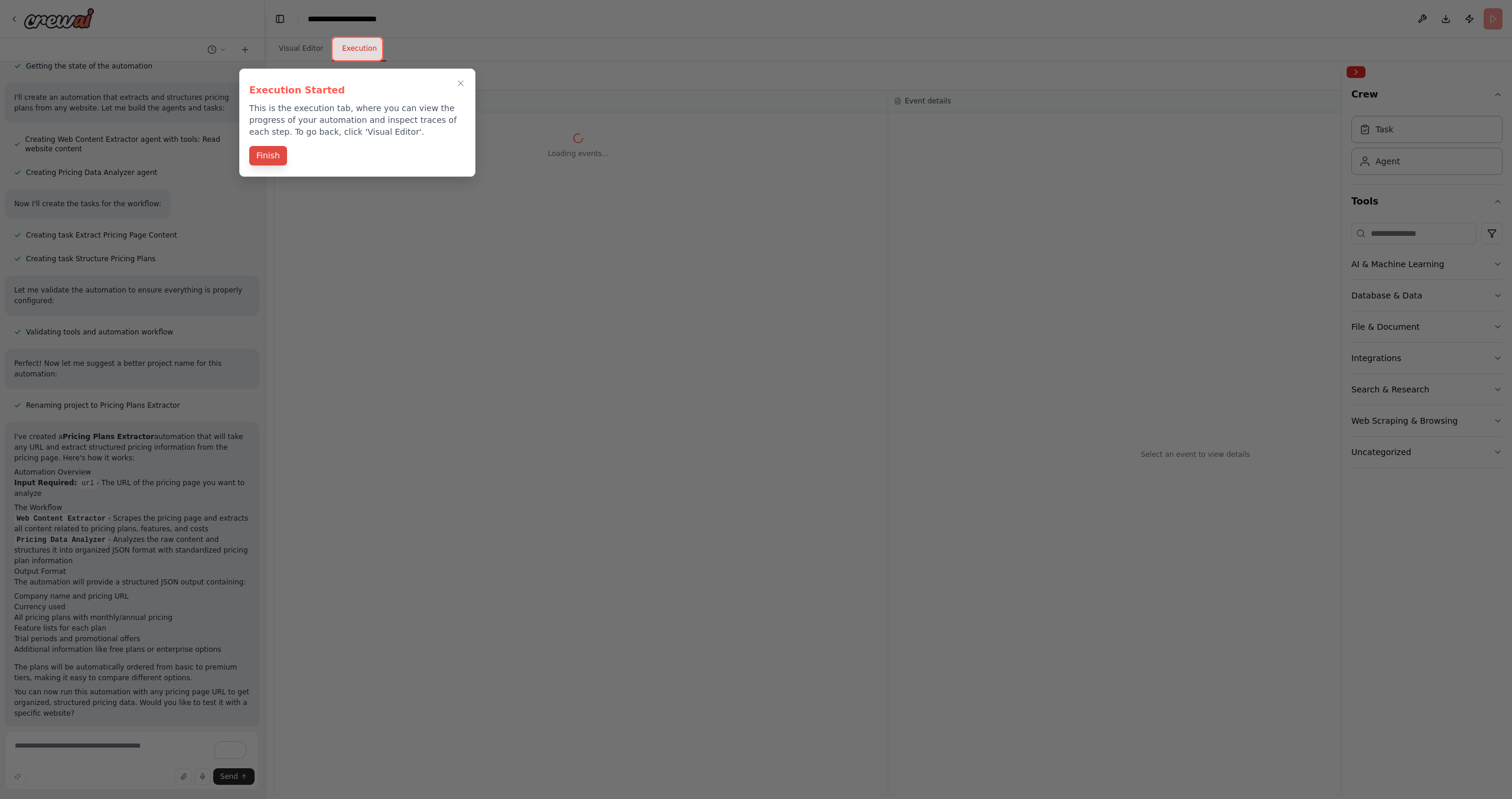
click at [283, 156] on button "Finish" at bounding box center [268, 156] width 38 height 19
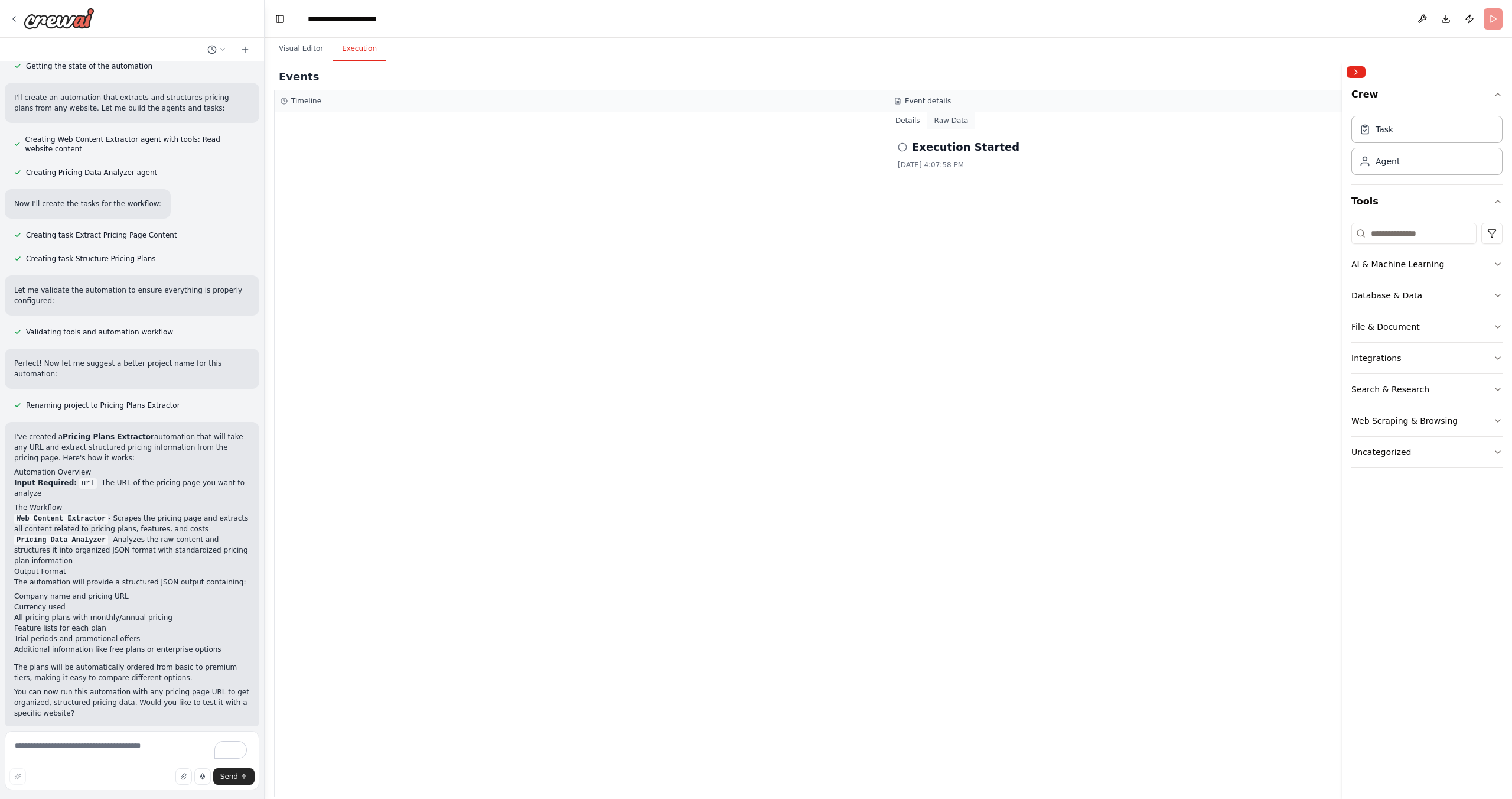
click at [952, 120] on button "Raw Data" at bounding box center [951, 120] width 49 height 17
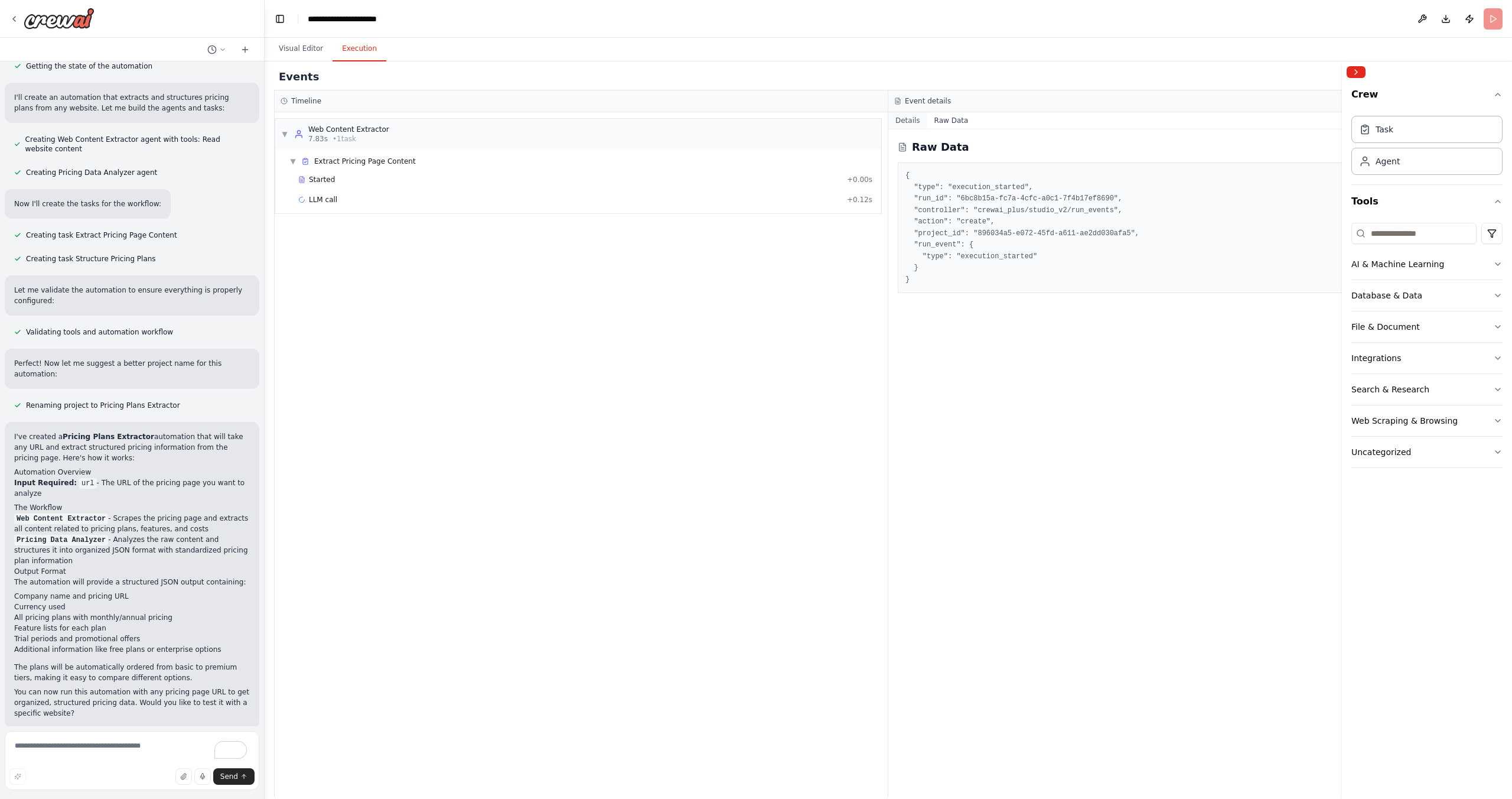
click at [909, 123] on button "Details" at bounding box center [908, 120] width 39 height 17
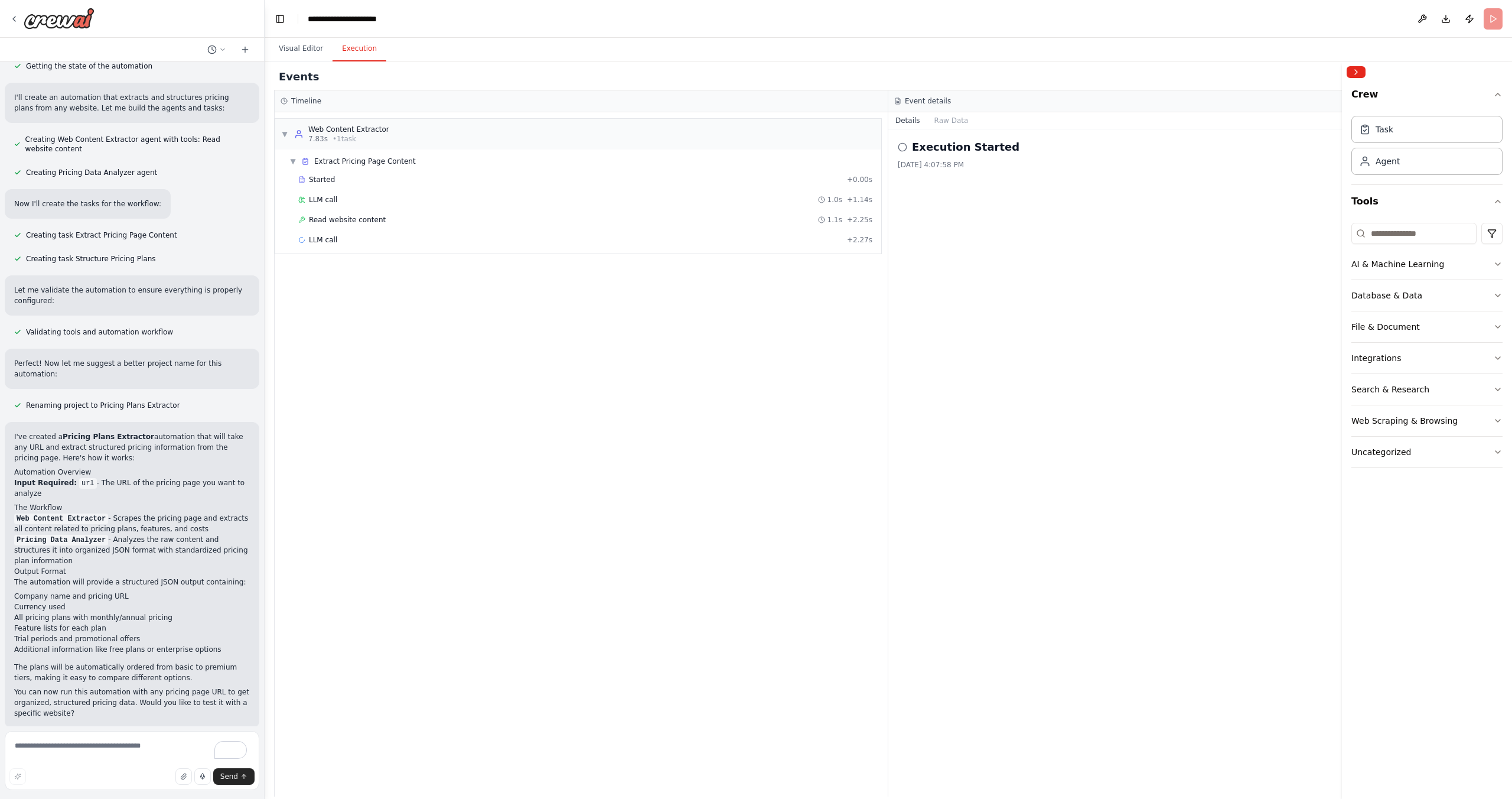
click at [801, 189] on div "Started + 0.00s LLM call 1.0s + 1.14s Read website content 1.1s + 2.25s LLM cal…" at bounding box center [583, 211] width 597 height 81
click at [782, 181] on div "Started" at bounding box center [570, 180] width 544 height 10
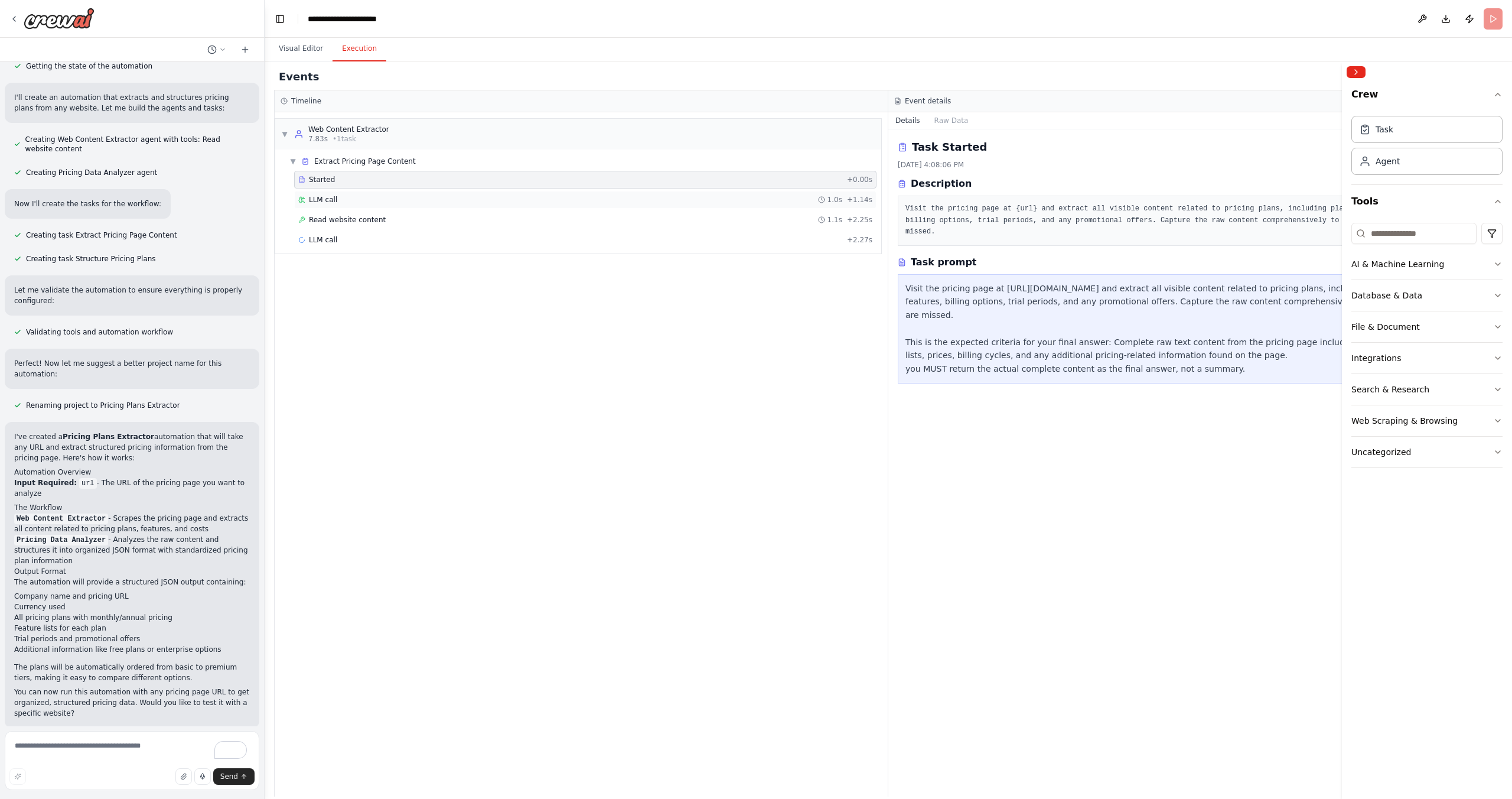
click at [779, 195] on div "LLM call 1.0s + 1.14s" at bounding box center [585, 200] width 574 height 10
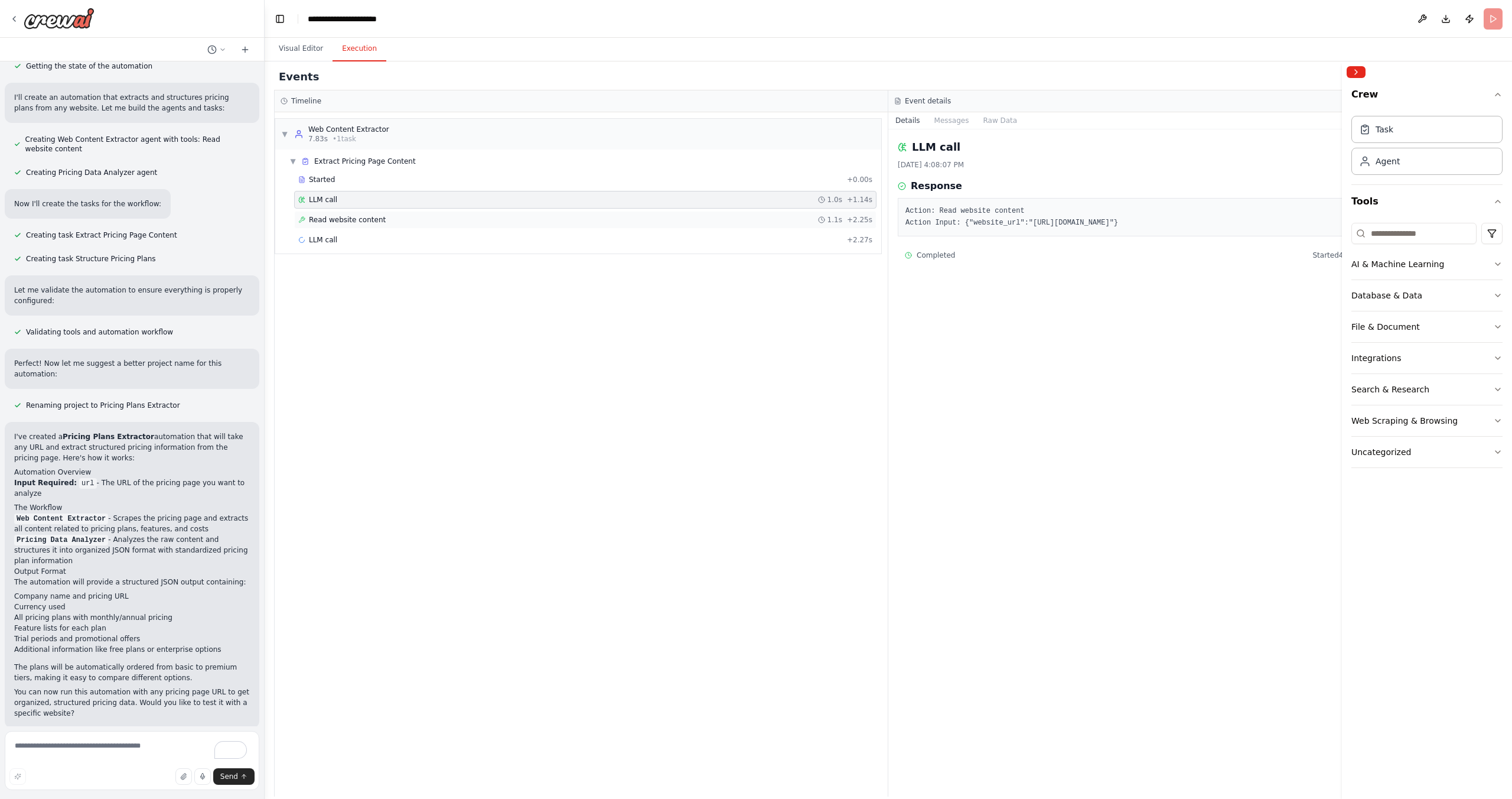
click at [639, 223] on div "Read website content 1.1s + 2.25s" at bounding box center [585, 220] width 574 height 10
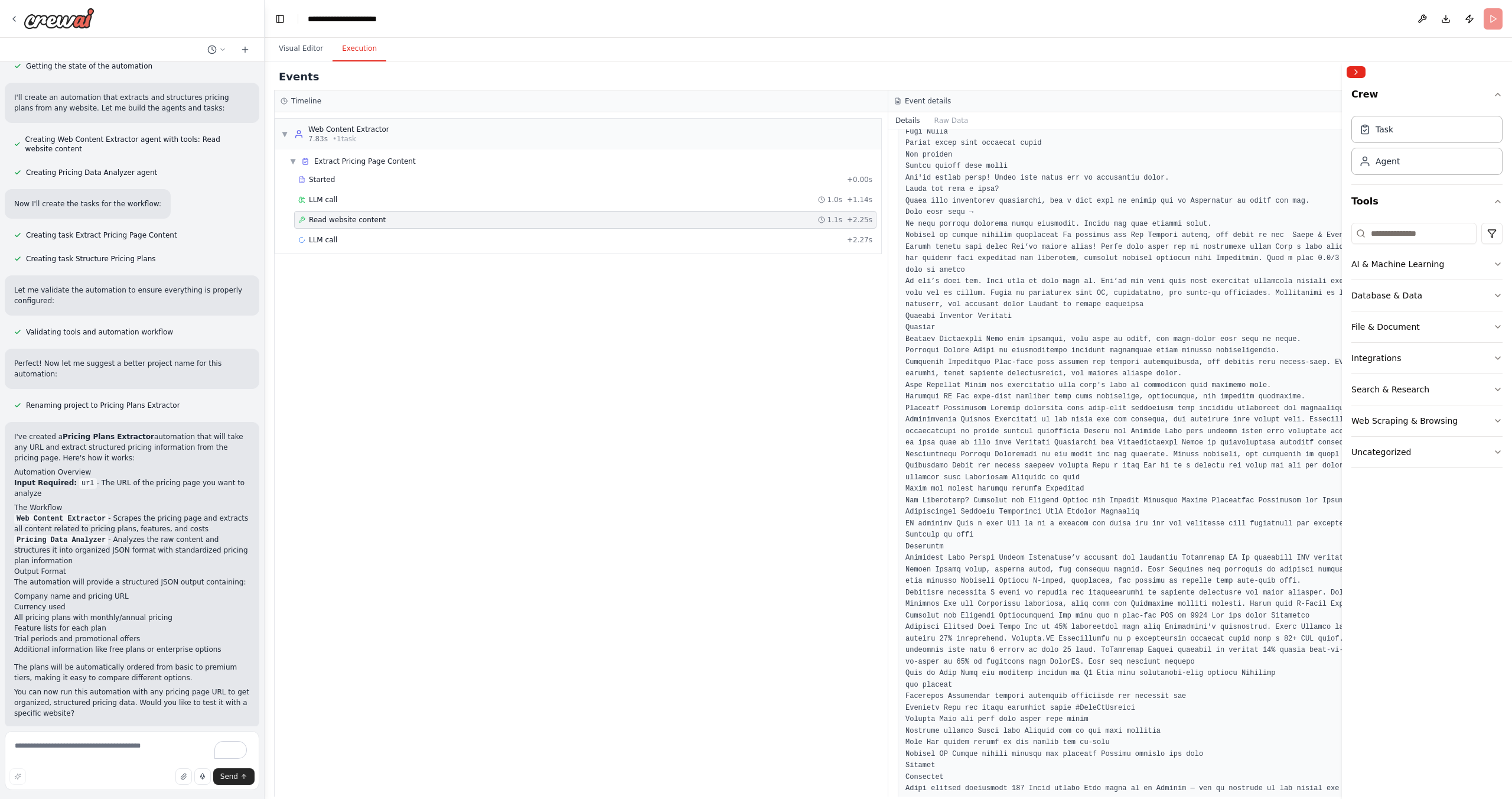
scroll to position [0, 0]
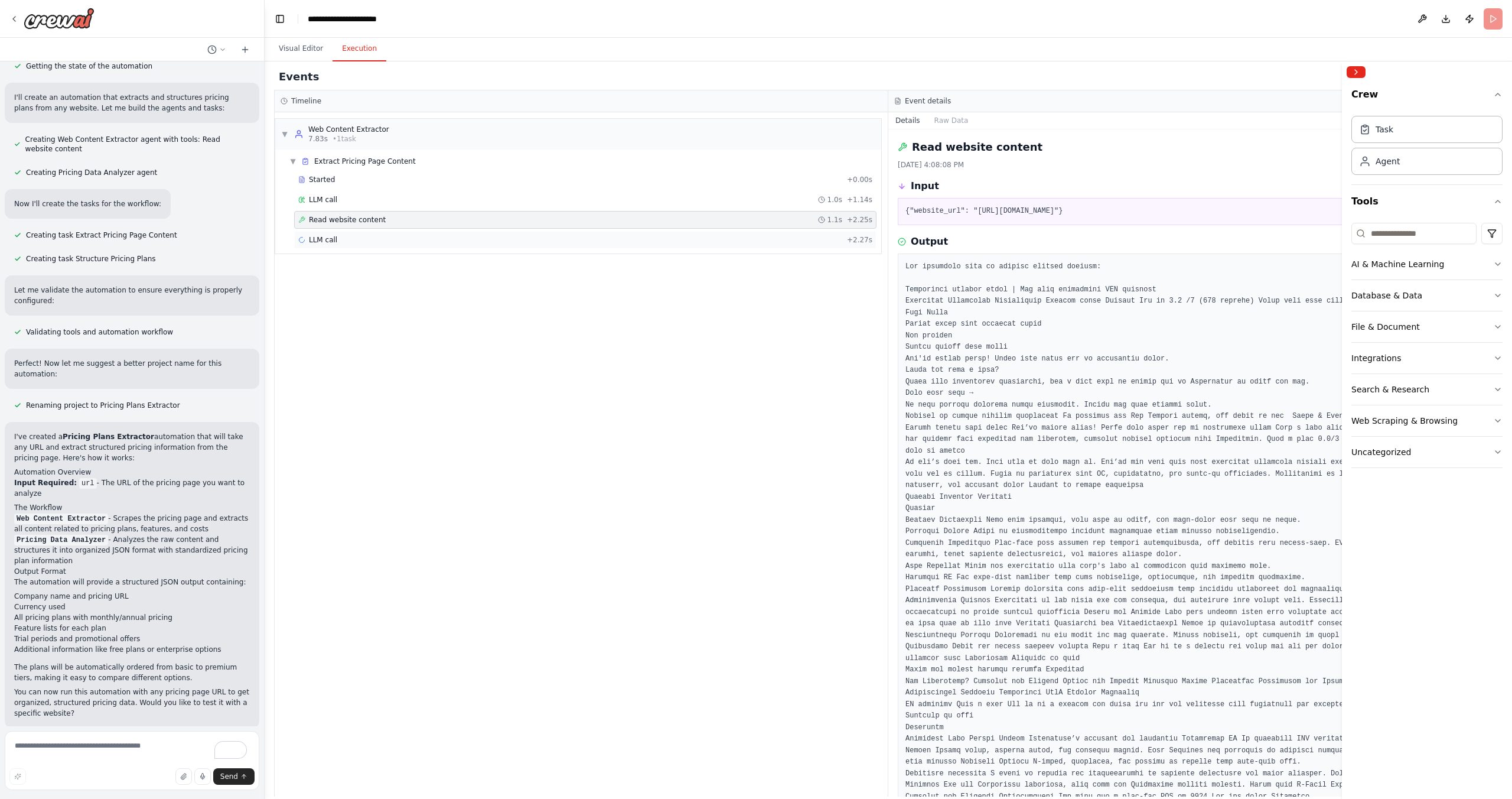
click at [508, 242] on div "LLM call + 2.27s" at bounding box center [585, 240] width 574 height 10
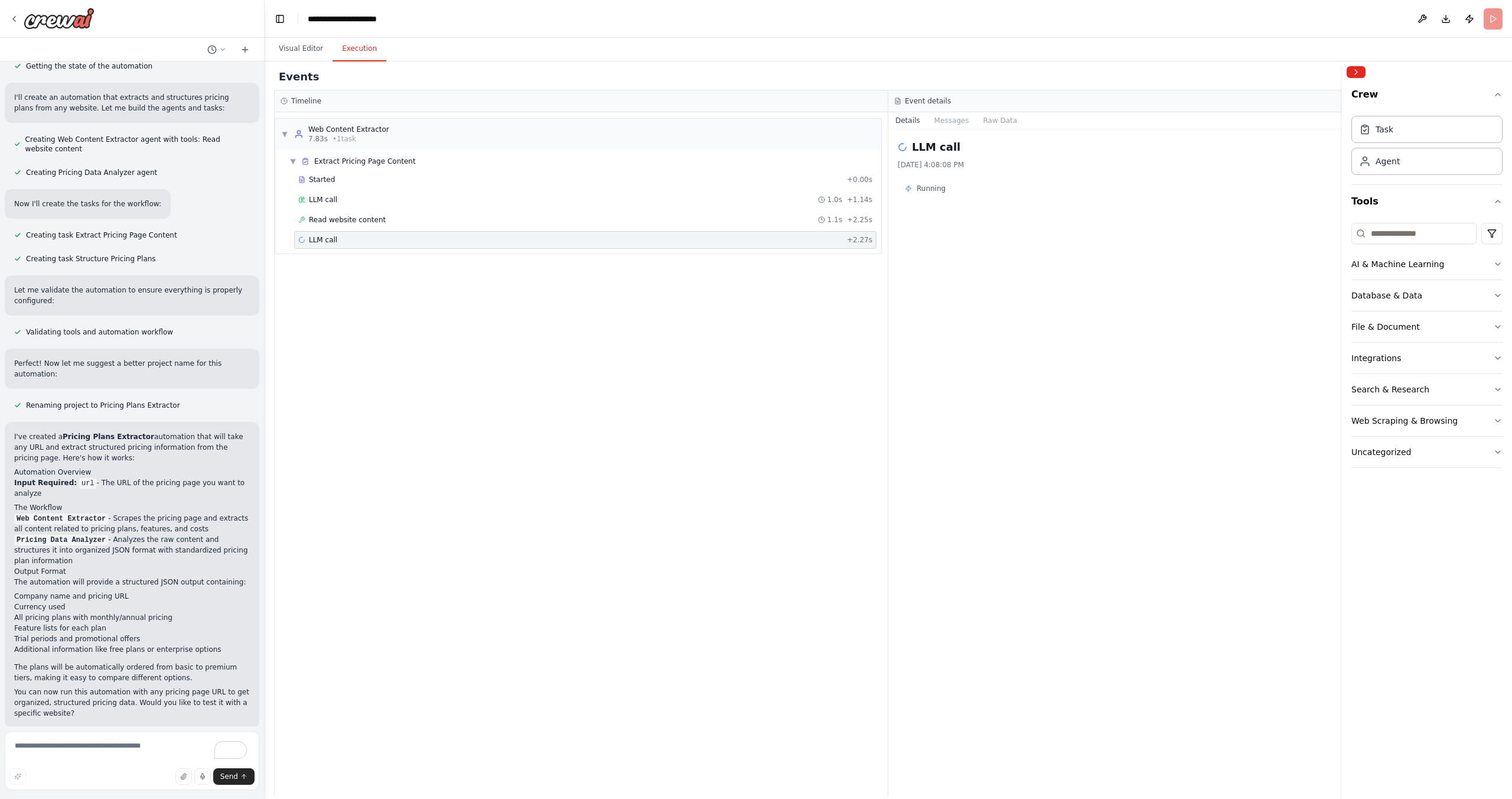
click at [517, 231] on div "LLM call + 2.27s" at bounding box center [585, 240] width 582 height 17
click at [514, 223] on div "Read website content 1.1s + 2.25s" at bounding box center [585, 220] width 574 height 10
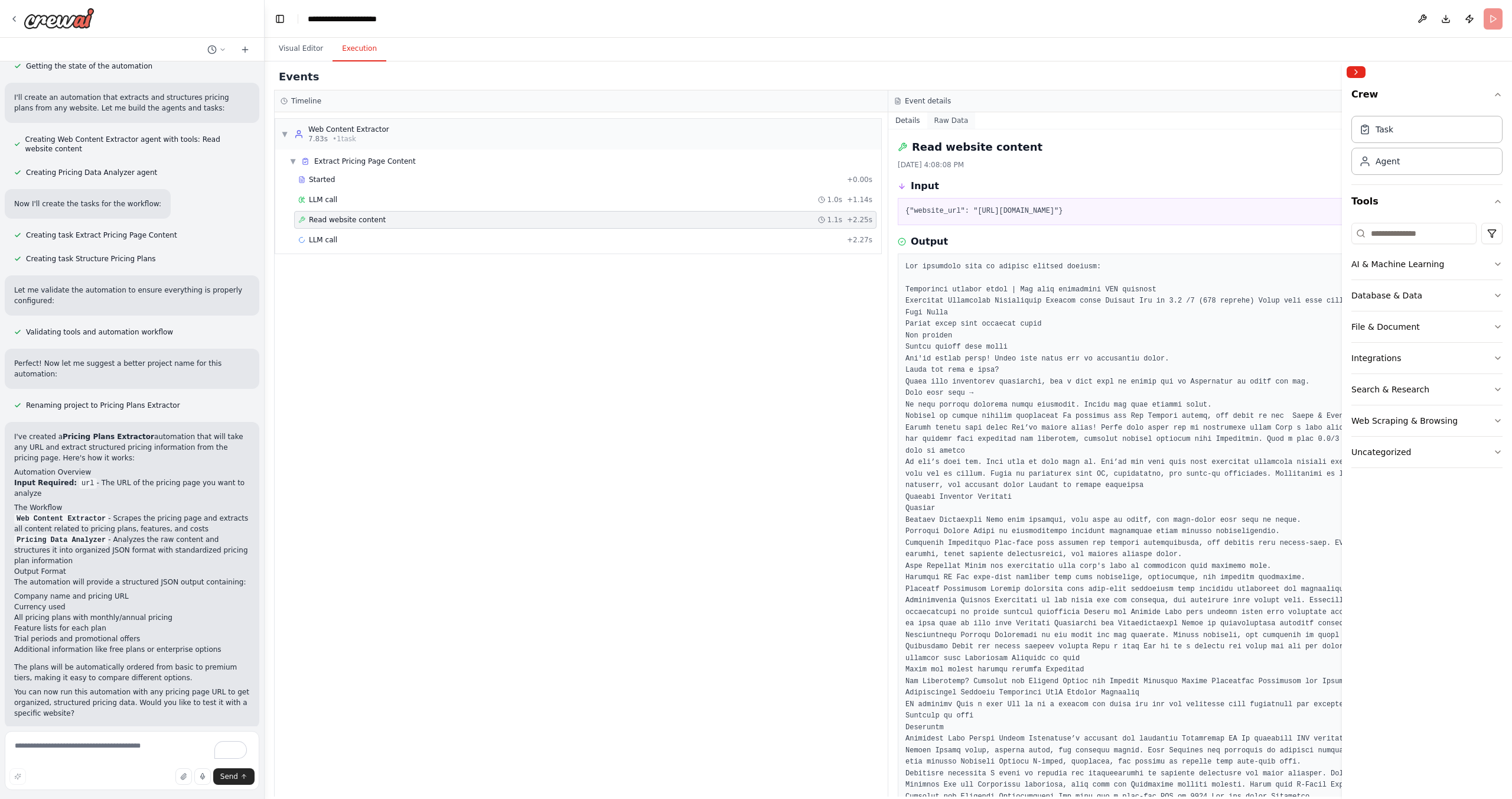
click at [943, 116] on button "Raw Data" at bounding box center [951, 120] width 49 height 17
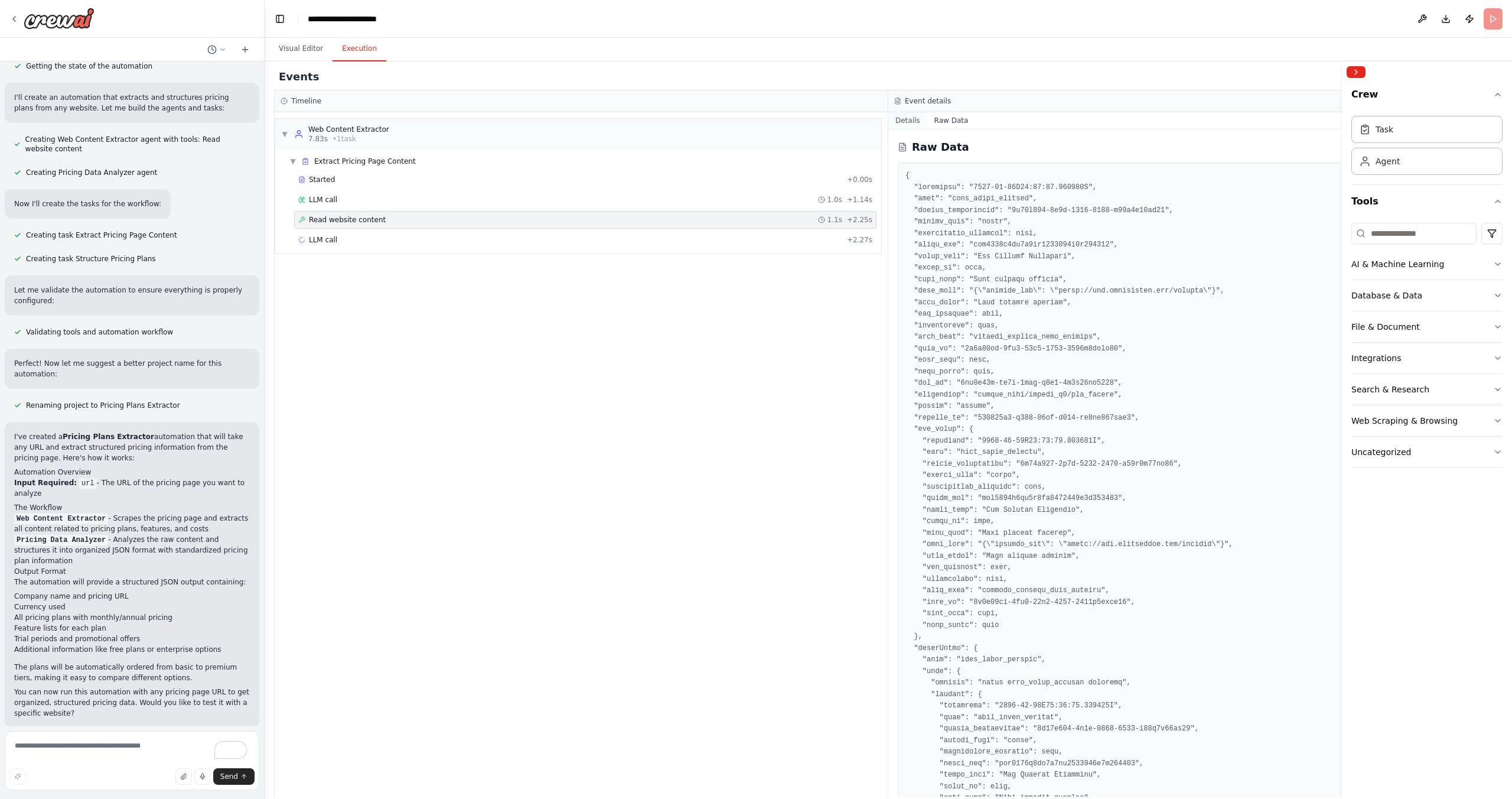
click at [915, 115] on button "Details" at bounding box center [908, 120] width 39 height 17
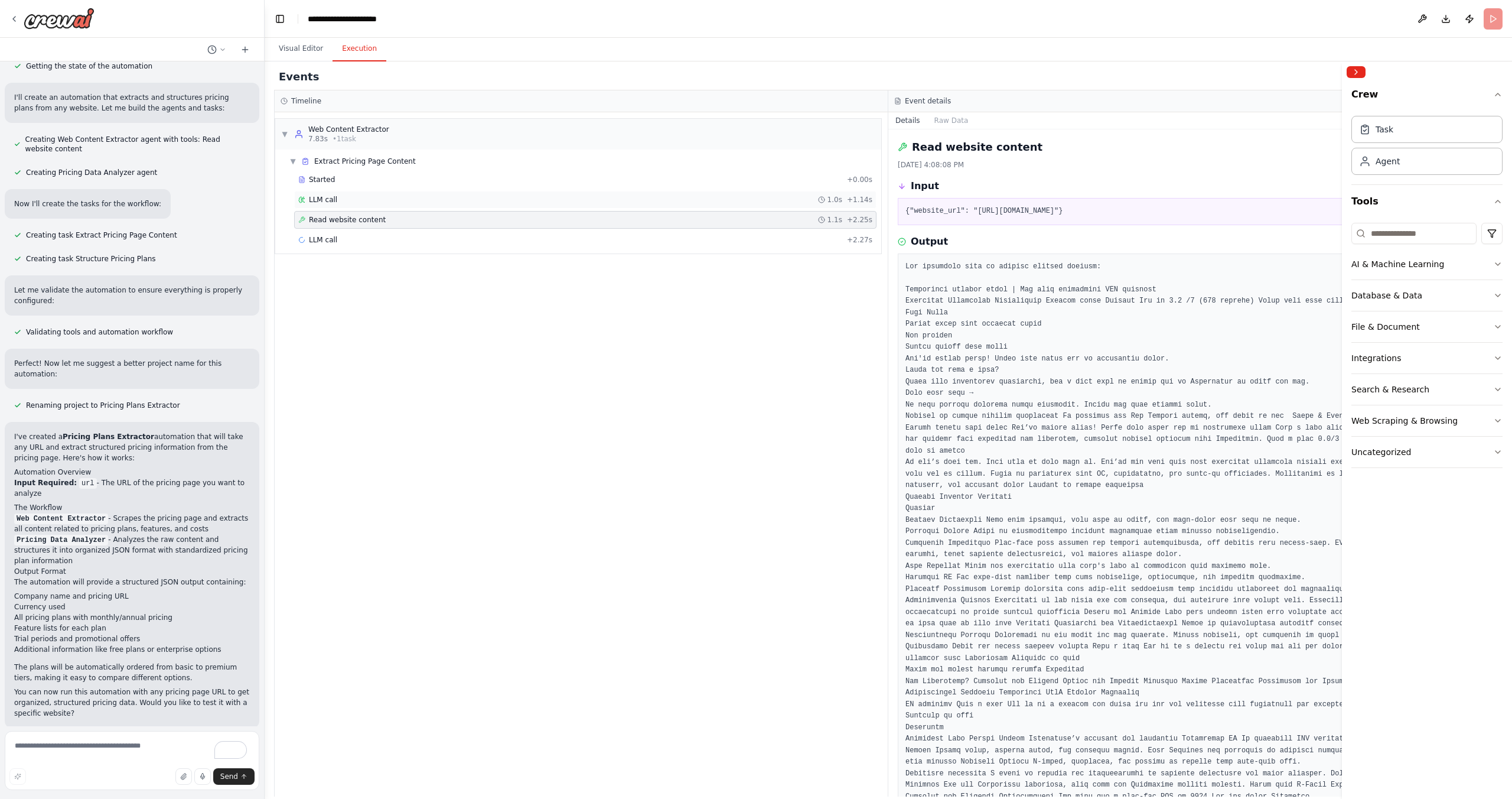
click at [682, 198] on div "LLM call 1.0s + 1.14s" at bounding box center [585, 200] width 574 height 10
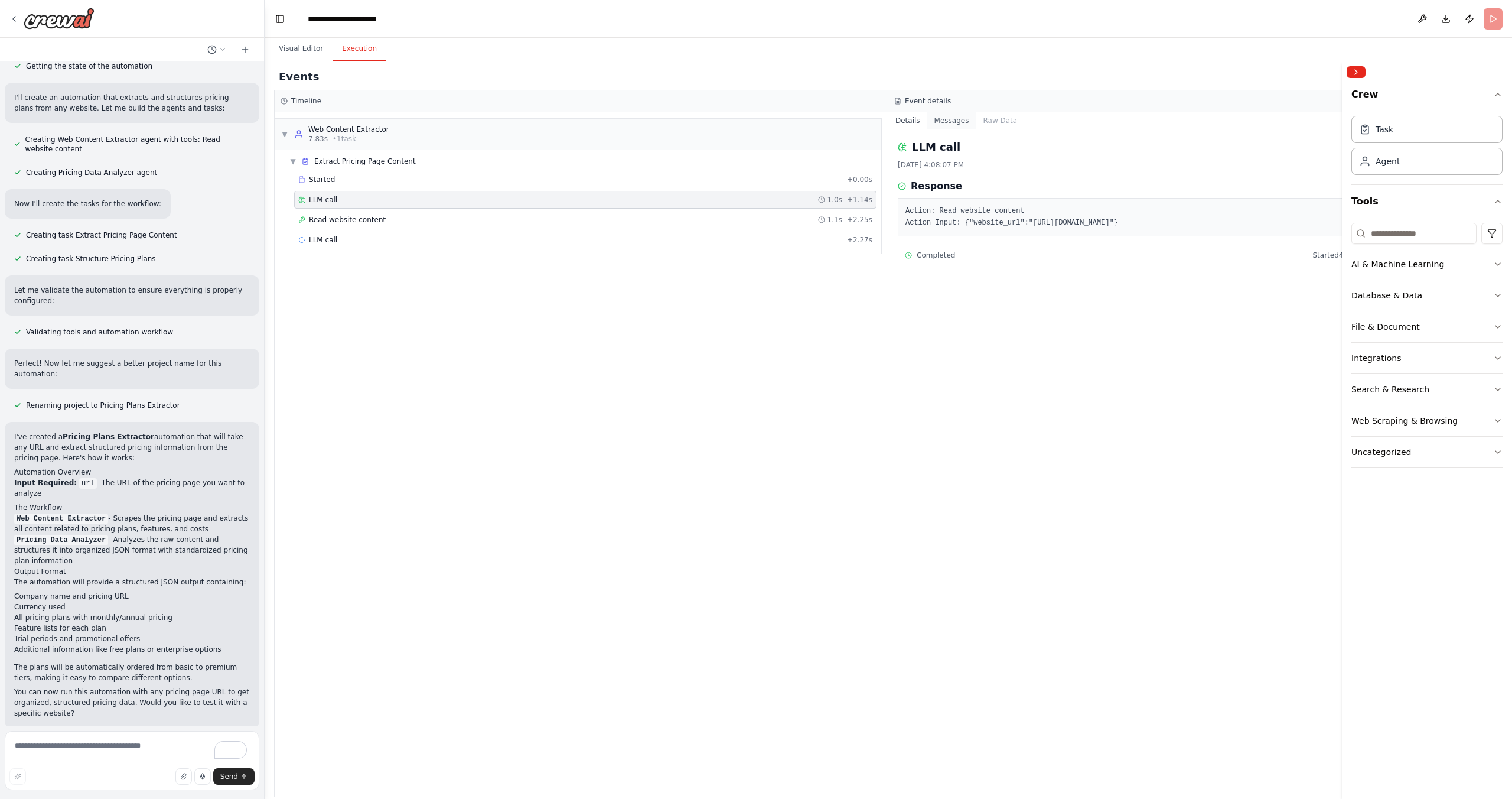
click at [953, 115] on button "Messages" at bounding box center [951, 120] width 49 height 17
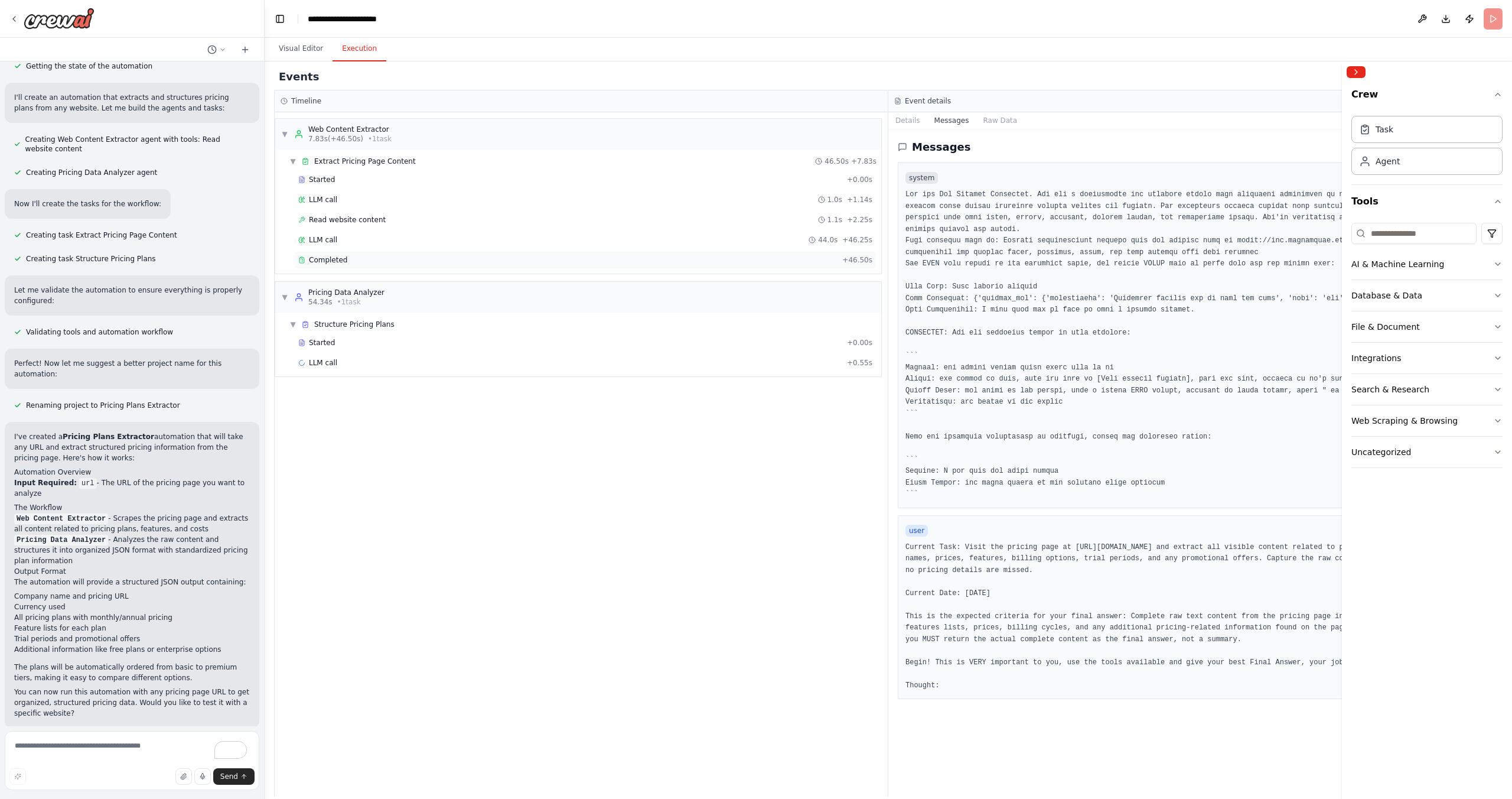
click at [453, 256] on div "Completed" at bounding box center [567, 261] width 539 height 10
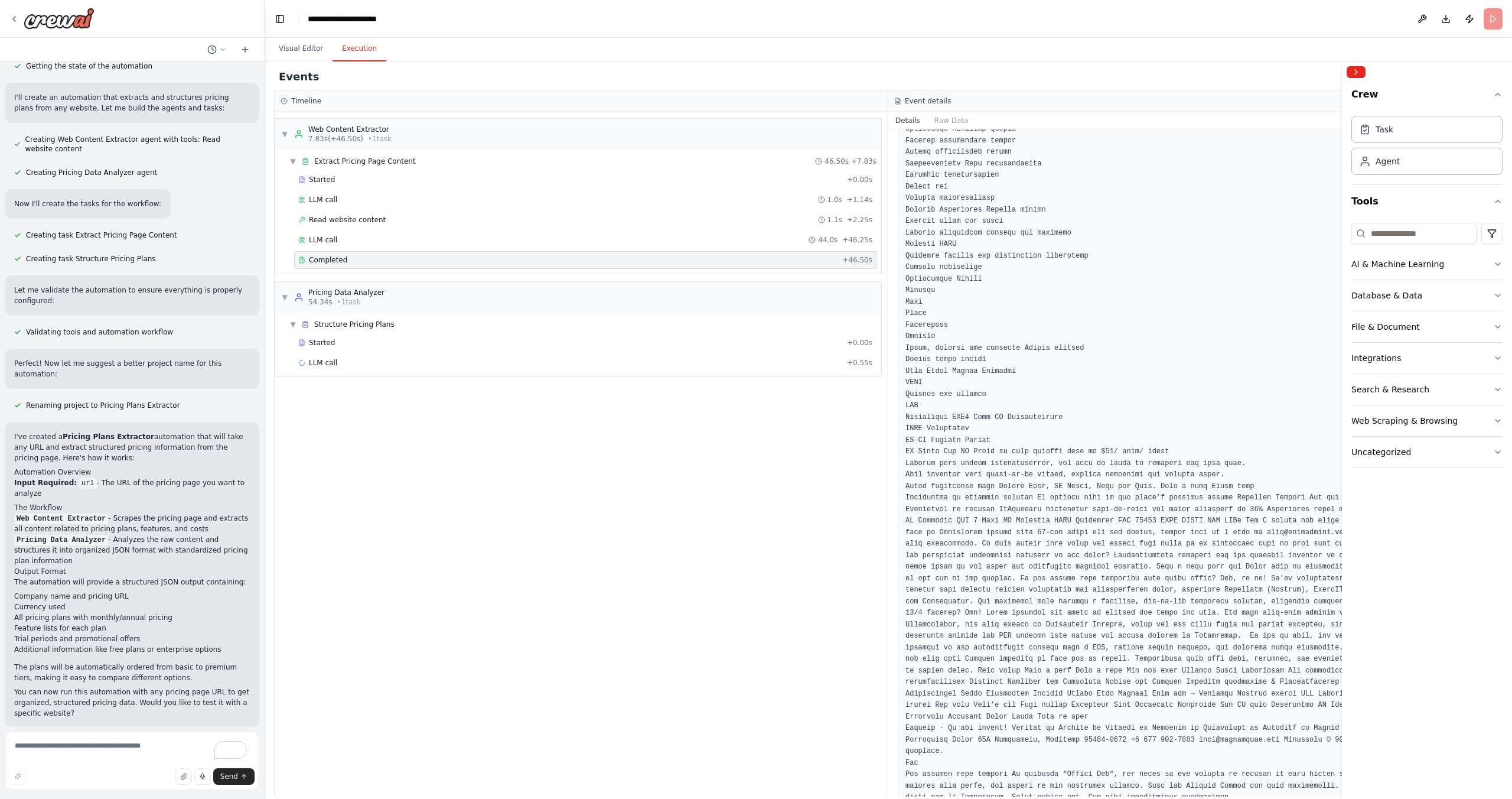
scroll to position [2692, 0]
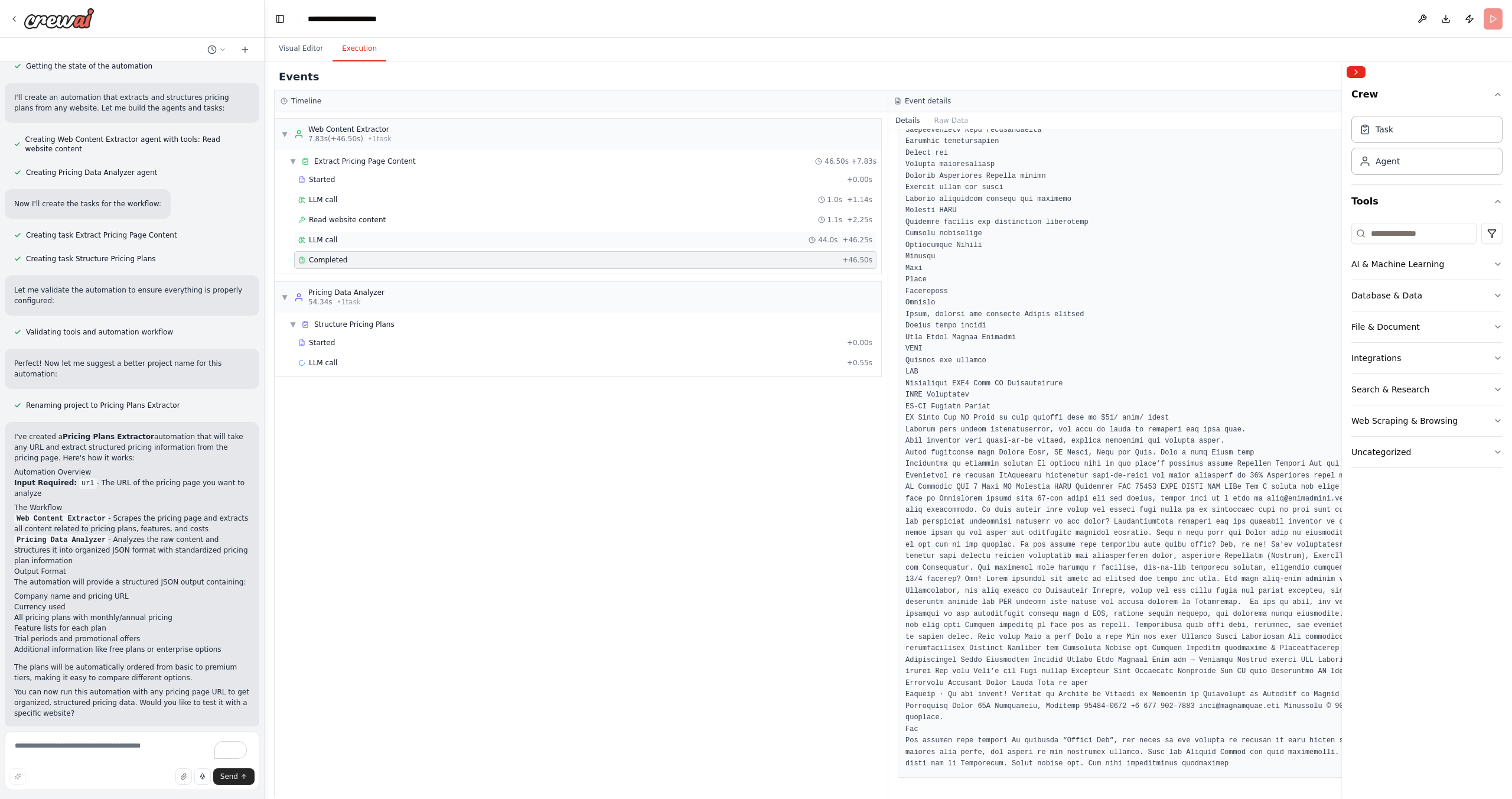
click at [539, 248] on div "LLM call 44.0s + 46.25s" at bounding box center [585, 240] width 582 height 17
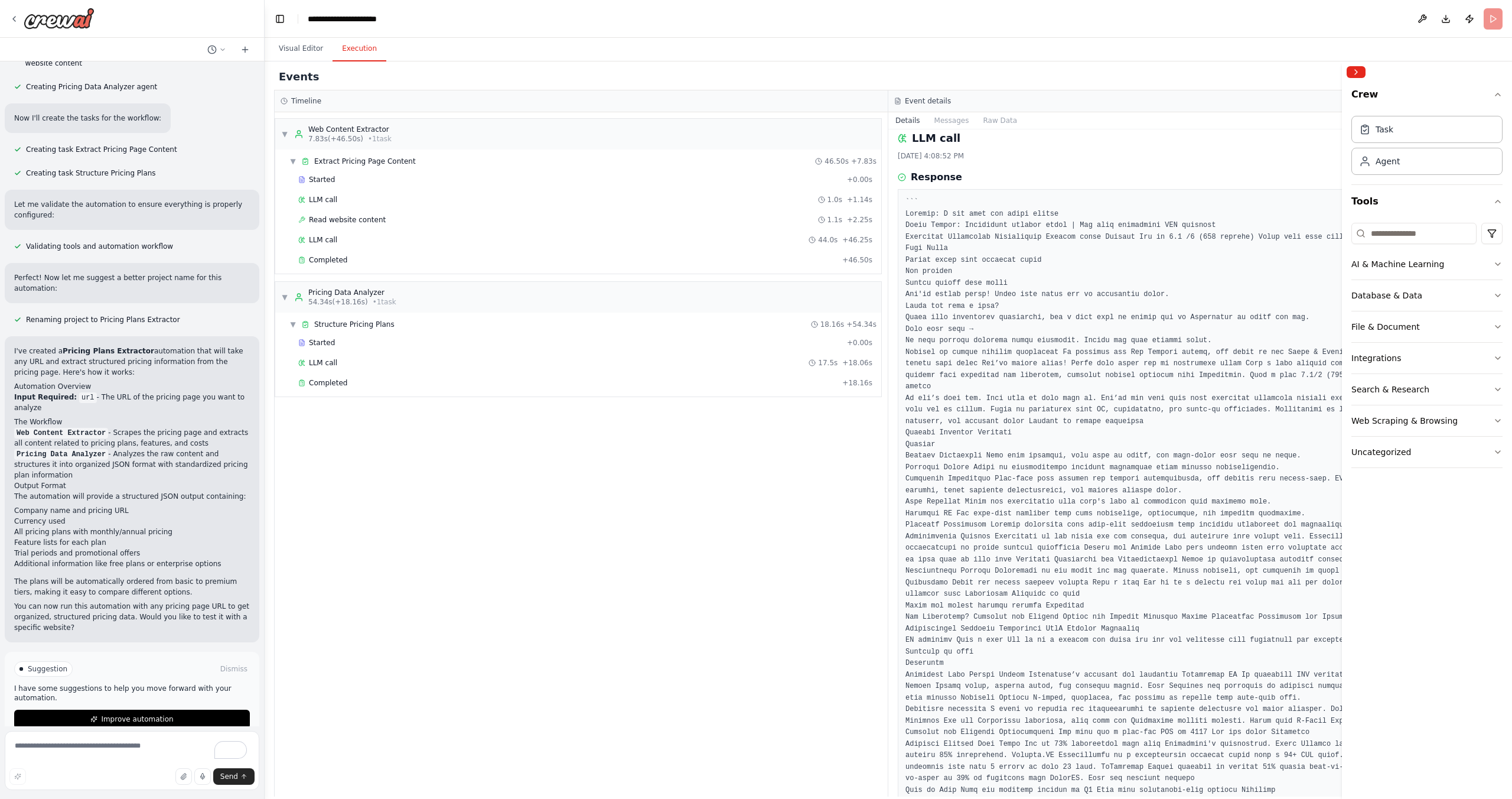
scroll to position [401, 0]
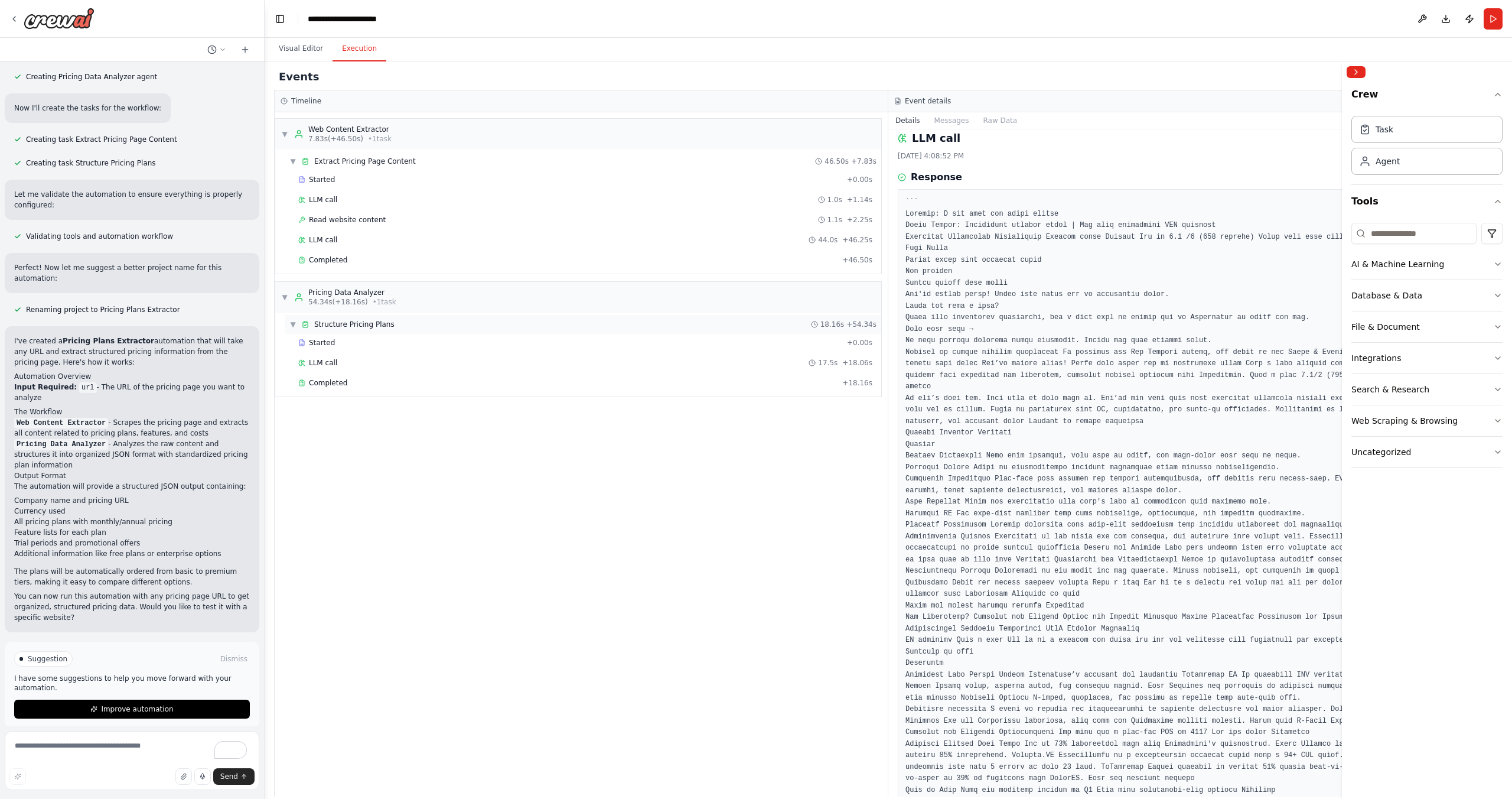
click at [495, 322] on div "▼ Structure Pricing Plans 18.16s + 54.34s" at bounding box center [583, 324] width 597 height 18
click at [495, 322] on div "▶ Structure Pricing Plans 18.16s + 54.34s" at bounding box center [583, 324] width 597 height 18
click at [487, 296] on div "▼ Pricing Data Analyzer 54.34s (+18.16s) • 1 task" at bounding box center [578, 297] width 606 height 31
click at [495, 296] on div "▶ Pricing Data Analyzer 54.34s (+18.16s) • 1 task" at bounding box center [578, 297] width 606 height 31
click at [455, 346] on div "Started" at bounding box center [570, 343] width 544 height 10
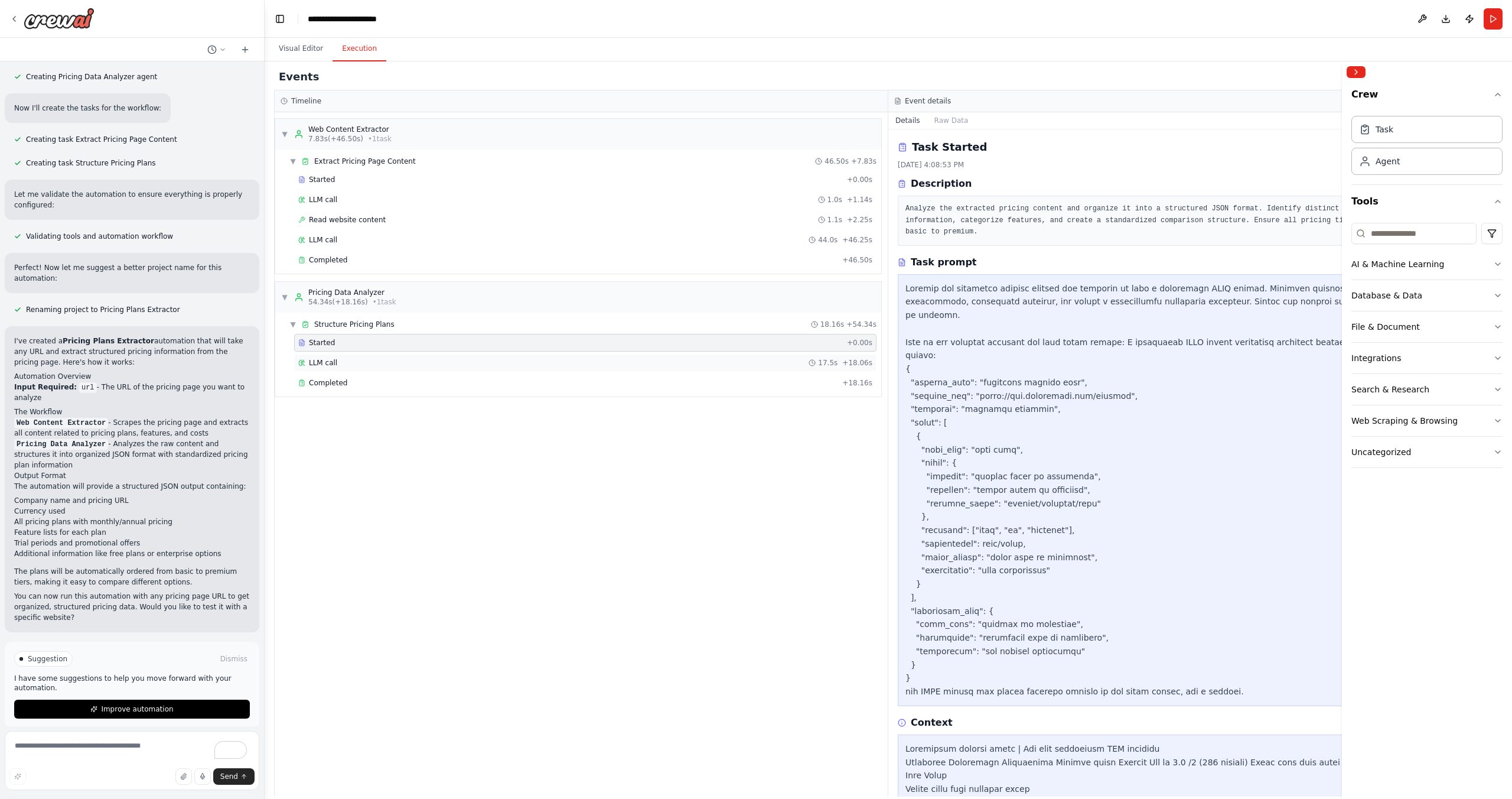
click at [453, 361] on div "LLM call 17.5s + 18.06s" at bounding box center [585, 363] width 574 height 10
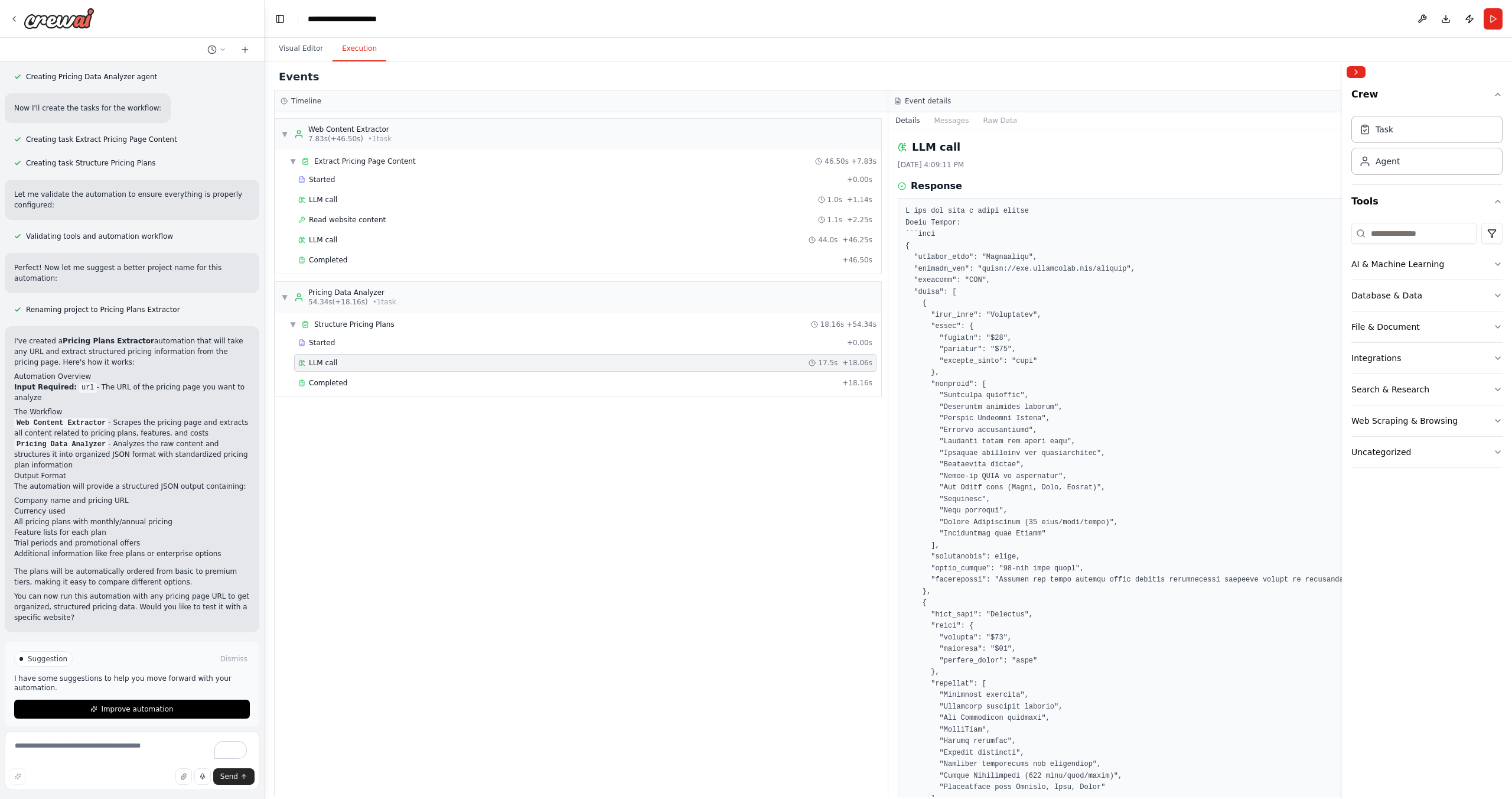
click at [453, 372] on div "Started + 0.00s LLM call 17.5s + 18.06s Completed + 18.16s" at bounding box center [583, 364] width 597 height 60
click at [452, 378] on div "Completed" at bounding box center [567, 383] width 539 height 10
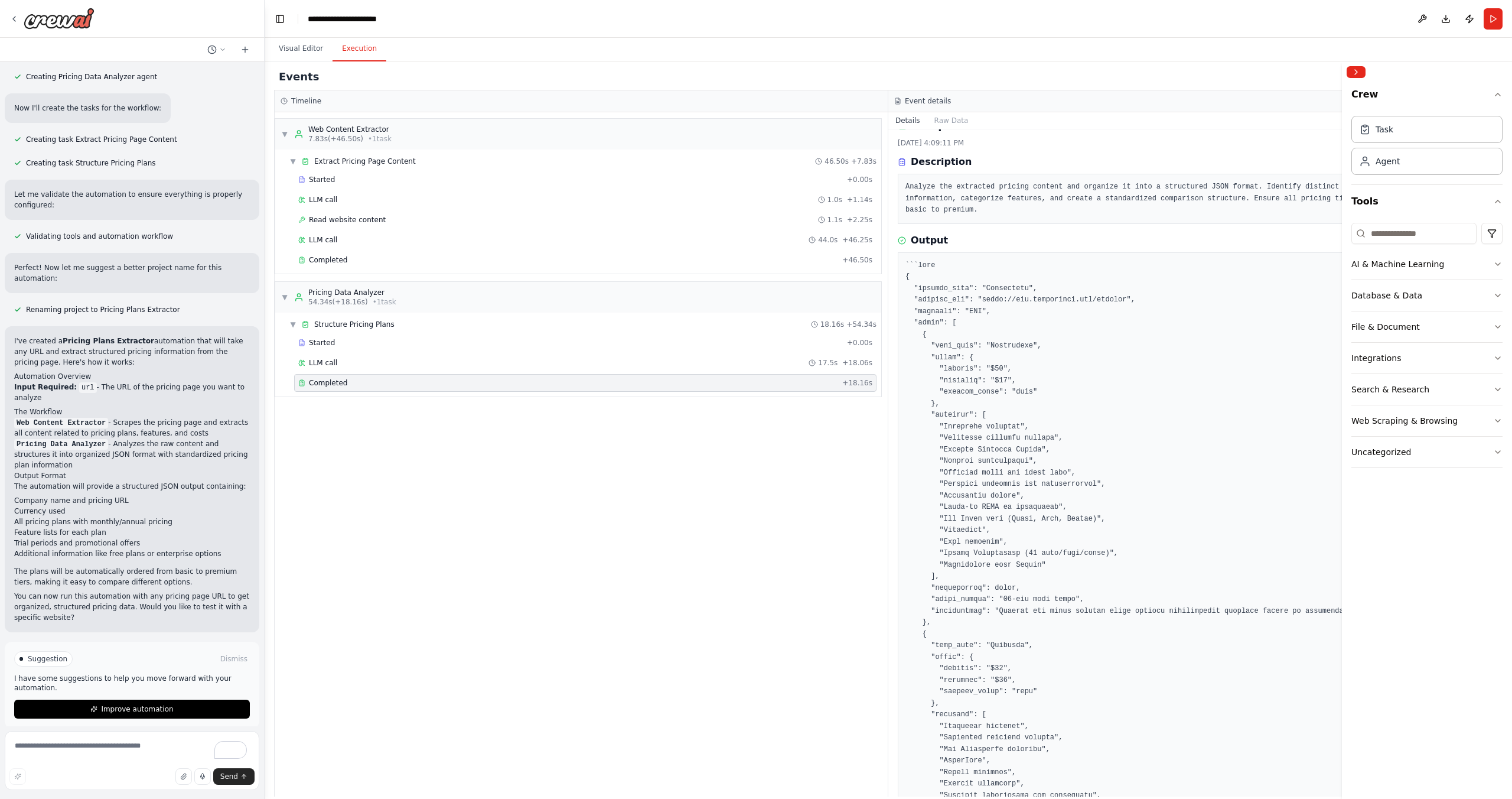
scroll to position [25, 0]
drag, startPoint x: 944, startPoint y: 420, endPoint x: 948, endPoint y: 493, distance: 73.1
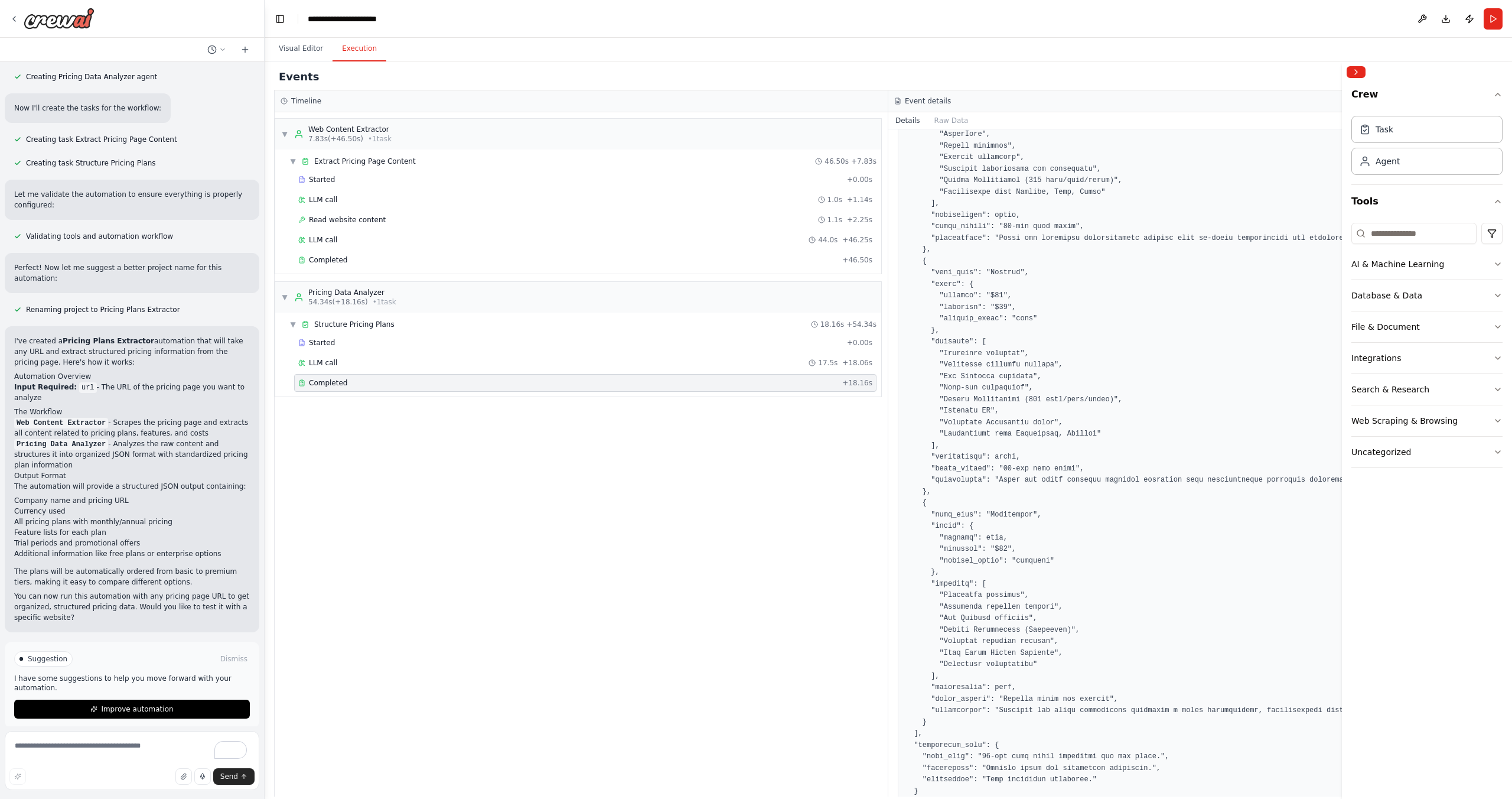
scroll to position [698, 0]
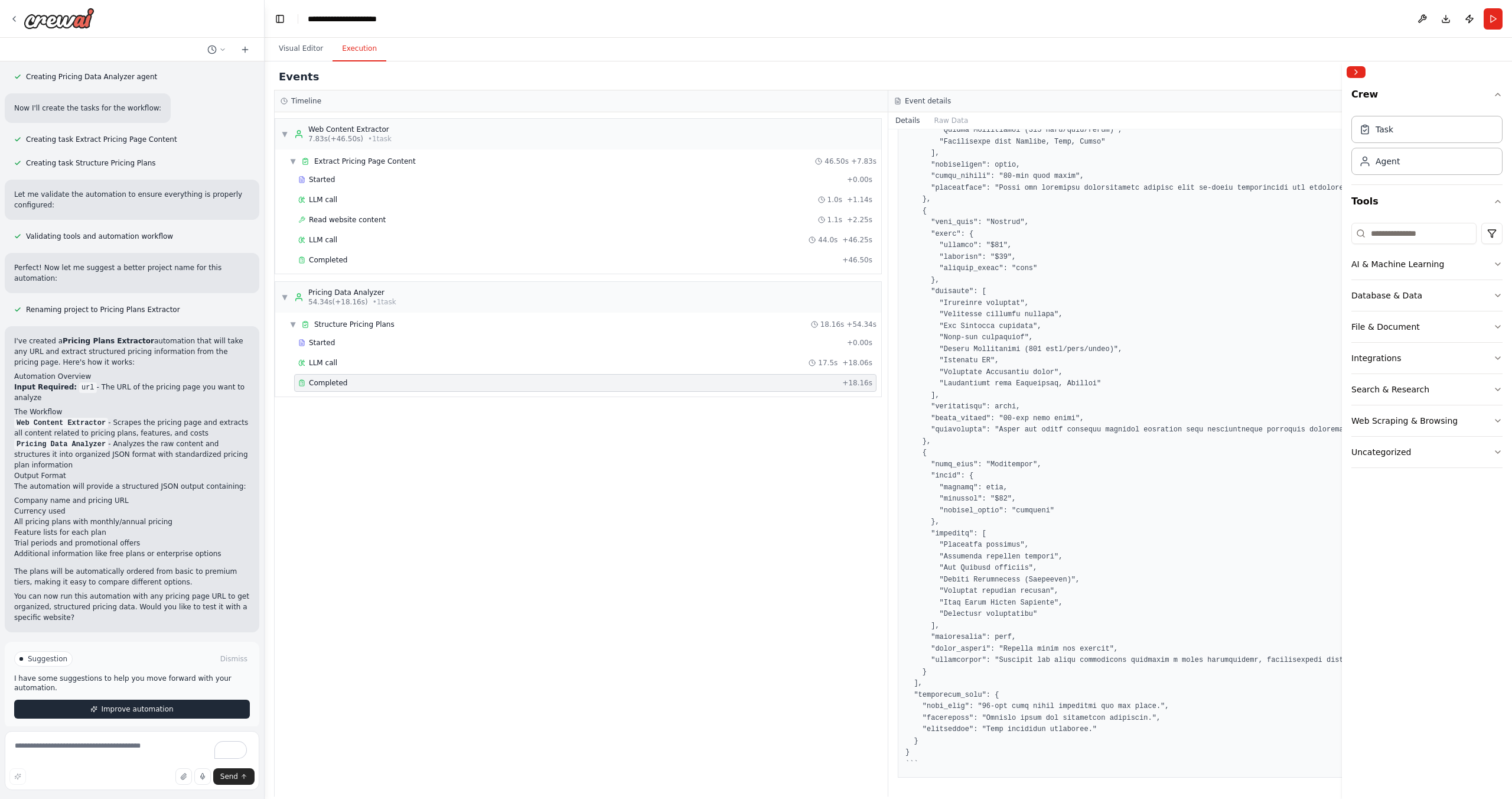
click at [138, 705] on span "Improve automation" at bounding box center [137, 710] width 72 height 10
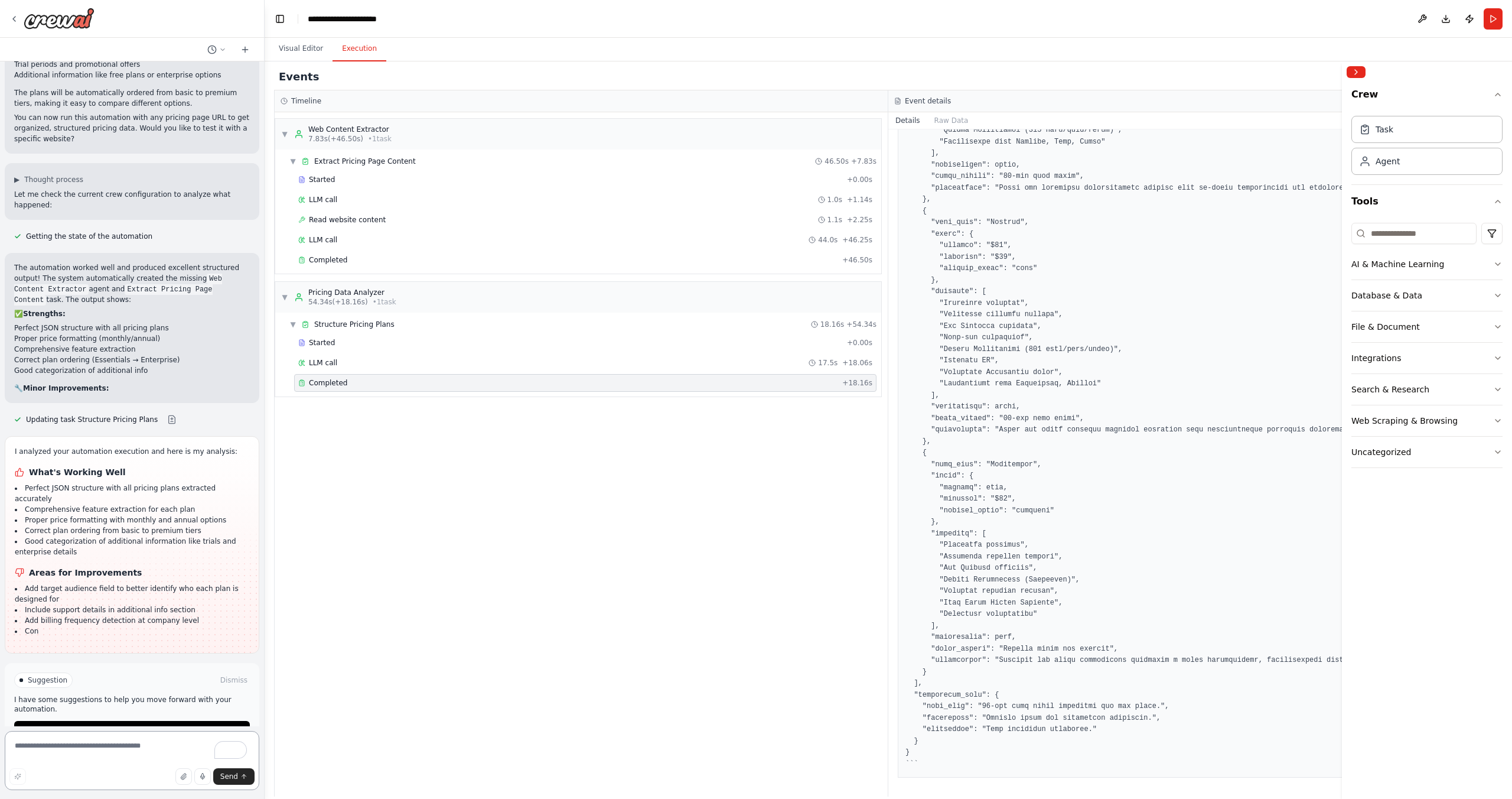
scroll to position [891, 0]
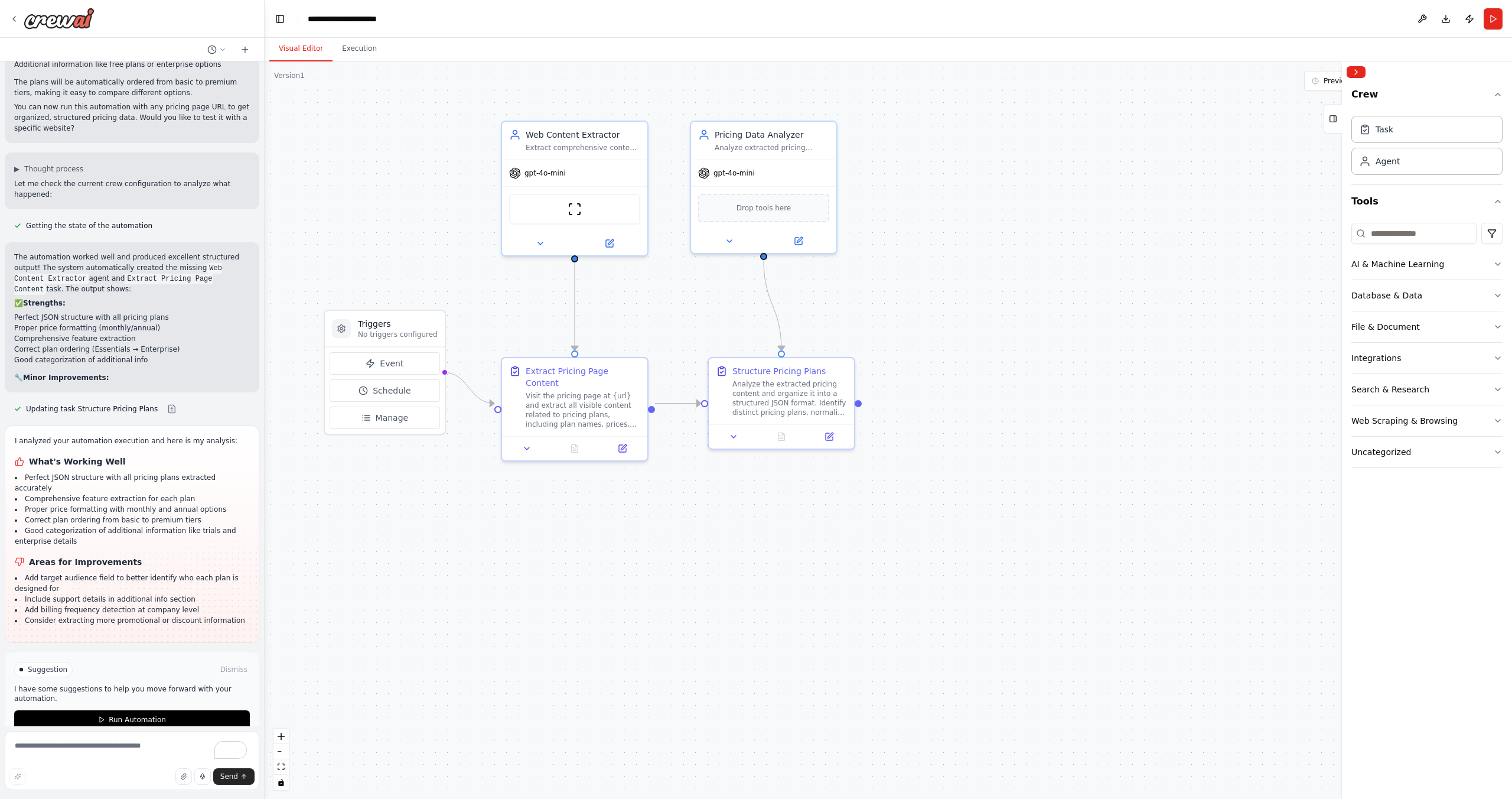
click at [315, 52] on button "Visual Editor" at bounding box center [300, 50] width 63 height 25
click at [573, 400] on div "Visit the pricing page at {url} and extract all visible content related to pric…" at bounding box center [583, 407] width 115 height 38
click at [412, 329] on h3 "Triggers" at bounding box center [397, 324] width 80 height 12
drag, startPoint x: 411, startPoint y: 327, endPoint x: 407, endPoint y: 354, distance: 27.3
click at [407, 365] on div "Triggers No triggers configured" at bounding box center [397, 376] width 80 height 21
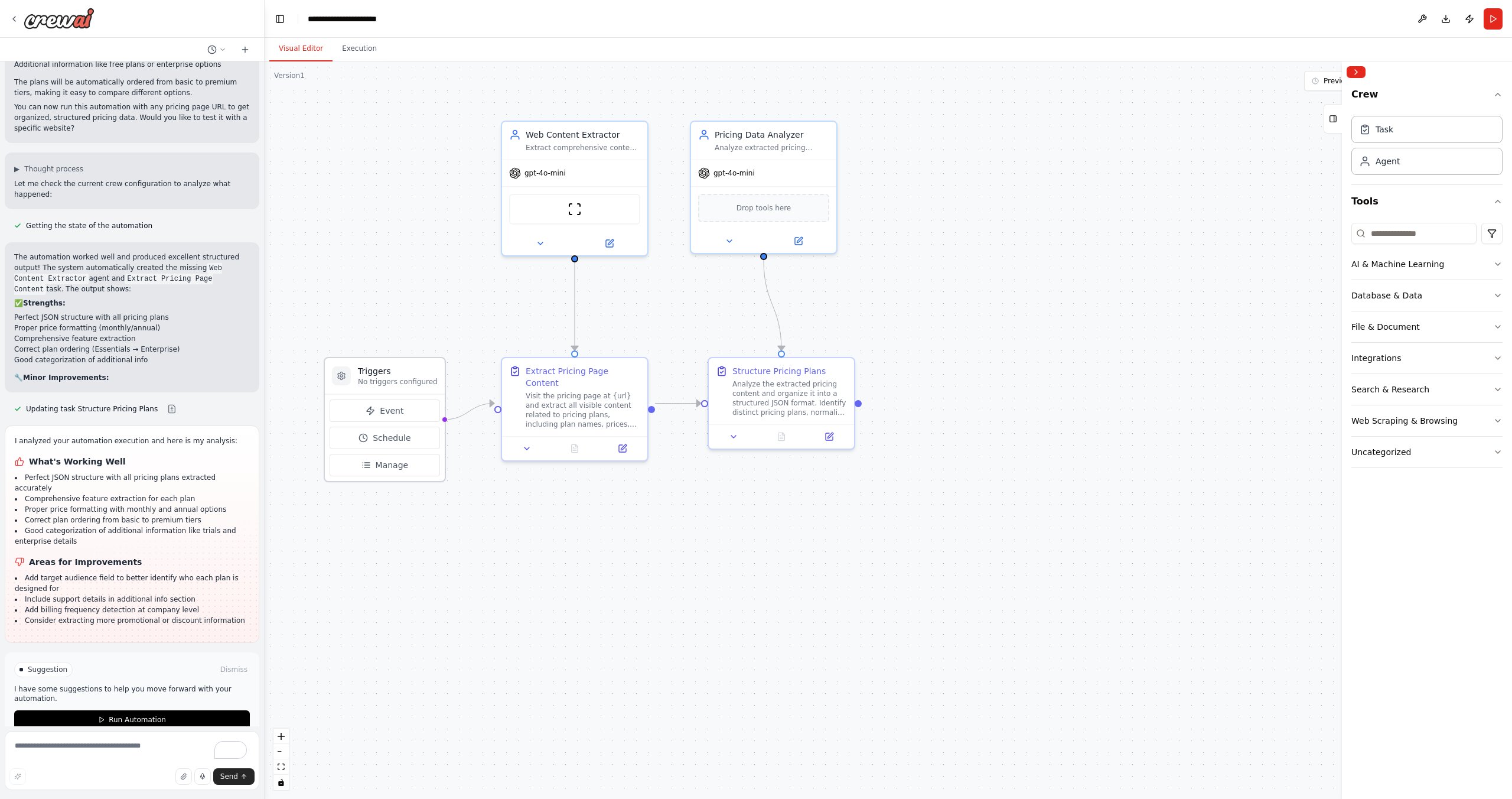
drag, startPoint x: 407, startPoint y: 344, endPoint x: 409, endPoint y: 381, distance: 37.1
click at [409, 377] on h3 "Triggers" at bounding box center [397, 371] width 80 height 12
